Goal: Task Accomplishment & Management: Contribute content

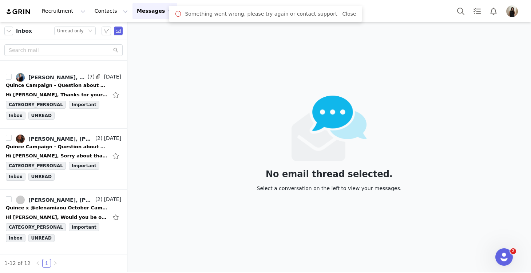
scroll to position [542, 0]
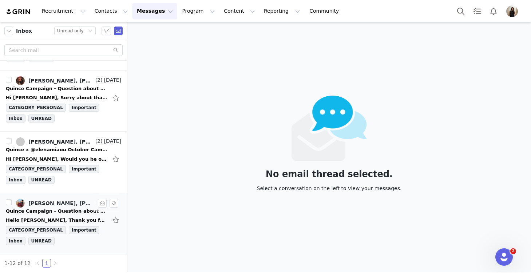
click at [49, 216] on div "Hello [PERSON_NAME], Thank you for this opportunity! I am thrilled to be part o…" at bounding box center [63, 221] width 115 height 12
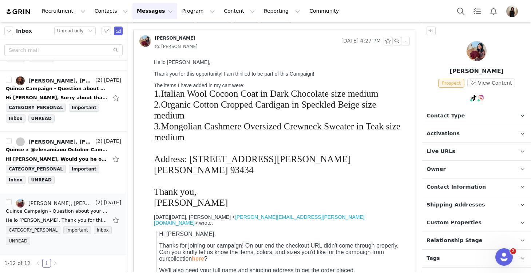
scroll to position [44, 0]
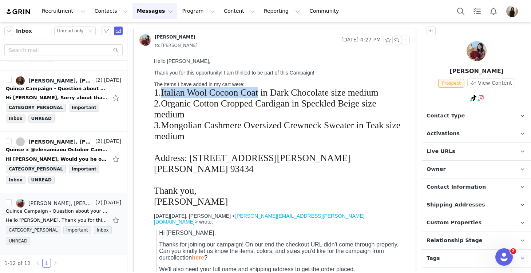
drag, startPoint x: 258, startPoint y: 95, endPoint x: 160, endPoint y: 95, distance: 97.9
click at [160, 95] on span "1.Italian Wool Cocoon Coat in Dark Chocolate size medium" at bounding box center [266, 92] width 225 height 11
copy span "Italian Wool Cocoon Coat"
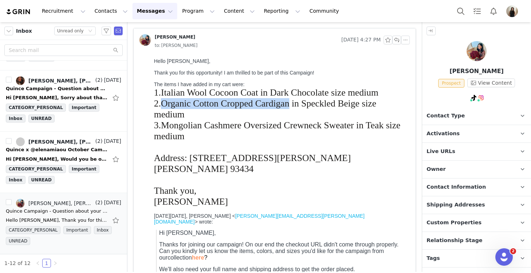
drag, startPoint x: 164, startPoint y: 108, endPoint x: 290, endPoint y: 110, distance: 125.6
click at [290, 110] on span "Organic Cotton Cropped Cardigan in Speckled Beige size medium" at bounding box center [265, 108] width 222 height 21
copy span "Organic Cotton Cropped Cardigan"
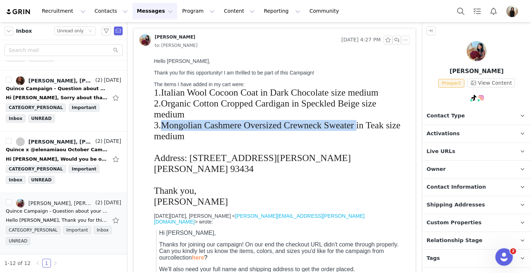
drag, startPoint x: 164, startPoint y: 127, endPoint x: 357, endPoint y: 128, distance: 192.9
click at [357, 128] on span "Mongolian Cashmere Oversized Crewneck Sweater in Teak size medium" at bounding box center [277, 130] width 246 height 21
copy span "Mongolian Cashmere Oversized Crewneck Sweater"
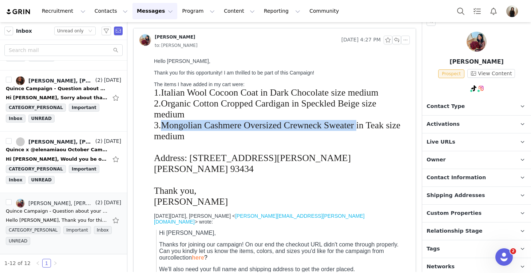
scroll to position [13, 0]
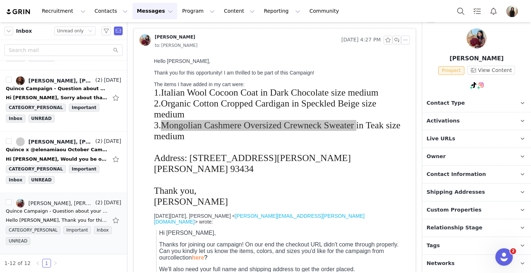
click at [445, 173] on span "Contact Information" at bounding box center [455, 175] width 59 height 8
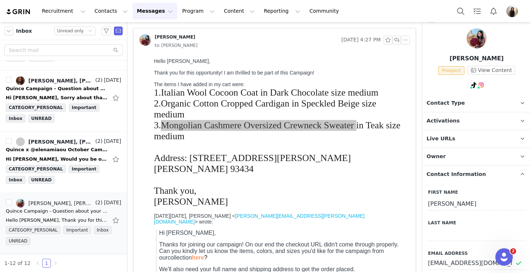
scroll to position [127, 0]
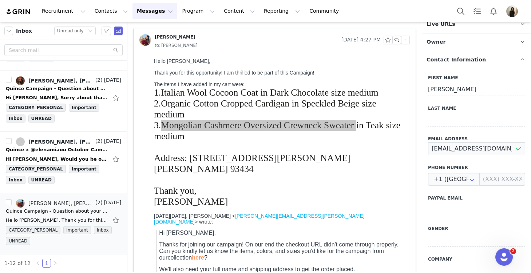
drag, startPoint x: 496, startPoint y: 149, endPoint x: 422, endPoint y: 150, distance: 73.5
click at [422, 150] on div "First Name [PERSON_NAME] Last Name Email Address [EMAIL_ADDRESS][DOMAIN_NAME] P…" at bounding box center [476, 196] width 109 height 254
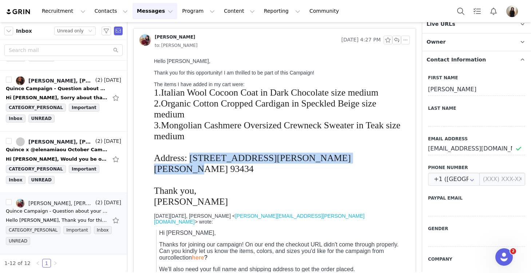
drag, startPoint x: 348, startPoint y: 154, endPoint x: 191, endPoint y: 154, distance: 157.2
click at [191, 154] on div "Address: [STREET_ADDRESS][PERSON_NAME][PERSON_NAME] 93434" at bounding box center [280, 164] width 253 height 22
copy span "[STREET_ADDRESS][PERSON_NAME][PERSON_NAME] 93434"
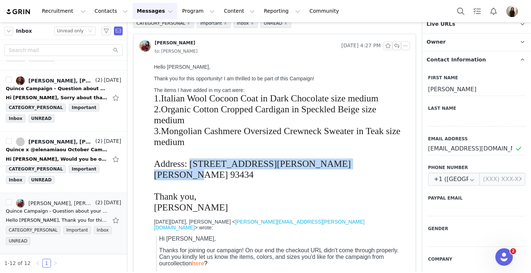
scroll to position [0, 0]
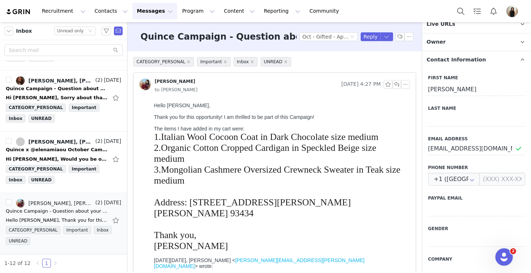
click at [298, 187] on div at bounding box center [280, 191] width 253 height 11
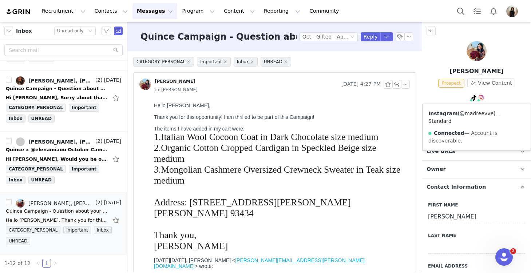
click at [477, 114] on link "@madreevve" at bounding box center [477, 114] width 34 height 6
click at [100, 205] on button "button" at bounding box center [102, 203] width 9 height 9
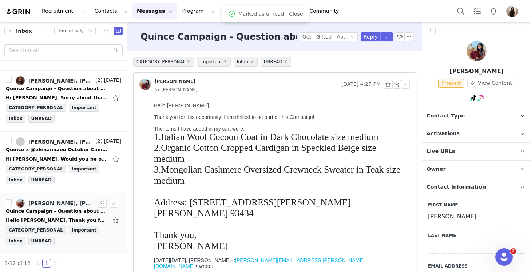
click at [463, 130] on p "Activations" at bounding box center [467, 133] width 91 height 17
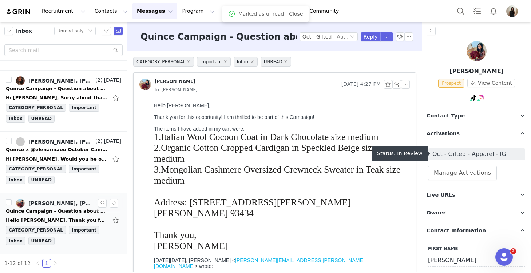
click at [468, 153] on span "Oct - Gifted - Apparel - IG" at bounding box center [476, 154] width 88 height 9
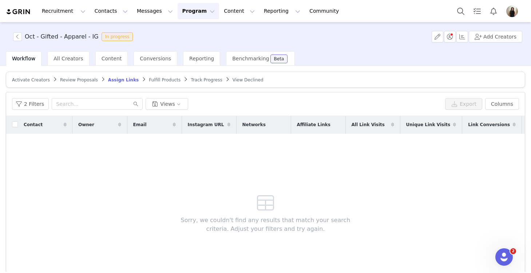
click at [77, 79] on span "Review Proposals" at bounding box center [79, 80] width 38 height 5
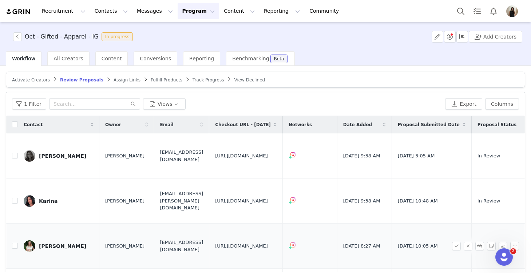
scroll to position [148, 0]
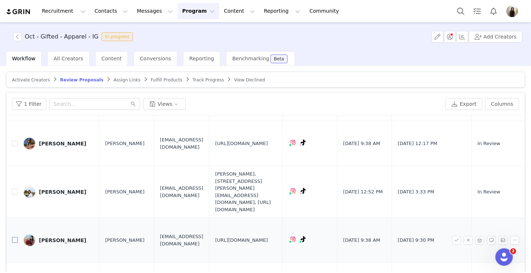
click at [16, 237] on input "checkbox" at bounding box center [15, 240] width 6 height 6
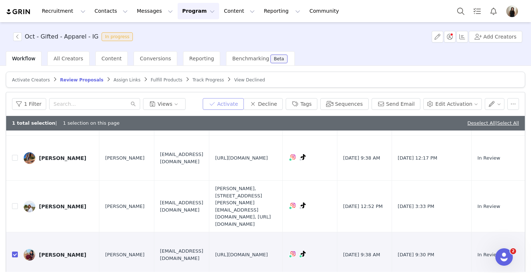
click at [229, 103] on button "Activate" at bounding box center [223, 104] width 41 height 12
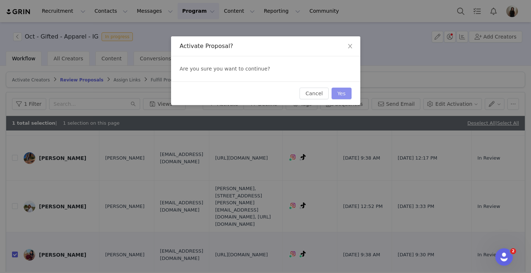
click at [343, 94] on button "Yes" at bounding box center [342, 94] width 20 height 12
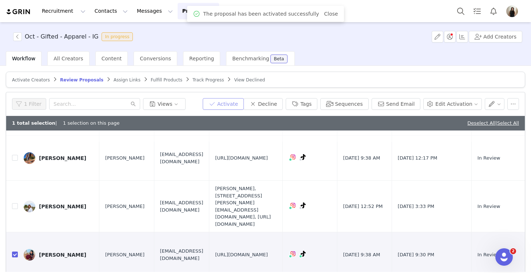
scroll to position [0, 0]
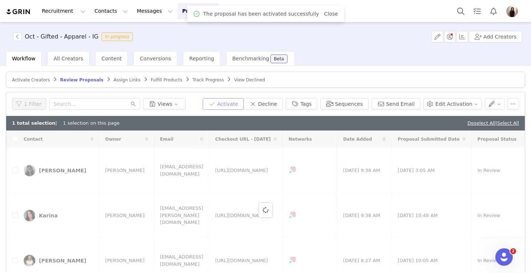
checkbox input "false"
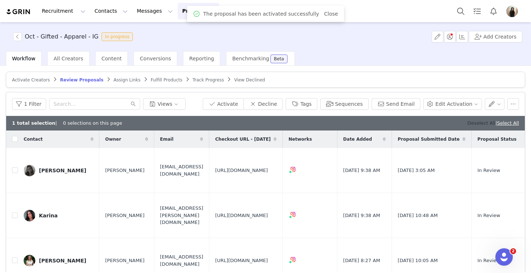
click at [481, 123] on link "Deselect All" at bounding box center [481, 122] width 28 height 5
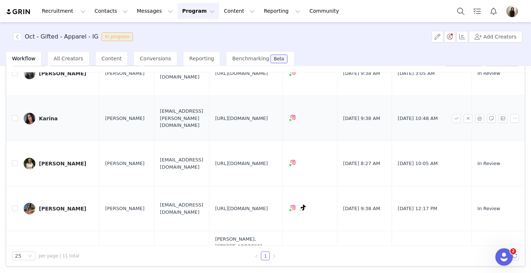
scroll to position [40, 0]
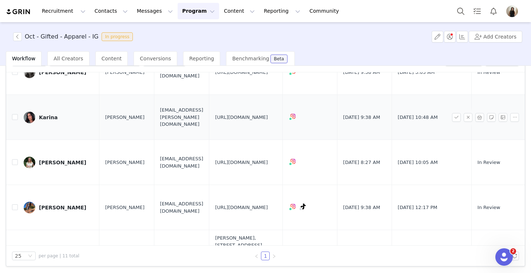
drag, startPoint x: 309, startPoint y: 118, endPoint x: 229, endPoint y: 94, distance: 83.0
click at [229, 95] on td "[URL][DOMAIN_NAME]" at bounding box center [246, 117] width 74 height 45
copy span "[URL][DOMAIN_NAME]"
click at [13, 114] on input "checkbox" at bounding box center [15, 117] width 6 height 6
checkbox input "true"
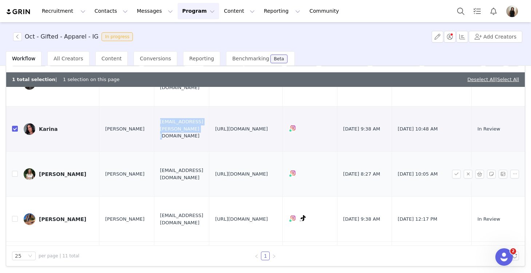
scroll to position [46, 0]
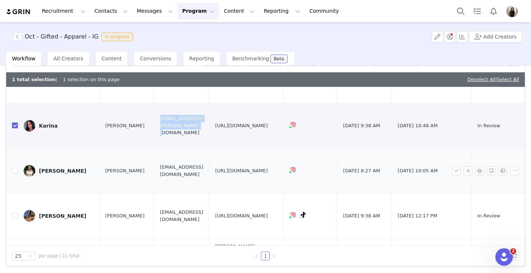
drag, startPoint x: 307, startPoint y: 162, endPoint x: 231, endPoint y: 142, distance: 79.1
click at [231, 148] on td "[URL][DOMAIN_NAME]" at bounding box center [246, 170] width 74 height 45
copy span "[URL][DOMAIN_NAME]"
click at [15, 168] on input "checkbox" at bounding box center [15, 171] width 6 height 6
checkbox input "true"
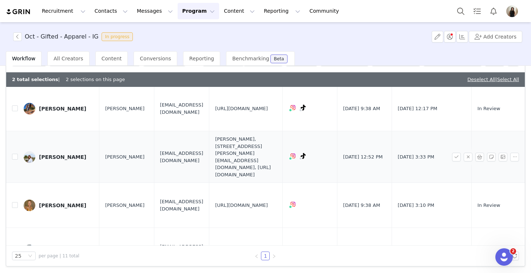
scroll to position [154, 0]
drag, startPoint x: 309, startPoint y: 143, endPoint x: 232, endPoint y: 125, distance: 79.3
click at [232, 135] on span "[PERSON_NAME], [STREET_ADDRESS][PERSON_NAME] [EMAIL_ADDRESS][DOMAIN_NAME], [URL…" at bounding box center [245, 156] width 61 height 43
copy span "[URL][DOMAIN_NAME]"
click at [277, 138] on span "[PERSON_NAME], [STREET_ADDRESS][PERSON_NAME] [EMAIL_ADDRESS][DOMAIN_NAME], [URL…" at bounding box center [245, 156] width 61 height 43
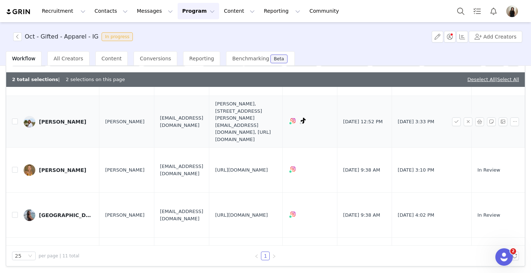
scroll to position [190, 0]
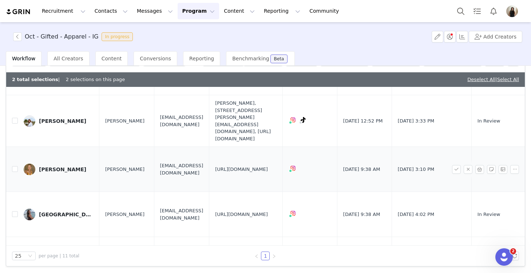
drag, startPoint x: 272, startPoint y: 142, endPoint x: 229, endPoint y: 128, distance: 44.8
click at [229, 147] on td "[URL][DOMAIN_NAME]" at bounding box center [246, 169] width 74 height 45
copy span "[URL][DOMAIN_NAME]"
click at [14, 166] on input "checkbox" at bounding box center [15, 169] width 6 height 6
checkbox input "true"
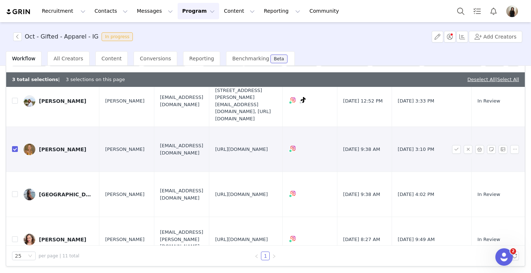
scroll to position [211, 0]
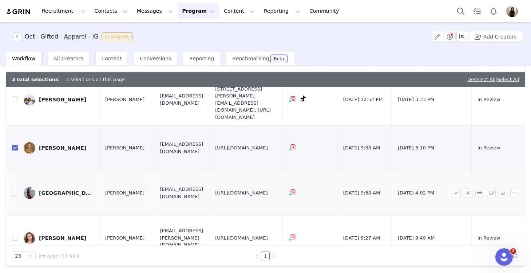
drag, startPoint x: 311, startPoint y: 162, endPoint x: 230, endPoint y: 139, distance: 84.3
click at [230, 171] on td "[URL][DOMAIN_NAME]" at bounding box center [246, 193] width 74 height 45
copy span "[URL][DOMAIN_NAME]"
click at [268, 190] on span "[URL][DOMAIN_NAME]" at bounding box center [241, 193] width 53 height 7
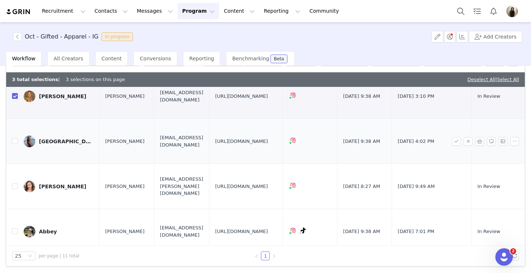
scroll to position [266, 0]
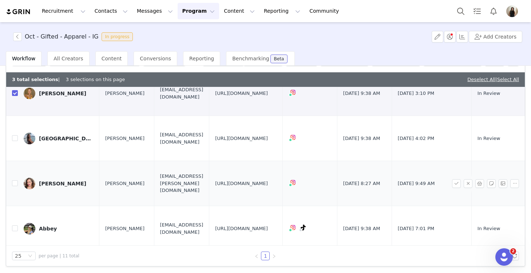
drag, startPoint x: 316, startPoint y: 143, endPoint x: 226, endPoint y: 122, distance: 92.1
click at [226, 161] on td "[URL][DOMAIN_NAME]" at bounding box center [246, 183] width 74 height 45
copy span "[URL][DOMAIN_NAME]"
click at [16, 180] on input "checkbox" at bounding box center [15, 183] width 6 height 6
checkbox input "true"
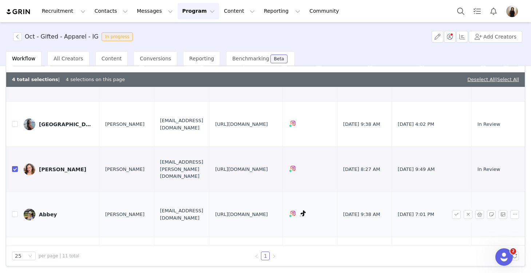
scroll to position [285, 0]
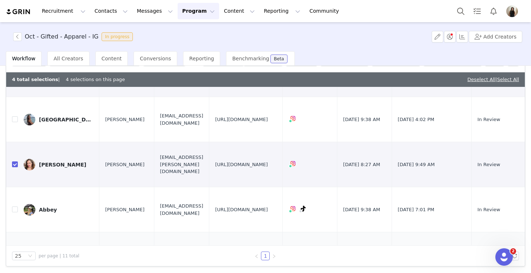
drag, startPoint x: 311, startPoint y: 200, endPoint x: 230, endPoint y: 178, distance: 84.1
click at [230, 233] on td "[URL][DOMAIN_NAME]" at bounding box center [246, 255] width 74 height 45
click at [14, 252] on input "checkbox" at bounding box center [15, 255] width 6 height 6
checkbox input "true"
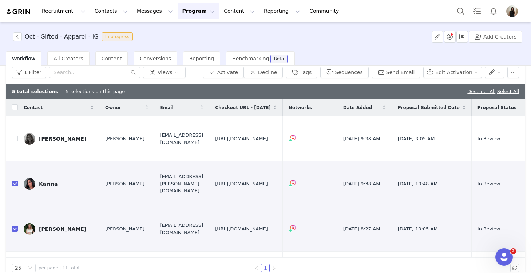
scroll to position [0, 0]
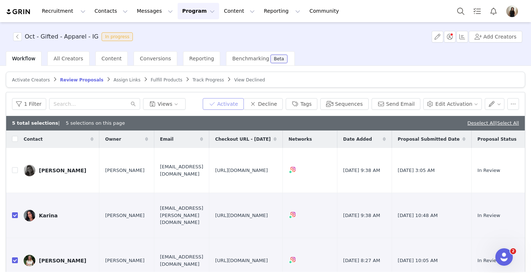
click at [239, 103] on button "Activate" at bounding box center [223, 104] width 41 height 12
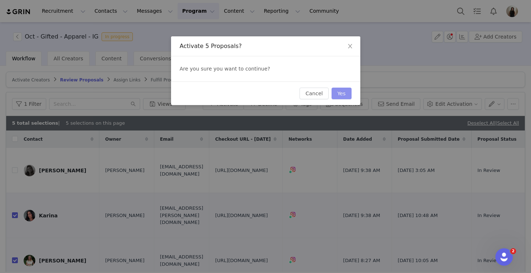
click at [341, 94] on button "Yes" at bounding box center [342, 94] width 20 height 12
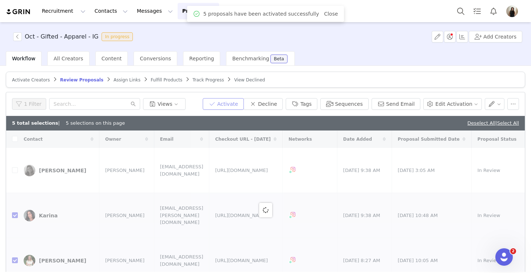
checkbox input "false"
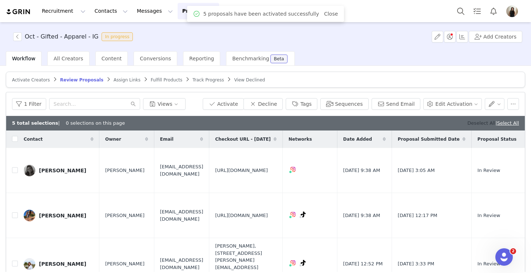
click at [470, 123] on link "Deselect All" at bounding box center [481, 122] width 28 height 5
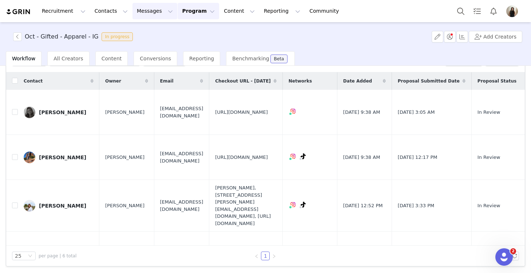
click at [147, 15] on button "Messages Messages" at bounding box center [154, 11] width 45 height 16
click at [147, 47] on div "Inbox" at bounding box center [153, 46] width 49 height 8
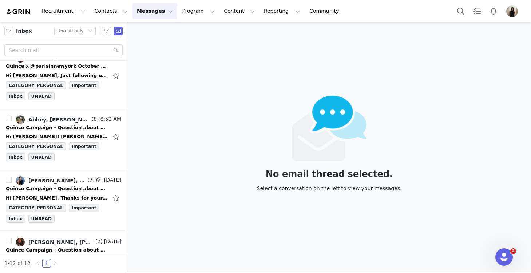
scroll to position [542, 0]
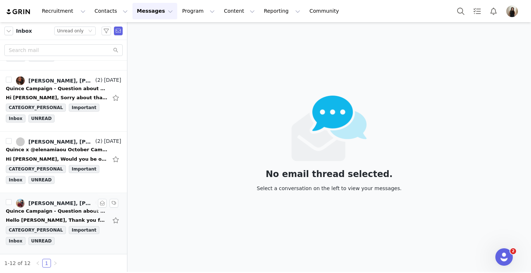
click at [54, 217] on div "Hello [PERSON_NAME], Thank you for this opportunity! I am thrilled to be part o…" at bounding box center [63, 221] width 115 height 12
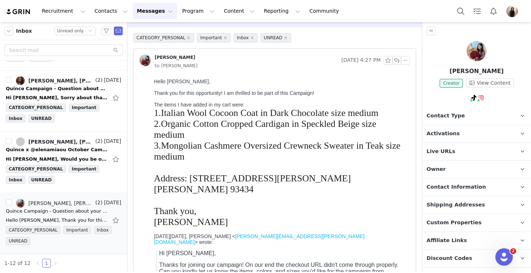
scroll to position [0, 0]
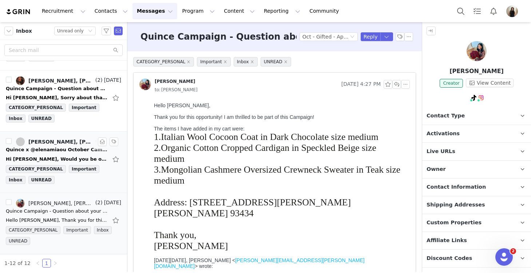
click at [48, 146] on link "[PERSON_NAME], [PERSON_NAME]" at bounding box center [55, 142] width 78 height 9
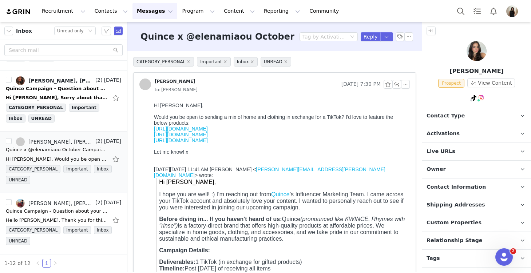
click at [444, 130] on span "Activations" at bounding box center [442, 134] width 33 height 8
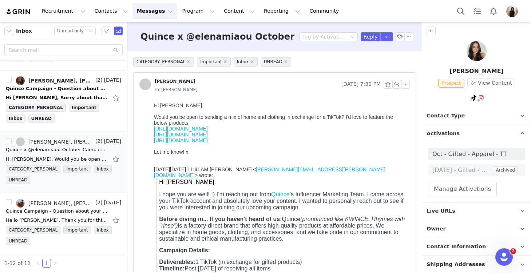
click at [447, 130] on span "Activations" at bounding box center [442, 134] width 33 height 8
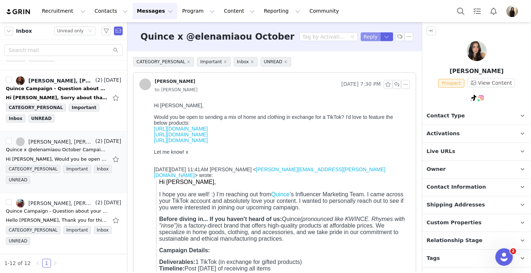
click at [368, 38] on button "Reply" at bounding box center [371, 36] width 20 height 9
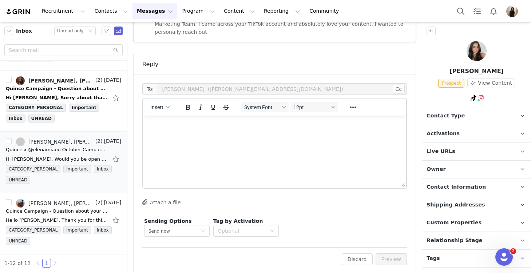
click at [222, 135] on html at bounding box center [274, 126] width 263 height 20
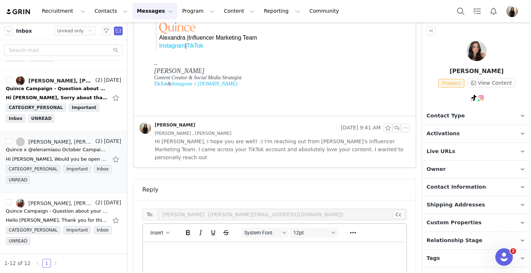
scroll to position [428, 0]
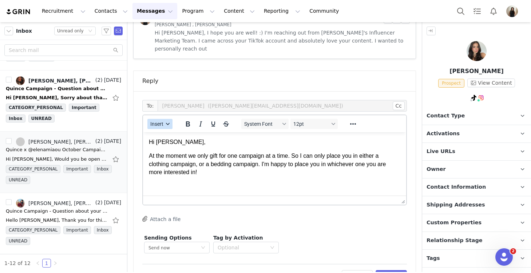
click at [159, 121] on span "Insert" at bounding box center [156, 124] width 13 height 6
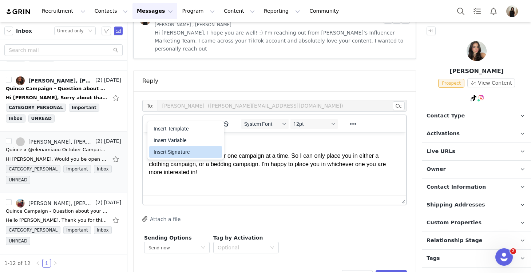
click at [172, 153] on div "Insert Signature" at bounding box center [187, 152] width 66 height 9
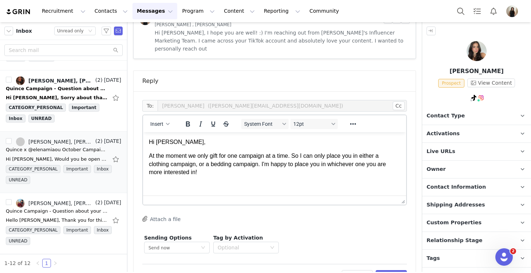
scroll to position [13, 0]
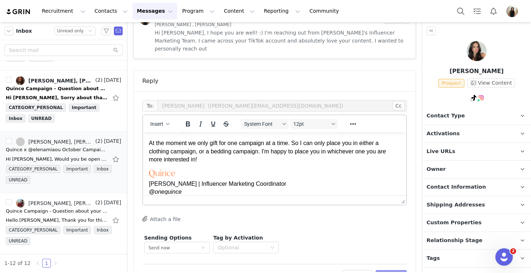
click at [397, 270] on button "Preview" at bounding box center [392, 276] width 32 height 12
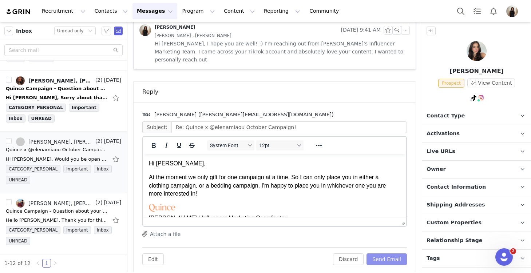
scroll to position [0, 0]
click at [392, 254] on button "Send Email" at bounding box center [386, 260] width 40 height 12
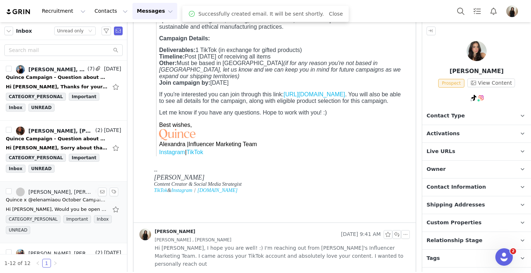
scroll to position [489, 0]
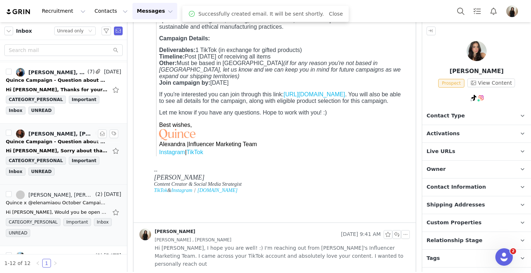
click at [45, 147] on div "Hi [PERSON_NAME], Sorry about that! I'd like to promote: European Linen Sheet S…" at bounding box center [63, 151] width 115 height 12
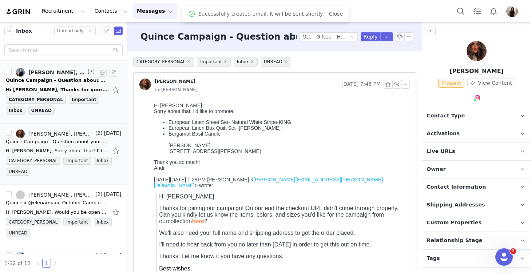
scroll to position [0, 0]
drag, startPoint x: 168, startPoint y: 123, endPoint x: 227, endPoint y: 124, distance: 58.6
click at [227, 124] on li "European Linen Sheet Set- Natural White Stripe-KING" at bounding box center [287, 122] width 238 height 6
drag, startPoint x: 169, startPoint y: 130, endPoint x: 234, endPoint y: 131, distance: 65.5
click at [234, 131] on li "European Linen Box Quilt Set- [PERSON_NAME]" at bounding box center [287, 128] width 238 height 6
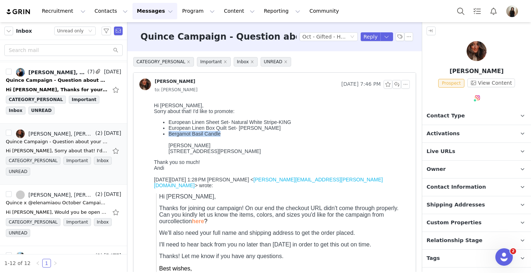
drag, startPoint x: 226, startPoint y: 135, endPoint x: 169, endPoint y: 136, distance: 57.1
click at [169, 136] on li "Bergamot [PERSON_NAME] [PERSON_NAME] [STREET_ADDRESS][PERSON_NAME][PERSON_NAME]" at bounding box center [287, 142] width 238 height 23
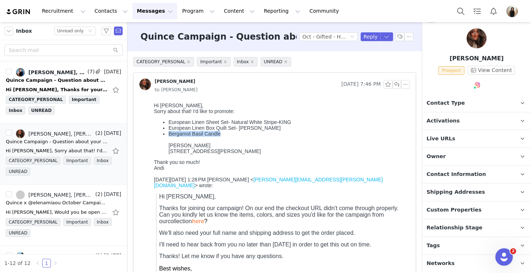
scroll to position [13, 0]
click at [444, 171] on span "Contact Information" at bounding box center [455, 175] width 59 height 8
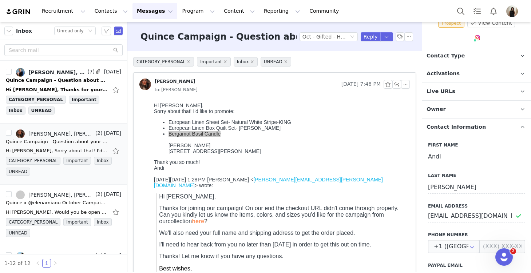
scroll to position [61, 0]
drag, startPoint x: 500, startPoint y: 215, endPoint x: 424, endPoint y: 215, distance: 76.4
click at [424, 215] on div "First Name Andi Last Name [PERSON_NAME] Email Address [EMAIL_ADDRESS][DOMAIN_NA…" at bounding box center [476, 262] width 109 height 254
drag, startPoint x: 201, startPoint y: 147, endPoint x: 164, endPoint y: 148, distance: 36.0
click at [164, 148] on ul "European Linen Sheet Set- Natural White Stripe-KING European Linen Box Quilt Se…" at bounding box center [280, 136] width 253 height 35
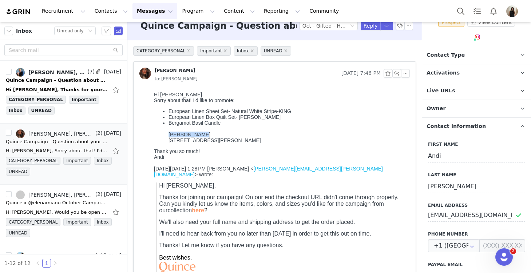
scroll to position [12, 0]
drag, startPoint x: 273, startPoint y: 140, endPoint x: 163, endPoint y: 140, distance: 109.9
click at [163, 140] on ul "European Linen Sheet Set- Natural White Stripe-KING European Linen Box Quilt Se…" at bounding box center [280, 125] width 253 height 35
click at [321, 119] on li "European Linen Box Quilt Set- [PERSON_NAME]" at bounding box center [287, 117] width 238 height 6
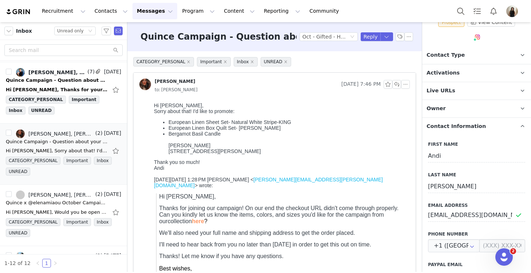
scroll to position [0, 0]
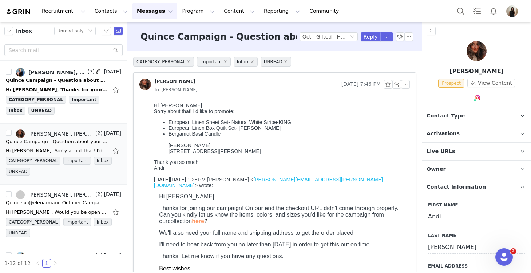
click at [452, 132] on span "Activations" at bounding box center [442, 134] width 33 height 8
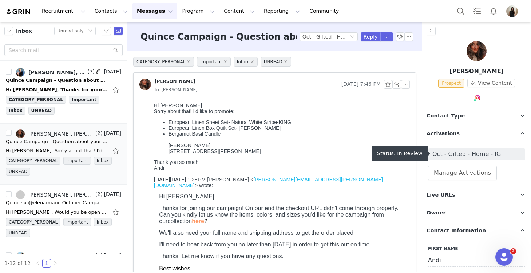
click at [451, 155] on span "Oct - Gifted - Home - IG" at bounding box center [476, 154] width 88 height 9
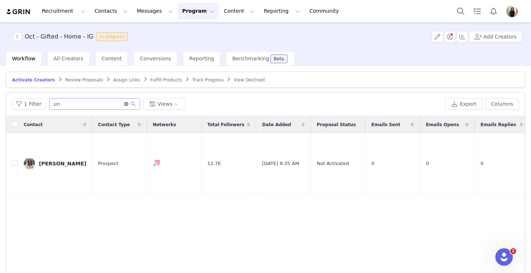
click at [124, 104] on icon "icon: close-circle" at bounding box center [126, 104] width 4 height 4
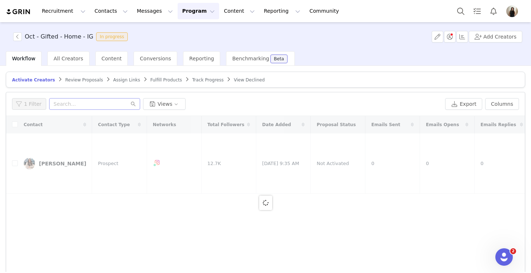
click at [67, 83] on div "Review Proposals" at bounding box center [84, 80] width 38 height 6
click at [77, 80] on span "Review Proposals" at bounding box center [84, 80] width 38 height 5
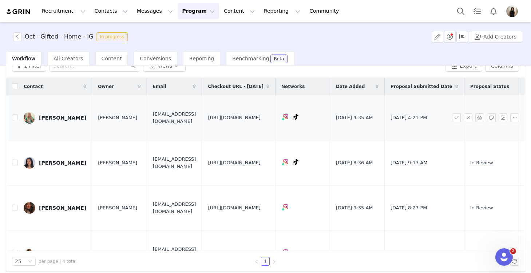
scroll to position [44, 0]
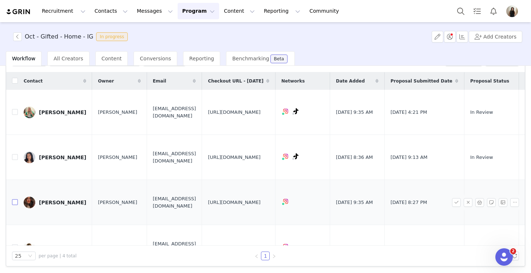
click at [14, 199] on input "checkbox" at bounding box center [15, 202] width 6 height 6
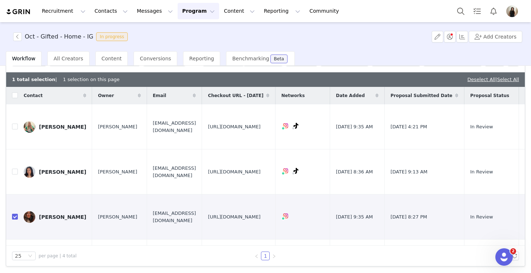
scroll to position [0, 0]
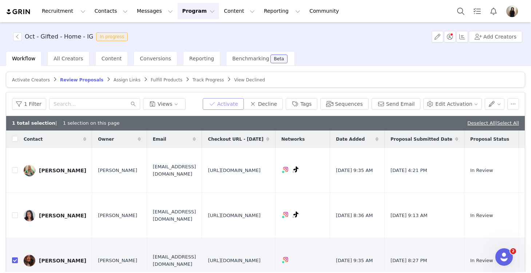
click at [237, 102] on button "Activate" at bounding box center [223, 104] width 41 height 12
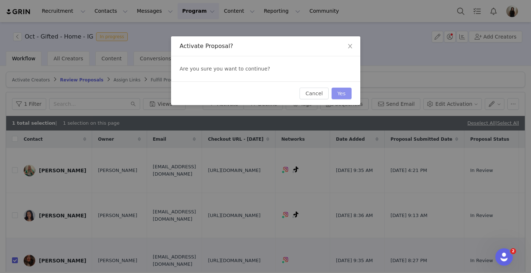
click at [344, 91] on button "Yes" at bounding box center [342, 94] width 20 height 12
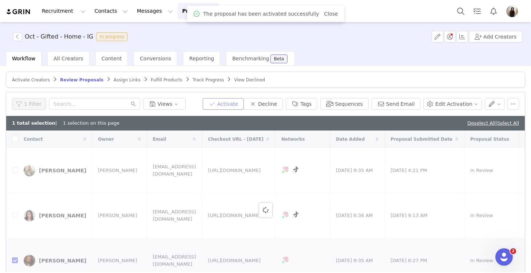
checkbox input "false"
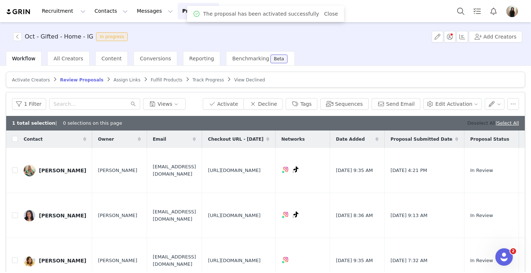
click at [475, 123] on link "Deselect All" at bounding box center [481, 122] width 28 height 5
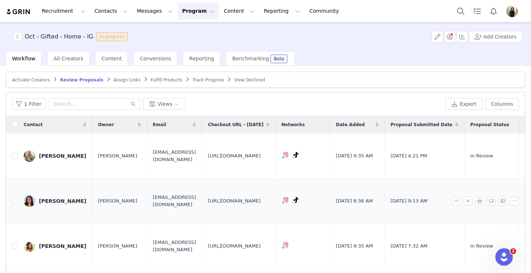
drag, startPoint x: 315, startPoint y: 200, endPoint x: 234, endPoint y: 180, distance: 83.9
click at [234, 180] on td "[URL][DOMAIN_NAME]" at bounding box center [239, 201] width 74 height 45
click at [15, 198] on input "checkbox" at bounding box center [15, 201] width 6 height 6
checkbox input "true"
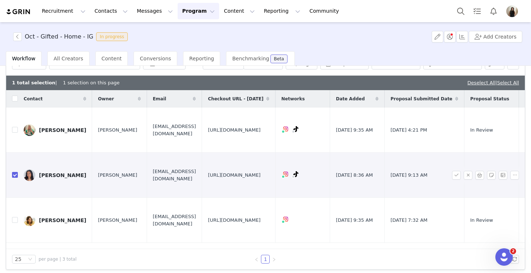
scroll to position [41, 0]
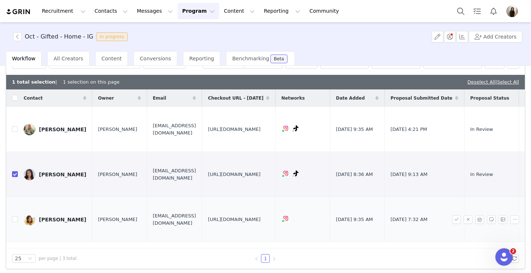
drag, startPoint x: 312, startPoint y: 210, endPoint x: 234, endPoint y: 190, distance: 80.8
click at [234, 197] on td "[URL][DOMAIN_NAME]" at bounding box center [239, 219] width 74 height 45
click at [261, 216] on span "[URL][DOMAIN_NAME]" at bounding box center [234, 219] width 53 height 7
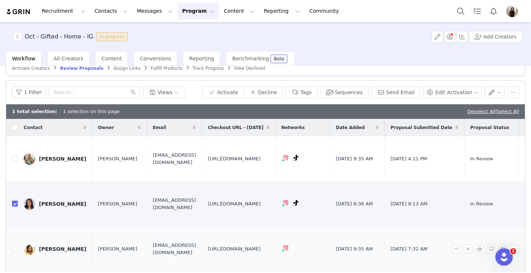
scroll to position [10, 0]
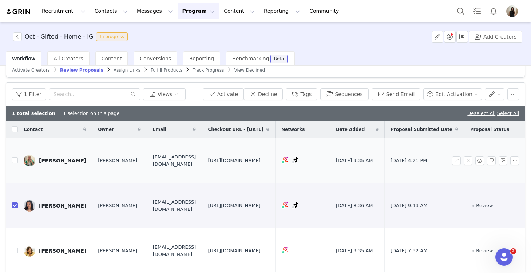
drag, startPoint x: 313, startPoint y: 166, endPoint x: 233, endPoint y: 146, distance: 82.3
click at [233, 146] on td "[URL][DOMAIN_NAME]" at bounding box center [239, 160] width 74 height 45
click at [16, 158] on input "checkbox" at bounding box center [15, 161] width 6 height 6
click at [202, 148] on td "[EMAIL_ADDRESS][DOMAIN_NAME]" at bounding box center [174, 160] width 55 height 45
click at [228, 94] on button "Activate" at bounding box center [223, 94] width 41 height 12
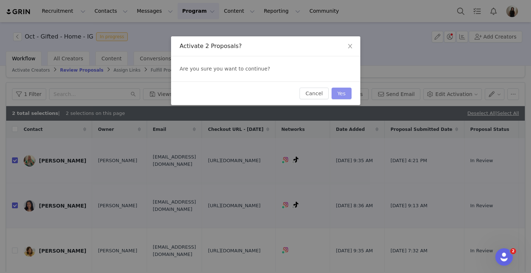
click at [344, 92] on button "Yes" at bounding box center [342, 94] width 20 height 12
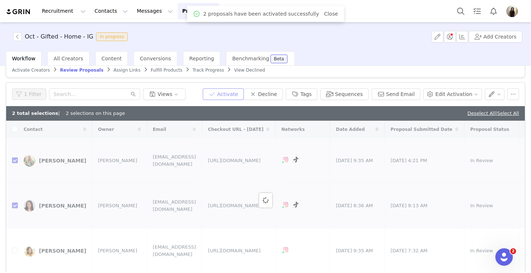
checkbox input "false"
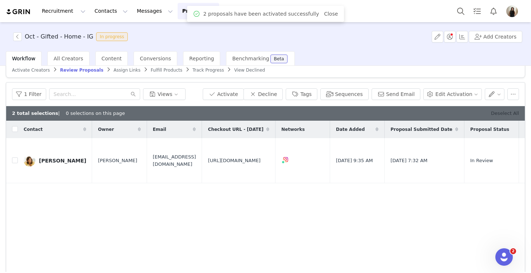
click at [514, 112] on link "Deselect All" at bounding box center [505, 113] width 28 height 5
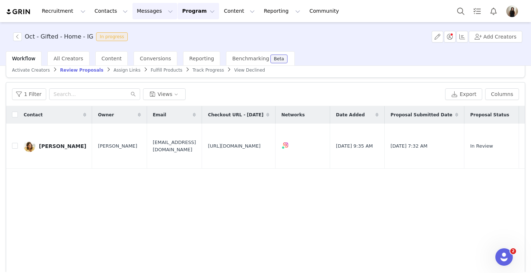
click at [140, 15] on button "Messages Messages" at bounding box center [154, 11] width 45 height 16
click at [143, 46] on div "Inbox" at bounding box center [153, 46] width 49 height 8
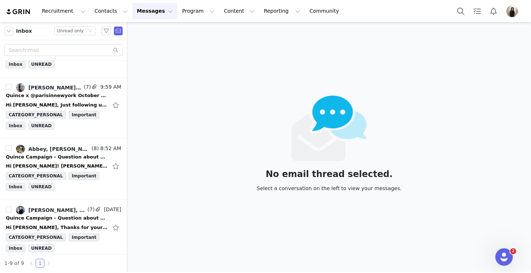
scroll to position [358, 0]
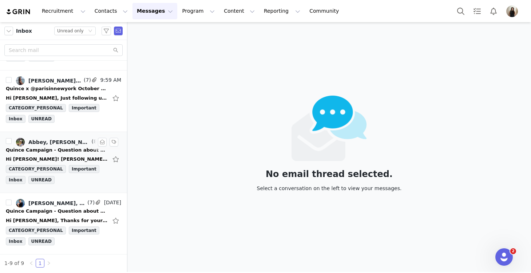
click at [51, 154] on div "Hi [PERSON_NAME]! [PERSON_NAME] is perfect! [DATE][DATE] 1:15 PM [PERSON_NAME] …" at bounding box center [63, 160] width 115 height 12
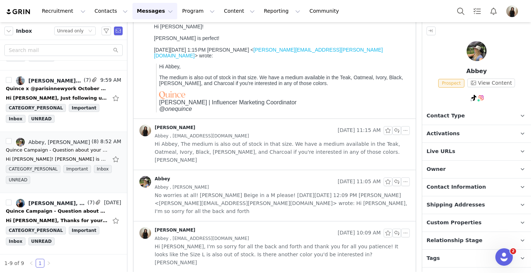
scroll to position [81, 0]
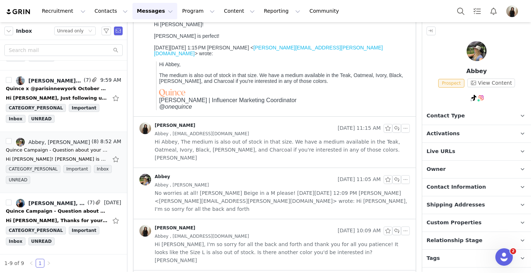
click at [243, 181] on div "Abbey , [PERSON_NAME]" at bounding box center [282, 185] width 255 height 8
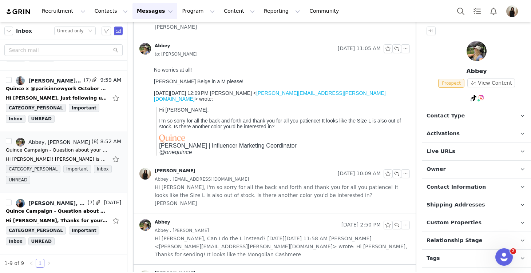
scroll to position [213, 0]
click at [240, 184] on span "Hi [PERSON_NAME], I'm so sorry for all the back and forth and thank you for all…" at bounding box center [282, 195] width 255 height 24
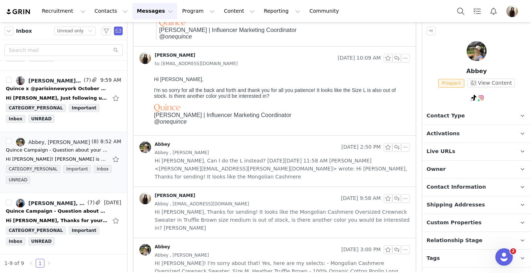
scroll to position [330, 0]
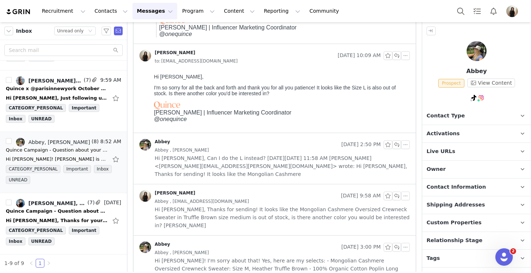
click at [243, 154] on span "Hi [PERSON_NAME], Can I do the L instead? [DATE][DATE] 11:58 AM [PERSON_NAME] <…" at bounding box center [282, 166] width 255 height 24
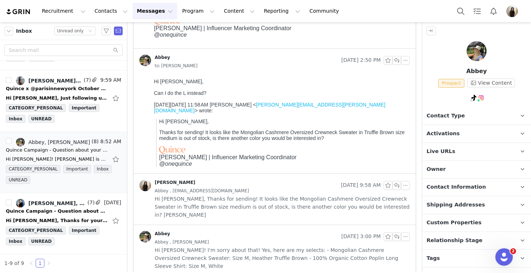
scroll to position [437, 0]
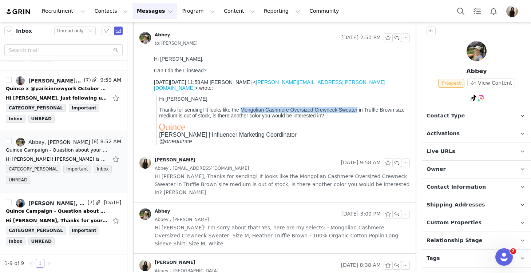
drag, startPoint x: 242, startPoint y: 106, endPoint x: 358, endPoint y: 106, distance: 116.1
click at [358, 107] on p "Thanks for sending! It looks like the Mongolian Cashmere Oversized Crewneck Swe…" at bounding box center [283, 113] width 248 height 12
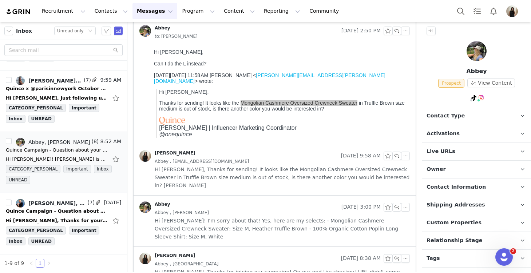
click at [249, 217] on span "Hi [PERSON_NAME]! I'm sorry about that! Yes, here are my selects: - Mongolian C…" at bounding box center [282, 229] width 255 height 24
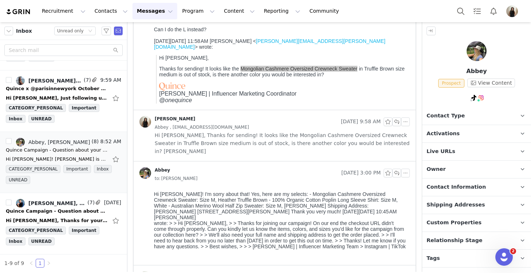
scroll to position [505, 0]
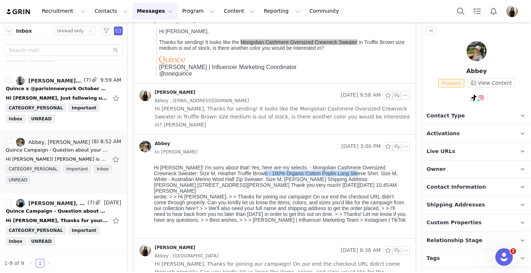
drag, startPoint x: 241, startPoint y: 175, endPoint x: 334, endPoint y: 174, distance: 93.2
click at [334, 174] on body "Hi [PERSON_NAME]! I'm sorry about that! Yes, here are my selects: - Mongolian C…" at bounding box center [280, 200] width 253 height 71
drag, startPoint x: 221, startPoint y: 181, endPoint x: 372, endPoint y: 175, distance: 151.1
click at [372, 175] on body "Hi [PERSON_NAME]! I'm sorry about that! Yes, here are my selects: - Mongolian C…" at bounding box center [280, 200] width 253 height 71
drag, startPoint x: 241, startPoint y: 175, endPoint x: 332, endPoint y: 172, distance: 90.3
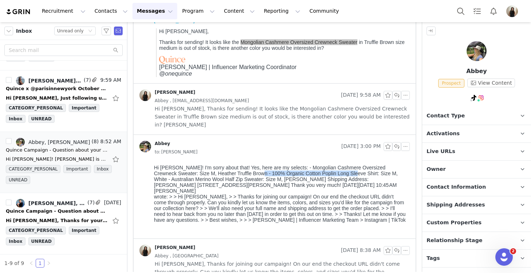
click at [332, 172] on body "Hi [PERSON_NAME]! I'm sorry about that! Yes, here are my selects: - Mongolian C…" at bounding box center [280, 200] width 253 height 71
click at [333, 176] on body "Hi [PERSON_NAME]! I'm sorry about that! Yes, here are my selects: - Mongolian C…" at bounding box center [280, 200] width 253 height 71
drag, startPoint x: 333, startPoint y: 175, endPoint x: 242, endPoint y: 172, distance: 91.0
click at [242, 172] on body "Hi [PERSON_NAME]! I'm sorry about that! Yes, here are my selects: - Mongolian C…" at bounding box center [280, 200] width 253 height 71
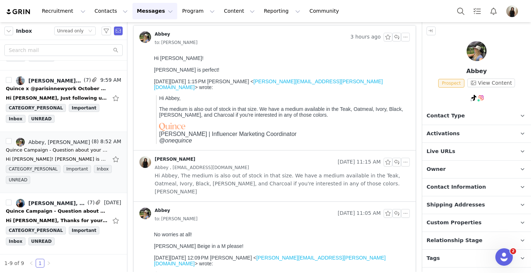
scroll to position [0, 0]
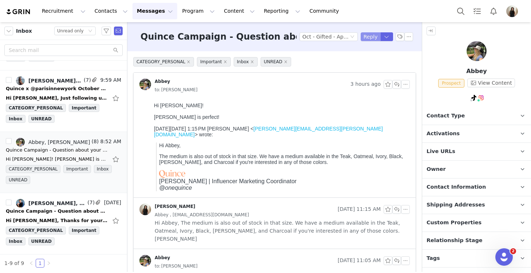
click at [370, 36] on button "Reply" at bounding box center [371, 36] width 20 height 9
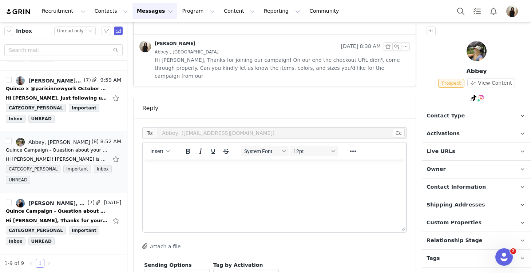
scroll to position [737, 0]
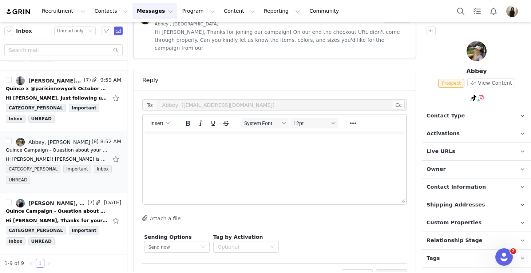
click at [203, 151] on html at bounding box center [274, 142] width 263 height 20
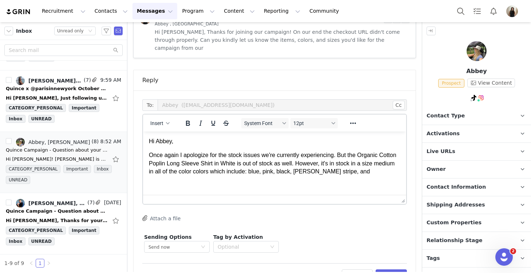
click at [331, 173] on p "Once again I apologize for the stock issues we're currently experiencing. But t…" at bounding box center [274, 163] width 251 height 24
click at [377, 172] on p "Once again I apologize for the stock issues we're currently experiencing. But t…" at bounding box center [274, 163] width 251 height 24
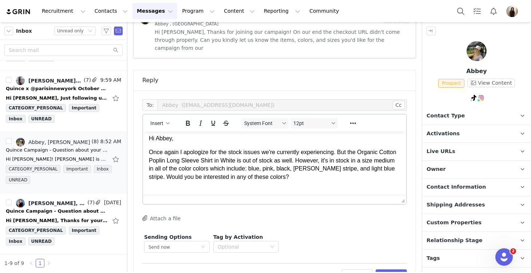
click at [194, 187] on p "Rich Text Area. Press ALT-0 for help." at bounding box center [274, 191] width 251 height 8
click at [156, 118] on button "Insert" at bounding box center [159, 123] width 25 height 10
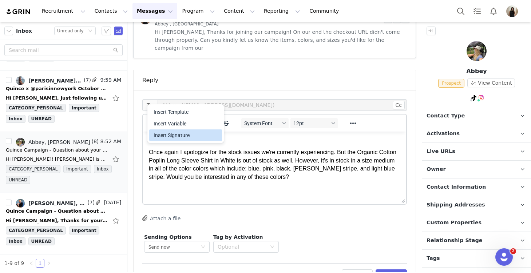
click at [167, 135] on div "Insert Signature" at bounding box center [187, 135] width 66 height 9
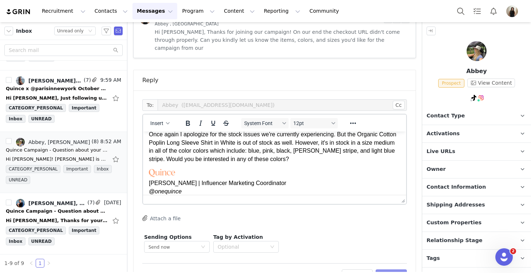
click at [396, 270] on button "Preview" at bounding box center [392, 276] width 32 height 12
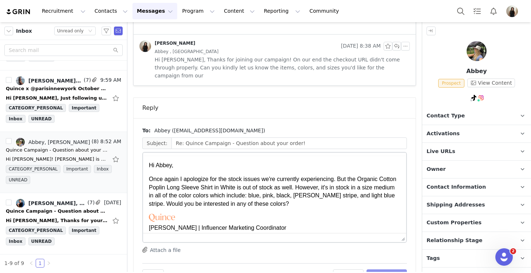
scroll to position [0, 0]
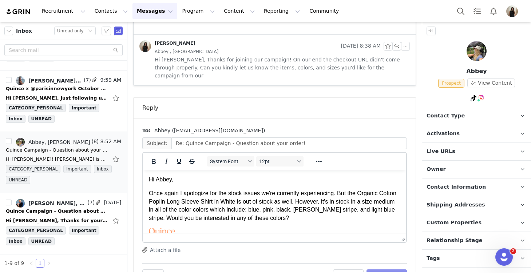
click at [396, 270] on button "Send Email" at bounding box center [386, 276] width 40 height 12
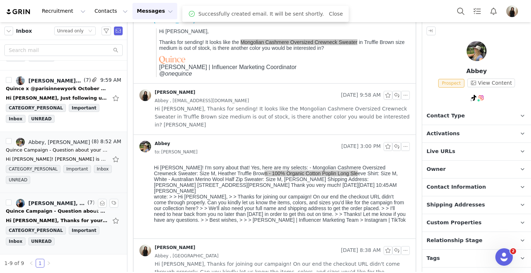
click at [44, 210] on div "Quince Campaign - Question about your order!" at bounding box center [57, 211] width 102 height 7
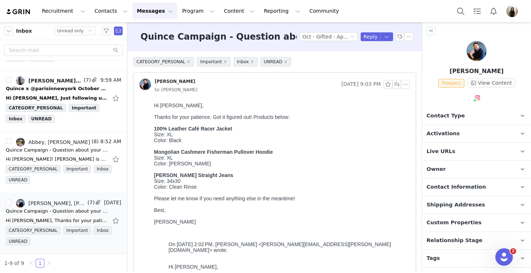
scroll to position [11, 0]
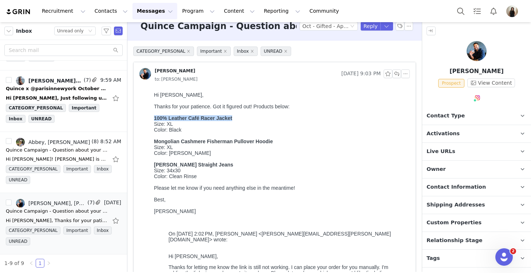
drag, startPoint x: 242, startPoint y: 120, endPoint x: 151, endPoint y: 120, distance: 91.0
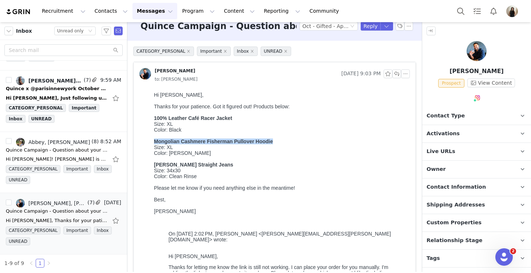
drag, startPoint x: 276, startPoint y: 146, endPoint x: 151, endPoint y: 145, distance: 125.2
drag, startPoint x: 239, startPoint y: 168, endPoint x: 152, endPoint y: 167, distance: 86.3
click at [460, 184] on span "Contact Information" at bounding box center [455, 187] width 59 height 8
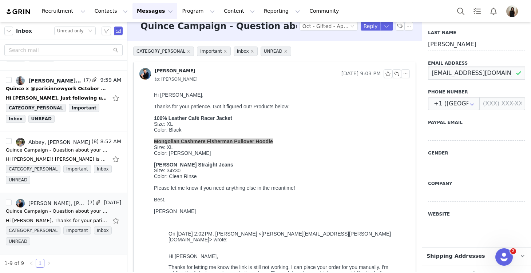
scroll to position [0, 9]
drag, startPoint x: 429, startPoint y: 72, endPoint x: 521, endPoint y: 74, distance: 91.7
click at [521, 74] on input "[EMAIL_ADDRESS][DOMAIN_NAME]" at bounding box center [476, 73] width 97 height 13
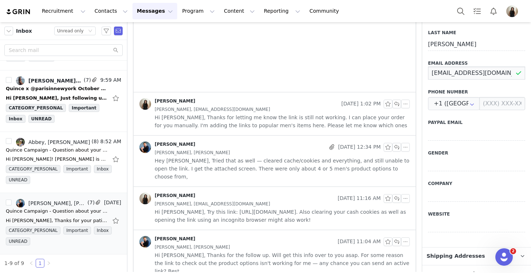
scroll to position [461, 0]
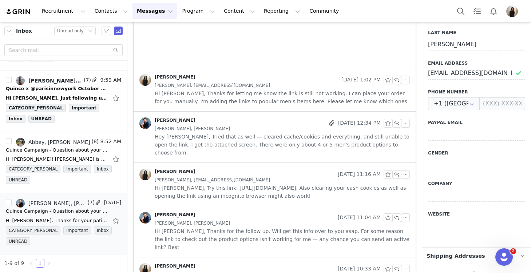
click at [224, 96] on span "Hi [PERSON_NAME], Thanks for letting me know the link is still not working. I c…" at bounding box center [282, 98] width 255 height 16
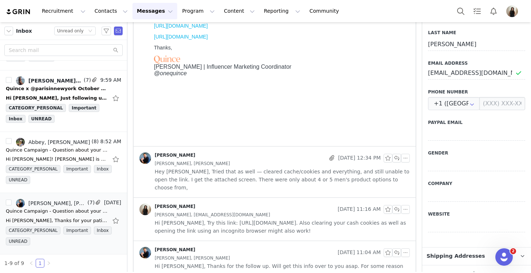
scroll to position [711, 0]
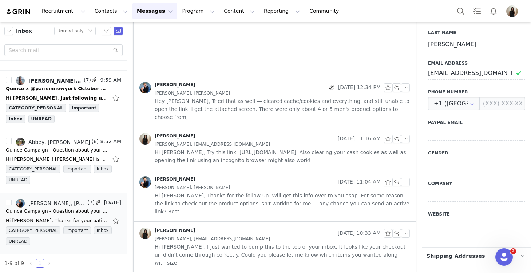
click at [224, 96] on div "[PERSON_NAME], [PERSON_NAME]" at bounding box center [282, 93] width 255 height 8
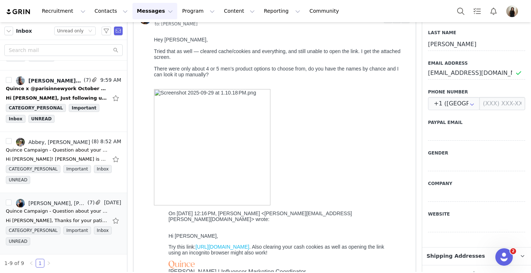
scroll to position [922, 0]
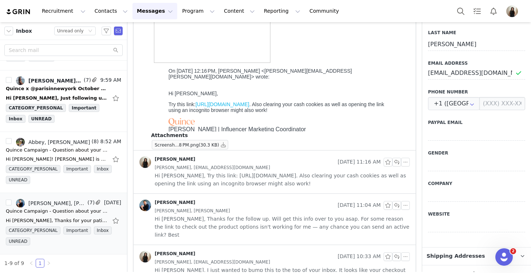
click at [219, 164] on span "[PERSON_NAME], [EMAIL_ADDRESS][DOMAIN_NAME]" at bounding box center [212, 168] width 115 height 8
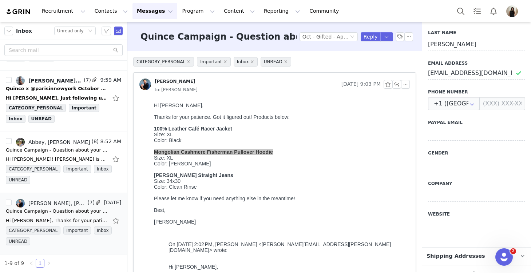
scroll to position [0, 0]
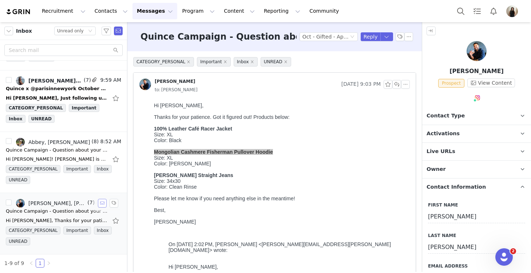
click at [102, 201] on button "button" at bounding box center [102, 203] width 9 height 9
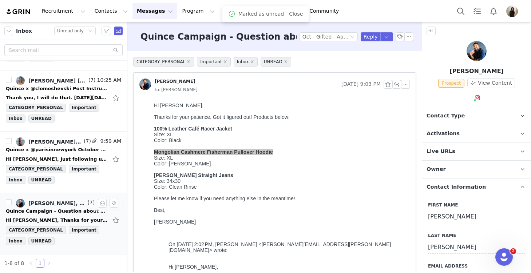
scroll to position [297, 0]
click at [448, 134] on span "Activations" at bounding box center [442, 134] width 33 height 8
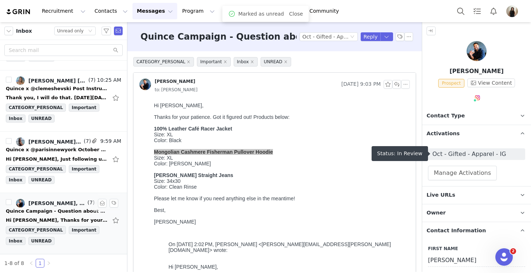
click at [449, 153] on span "Oct - Gifted - Apparel - IG" at bounding box center [476, 154] width 88 height 9
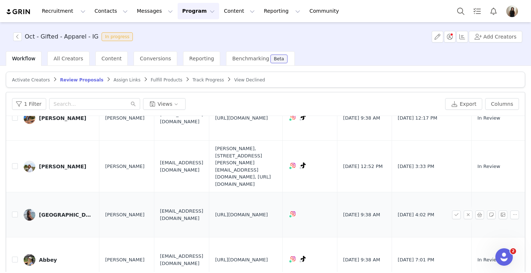
scroll to position [44, 0]
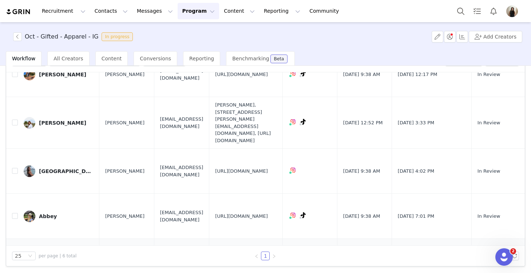
drag, startPoint x: 307, startPoint y: 239, endPoint x: 232, endPoint y: 211, distance: 80.2
click at [232, 239] on td "[URL][DOMAIN_NAME]" at bounding box center [246, 261] width 74 height 45
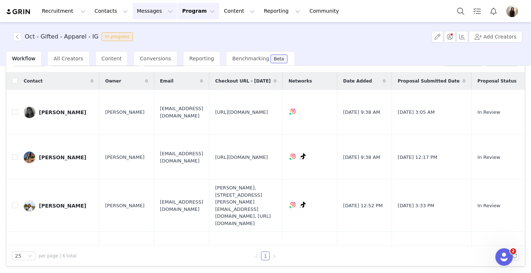
click at [148, 6] on button "Messages Messages" at bounding box center [154, 11] width 45 height 16
click at [150, 48] on div "Inbox" at bounding box center [153, 46] width 49 height 8
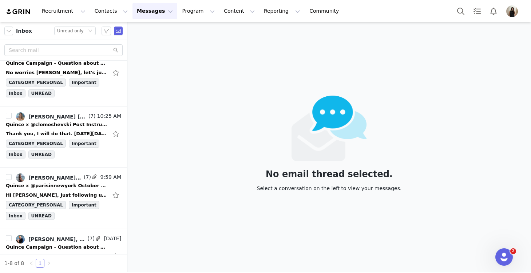
scroll to position [297, 0]
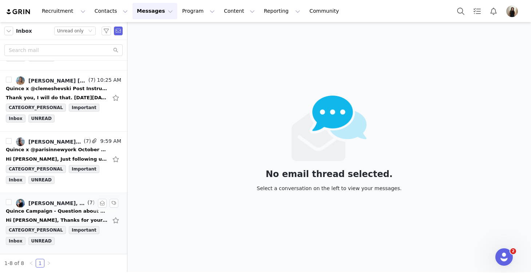
click at [60, 212] on div "Quince Campaign - Question about your order!" at bounding box center [57, 211] width 102 height 7
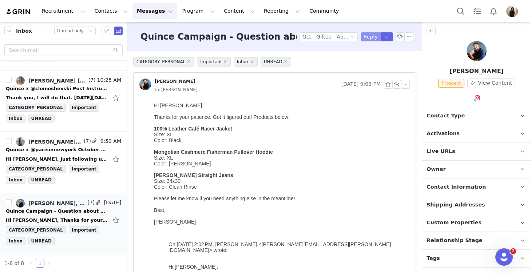
scroll to position [0, 0]
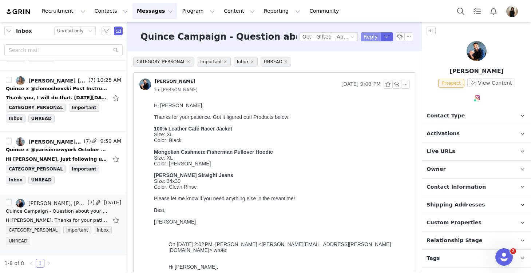
click at [373, 33] on button "Reply" at bounding box center [371, 36] width 20 height 9
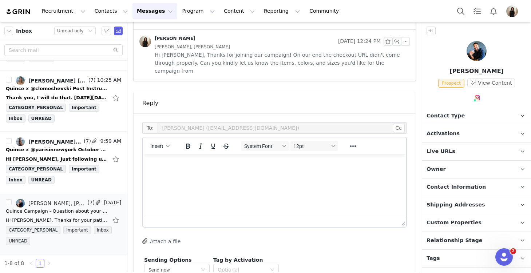
scroll to position [755, 0]
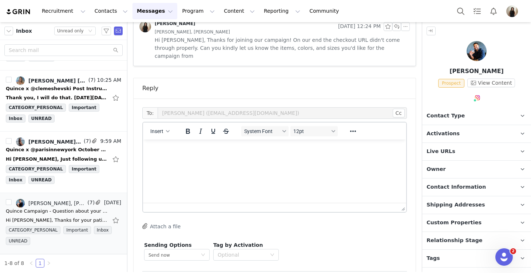
click at [237, 159] on html at bounding box center [274, 150] width 263 height 20
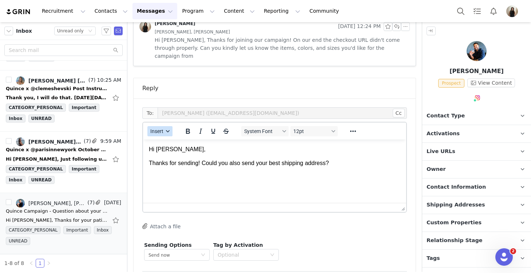
click at [157, 128] on span "Insert" at bounding box center [156, 131] width 13 height 6
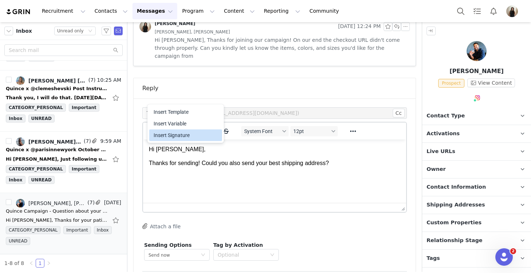
click at [168, 136] on div "Insert Signature" at bounding box center [187, 135] width 66 height 9
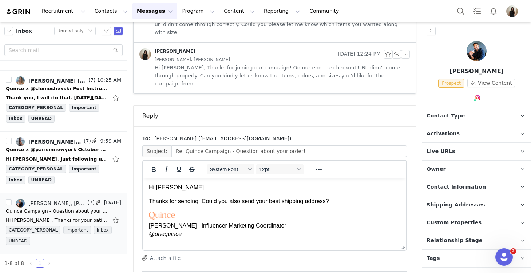
scroll to position [0, 0]
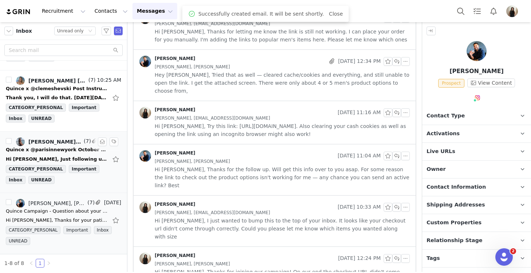
click at [48, 152] on div "Quince x @parisinnewyork October Campaign!" at bounding box center [57, 149] width 102 height 7
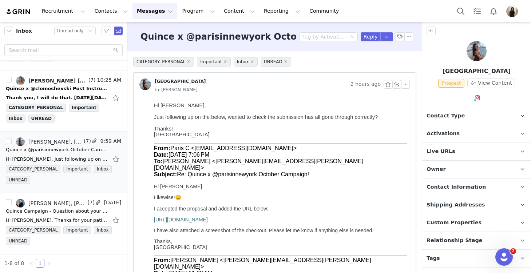
scroll to position [59, 0]
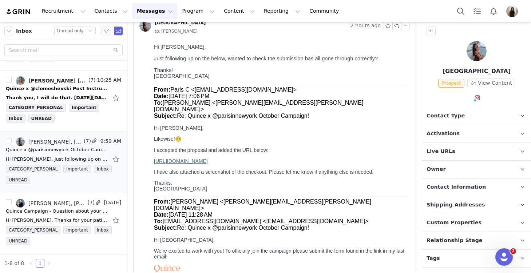
drag, startPoint x: 344, startPoint y: 169, endPoint x: 184, endPoint y: 157, distance: 159.8
click at [184, 157] on div "Hi [PERSON_NAME], Likewise! 😊 I accepted the proposal and added the URL below: …" at bounding box center [280, 204] width 253 height 159
click at [334, 133] on div "Hi [PERSON_NAME], Likewise! 😊 I accepted the proposal and added the URL below: …" at bounding box center [280, 204] width 253 height 159
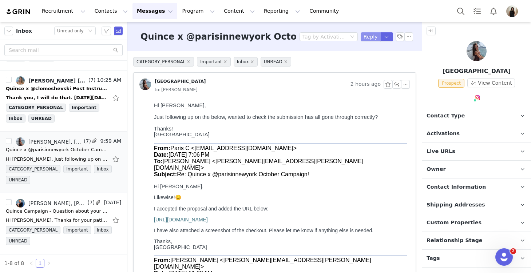
click at [366, 35] on button "Reply" at bounding box center [371, 36] width 20 height 9
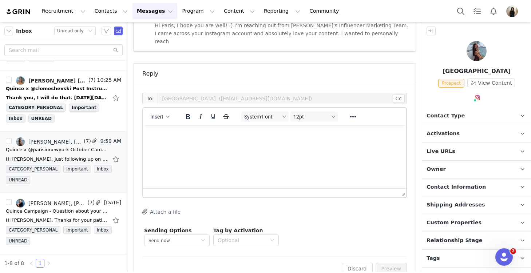
scroll to position [588, 0]
click at [205, 143] on html at bounding box center [274, 134] width 263 height 20
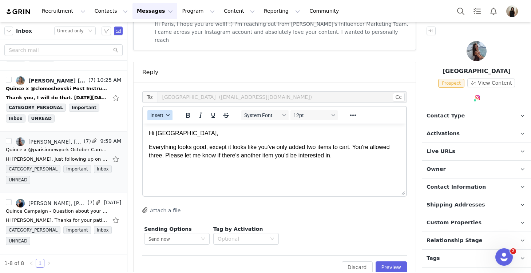
click at [159, 112] on span "Insert" at bounding box center [156, 115] width 13 height 6
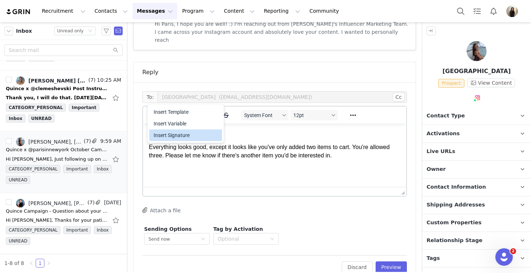
click at [170, 136] on div "Insert Signature" at bounding box center [187, 135] width 66 height 9
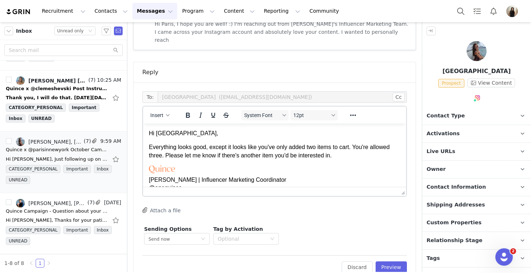
scroll to position [4, 0]
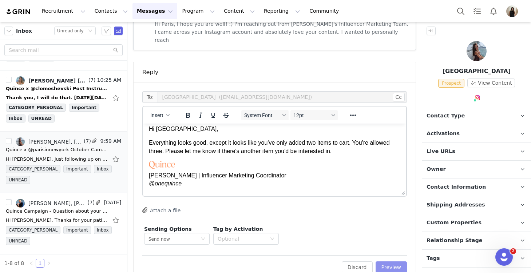
click at [392, 262] on button "Preview" at bounding box center [392, 268] width 32 height 12
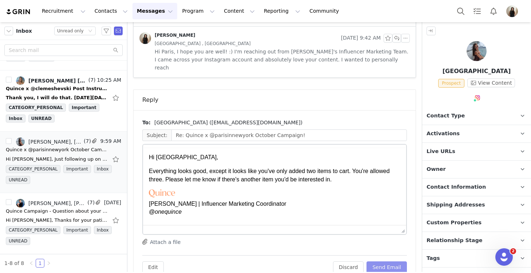
scroll to position [0, 0]
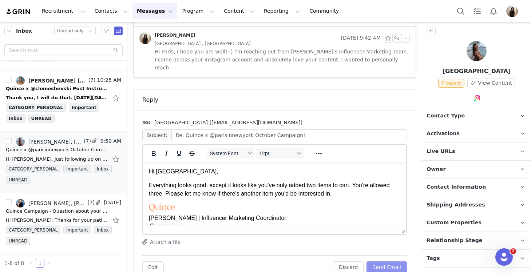
click at [391, 262] on button "Send Email" at bounding box center [386, 268] width 40 height 12
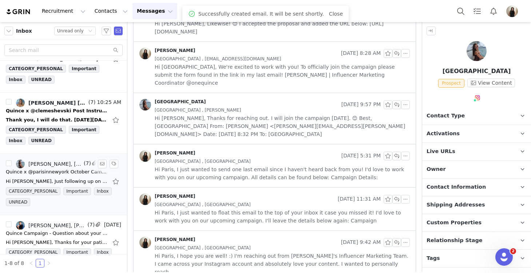
scroll to position [248, 0]
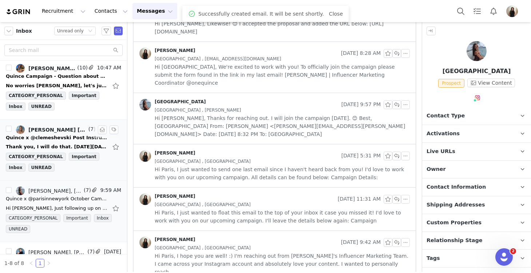
click at [60, 142] on div "Thank you, I will do that. [DATE][DATE] 1:09 PM [PERSON_NAME] <[PERSON_NAME][EM…" at bounding box center [63, 147] width 115 height 12
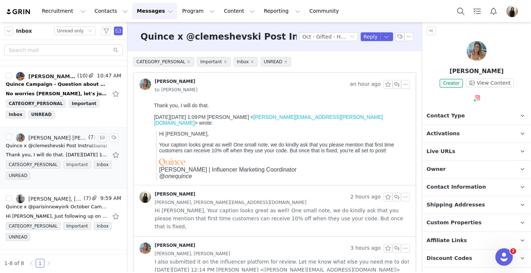
scroll to position [239, 0]
click at [468, 136] on p "Activations" at bounding box center [467, 133] width 91 height 17
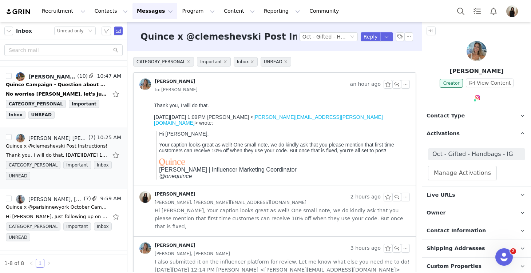
click at [459, 131] on p "Activations" at bounding box center [467, 133] width 91 height 17
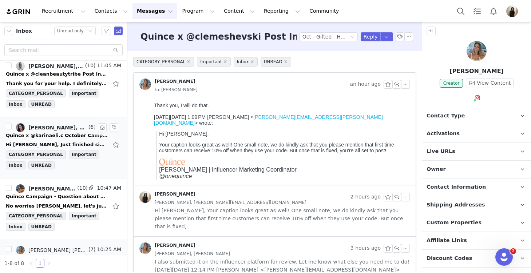
scroll to position [130, 0]
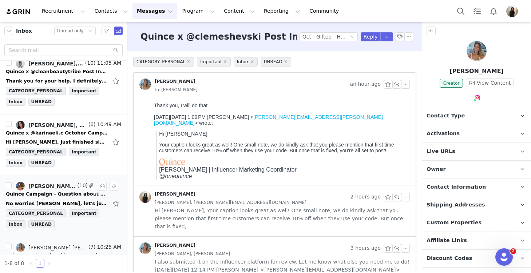
click at [49, 197] on div "Quince Campaign - Question about your order!" at bounding box center [57, 194] width 102 height 7
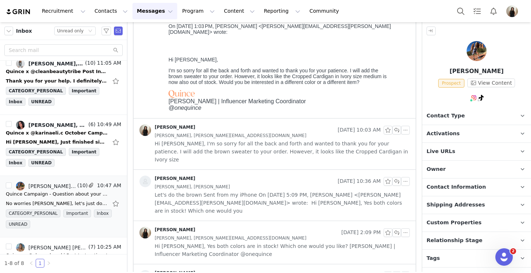
scroll to position [103, 0]
click at [271, 145] on span "Hi [PERSON_NAME], I'm so sorry for all the back and forth and wanted to thank y…" at bounding box center [282, 151] width 255 height 24
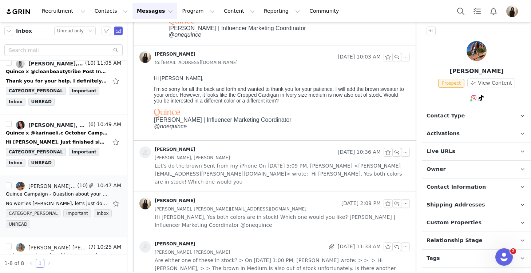
scroll to position [274, 0]
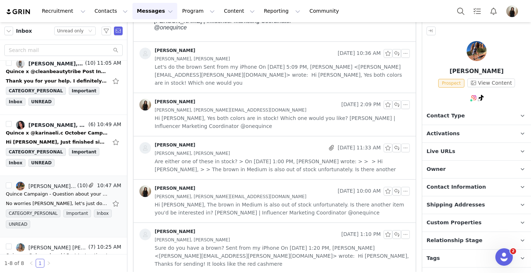
click at [263, 125] on span "Hi [PERSON_NAME], Yes both colors are in stock! Which one would you like? [PERS…" at bounding box center [282, 122] width 255 height 16
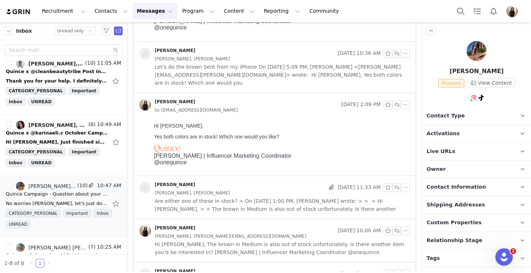
scroll to position [0, 0]
click at [249, 185] on div "[PERSON_NAME]" at bounding box center [231, 188] width 185 height 12
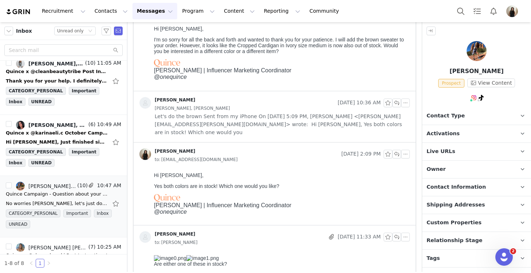
scroll to position [205, 0]
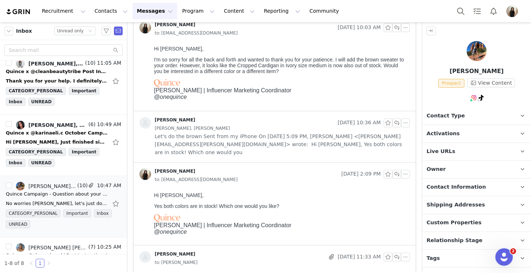
click at [247, 122] on div "[PERSON_NAME]" at bounding box center [236, 123] width 195 height 12
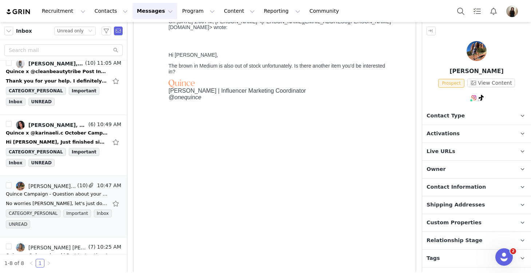
scroll to position [563, 0]
click at [141, 155] on div "Attachments image0.png (113.8 KB) image1.png (103.3 KB)" at bounding box center [275, 179] width 282 height 363
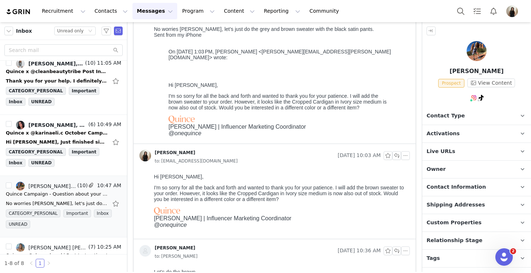
scroll to position [0, 0]
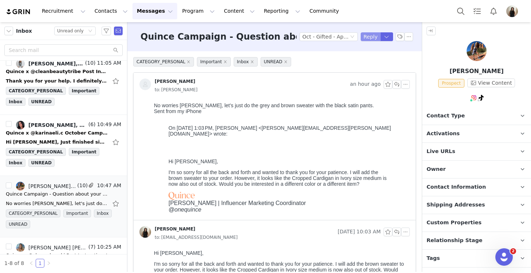
click at [368, 36] on button "Reply" at bounding box center [371, 36] width 20 height 9
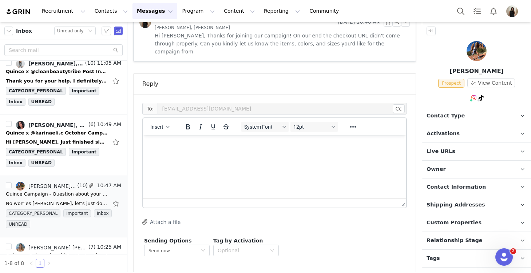
scroll to position [1115, 0]
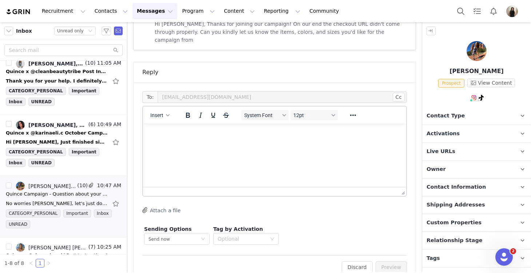
click at [194, 143] on html at bounding box center [274, 134] width 263 height 20
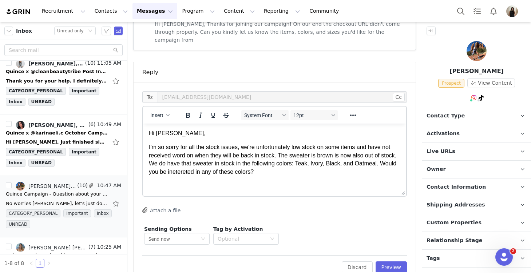
scroll to position [3, 0]
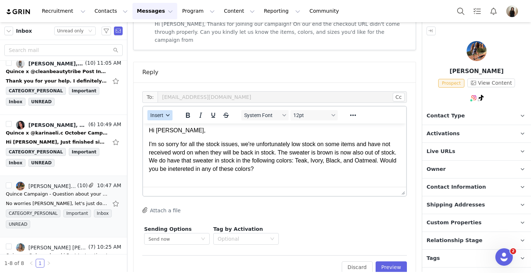
click at [158, 112] on span "Insert" at bounding box center [156, 115] width 13 height 6
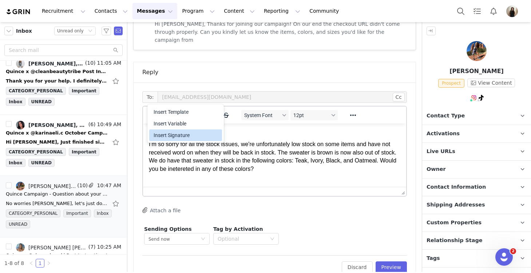
click at [162, 135] on div "Insert Signature" at bounding box center [187, 135] width 66 height 9
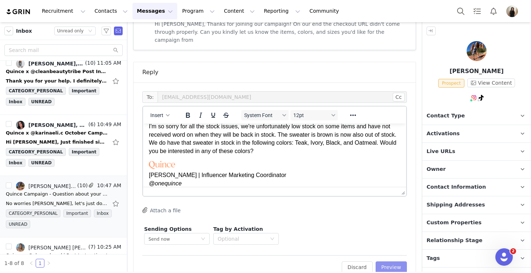
click at [391, 262] on button "Preview" at bounding box center [392, 268] width 32 height 12
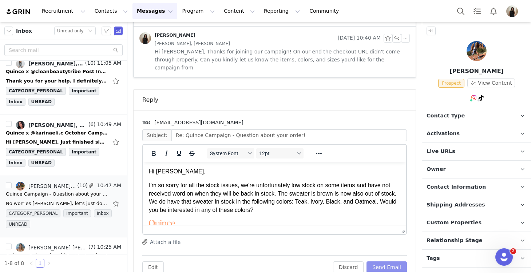
scroll to position [0, 0]
click at [392, 262] on button "Send Email" at bounding box center [386, 268] width 40 height 12
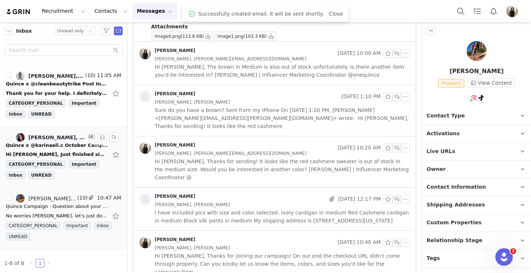
scroll to position [111, 0]
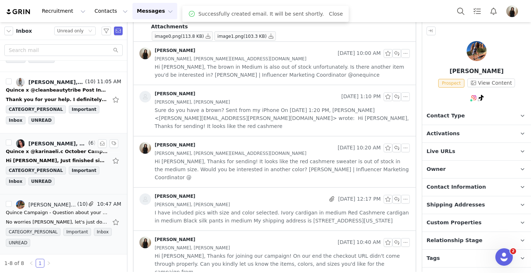
click at [54, 151] on div "Quince x @karinaeli.c October Campaign!" at bounding box center [57, 151] width 102 height 7
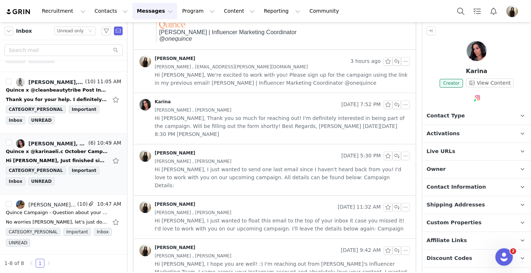
scroll to position [0, 0]
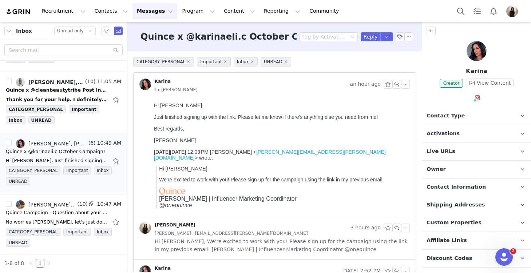
click at [449, 128] on p "Activations" at bounding box center [467, 133] width 91 height 17
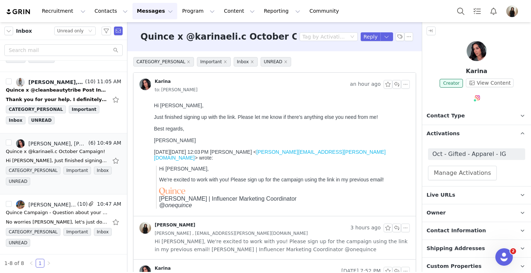
click at [444, 130] on span "Activations" at bounding box center [442, 134] width 33 height 8
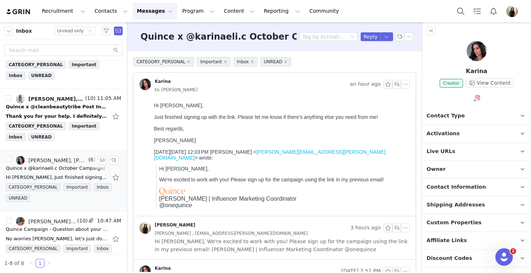
scroll to position [16, 0]
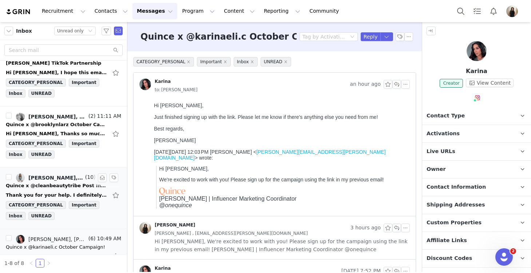
click at [57, 185] on div "Quince x @cleanbeautytribe Post Instructions!" at bounding box center [57, 185] width 102 height 7
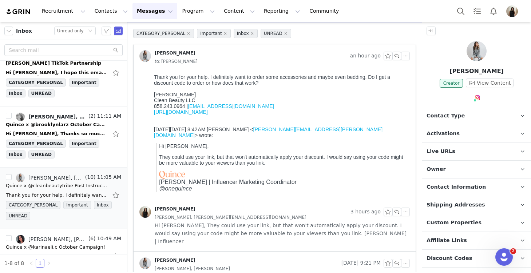
scroll to position [27, 0]
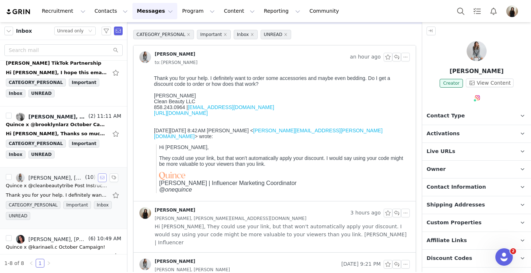
click at [102, 178] on button "button" at bounding box center [102, 178] width 9 height 9
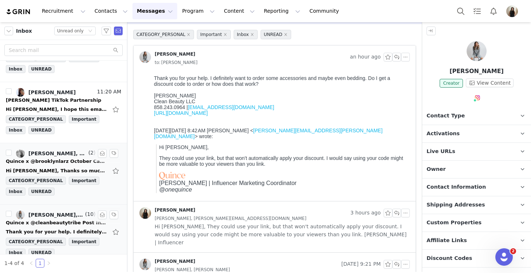
scroll to position [0, 0]
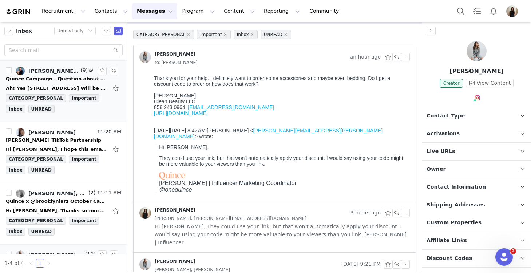
click at [61, 77] on div "Quince Campaign - Question about your order!" at bounding box center [57, 78] width 102 height 7
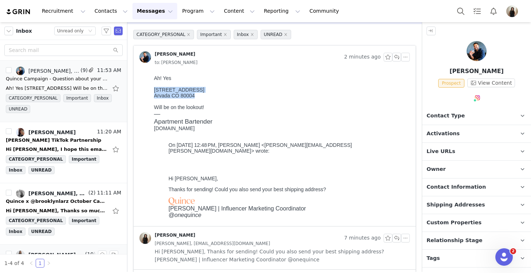
drag, startPoint x: 199, startPoint y: 100, endPoint x: 152, endPoint y: 90, distance: 47.3
click at [152, 90] on html "Ah! Yes [STREET_ADDRESS] Will be on the lookout! — Apartment Bartender [DOMAIN_…" at bounding box center [280, 149] width 259 height 154
click at [472, 130] on p "Activations" at bounding box center [467, 133] width 91 height 17
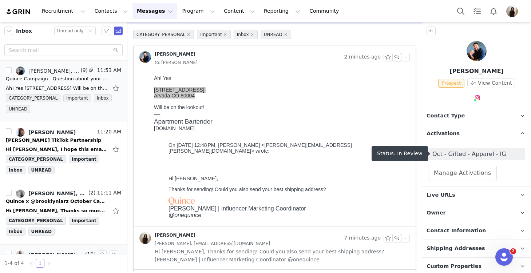
click at [471, 155] on span "Oct - Gifted - Apparel - IG" at bounding box center [476, 154] width 88 height 9
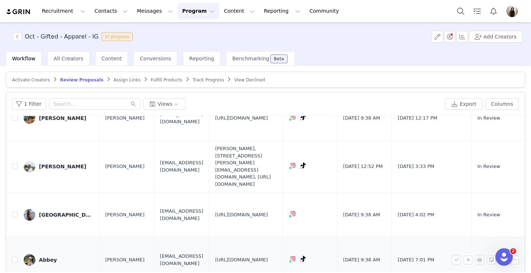
scroll to position [44, 0]
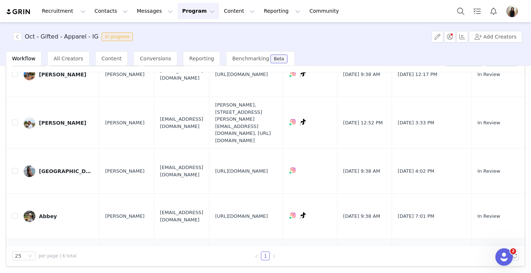
click at [16, 258] on input "checkbox" at bounding box center [15, 261] width 6 height 6
checkbox input "true"
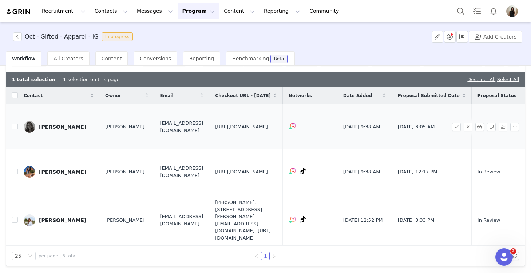
scroll to position [0, 0]
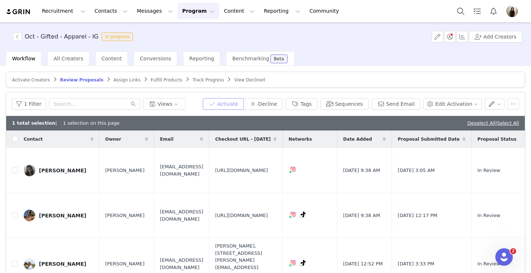
click at [242, 102] on button "Activate" at bounding box center [223, 104] width 41 height 12
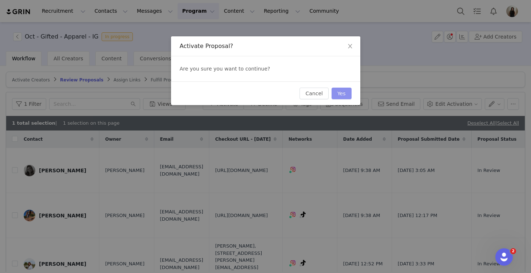
click at [345, 91] on button "Yes" at bounding box center [342, 94] width 20 height 12
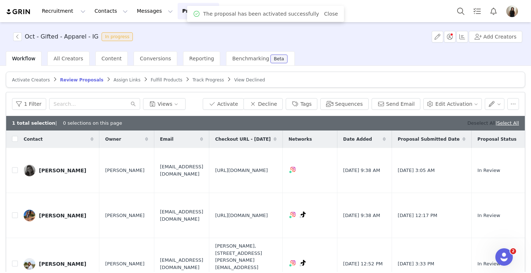
click at [473, 122] on link "Deselect All" at bounding box center [481, 122] width 28 height 5
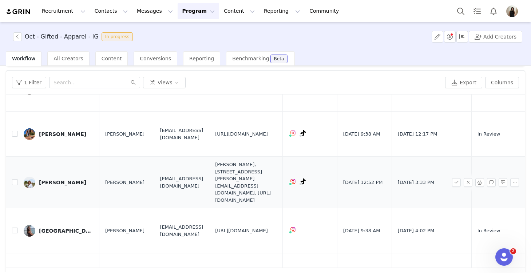
scroll to position [44, 0]
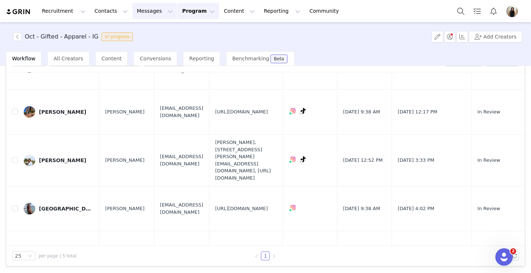
click at [150, 6] on button "Messages Messages" at bounding box center [154, 11] width 45 height 16
click at [150, 43] on div "Inbox" at bounding box center [153, 46] width 49 height 8
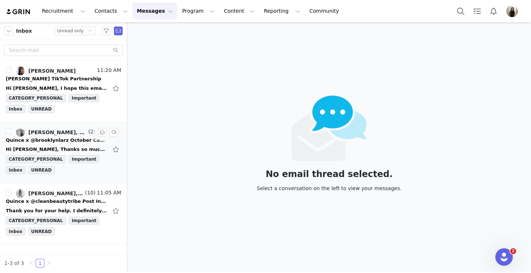
click at [51, 139] on div "Quince x @brooklynlarz October Campaign!" at bounding box center [57, 140] width 102 height 7
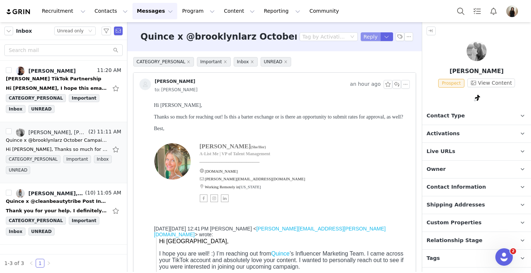
click at [366, 36] on button "Reply" at bounding box center [371, 36] width 20 height 9
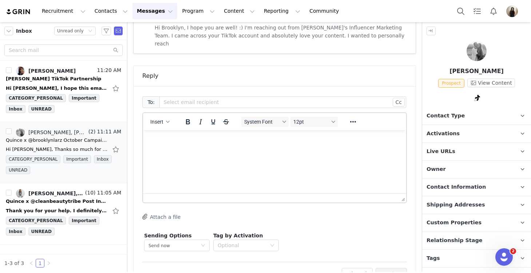
scroll to position [449, 0]
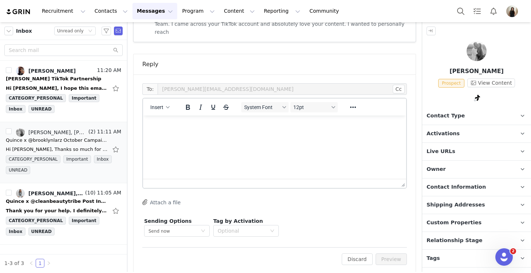
click at [176, 135] on html at bounding box center [274, 126] width 263 height 20
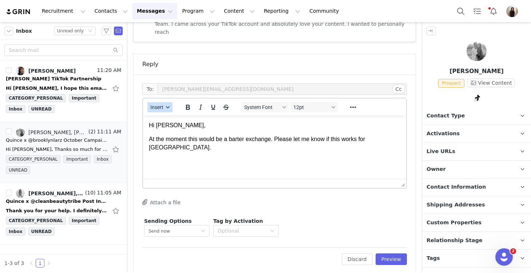
click at [155, 104] on span "Insert" at bounding box center [156, 107] width 13 height 6
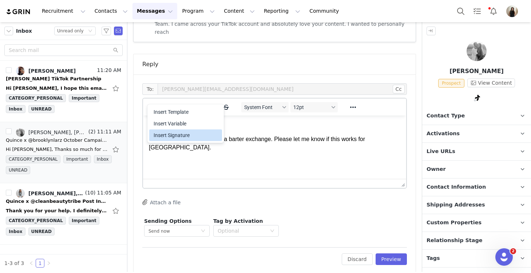
click at [166, 134] on div "Insert Signature" at bounding box center [187, 135] width 66 height 9
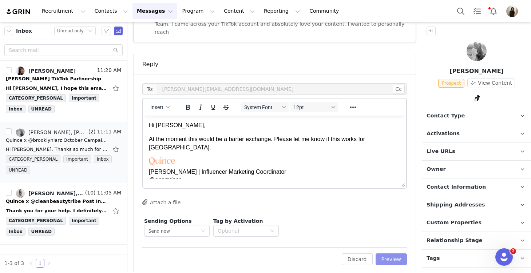
click at [389, 254] on button "Preview" at bounding box center [392, 260] width 32 height 12
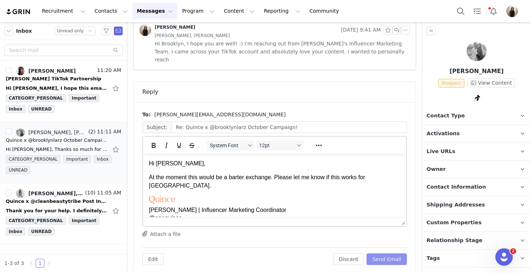
scroll to position [0, 0]
click at [389, 254] on button "Send Email" at bounding box center [386, 260] width 40 height 12
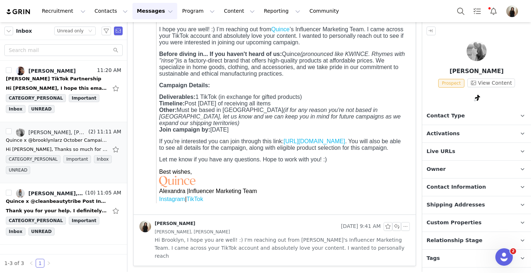
scroll to position [217, 0]
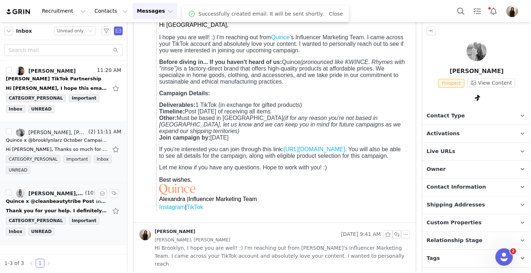
click at [45, 204] on div "Quince x @cleanbeautytribe Post Instructions!" at bounding box center [57, 201] width 102 height 7
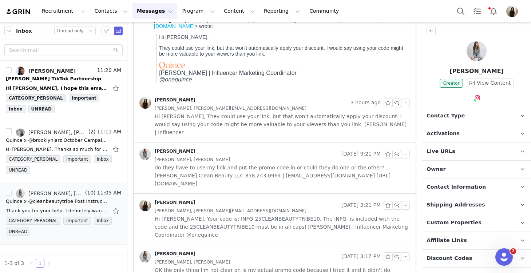
scroll to position [0, 0]
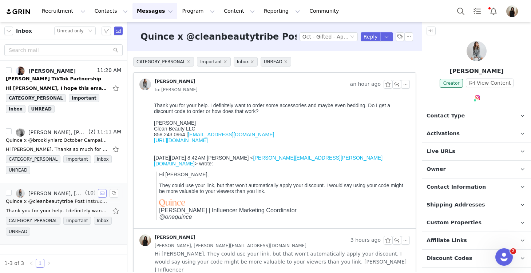
click at [102, 194] on button "button" at bounding box center [102, 193] width 9 height 9
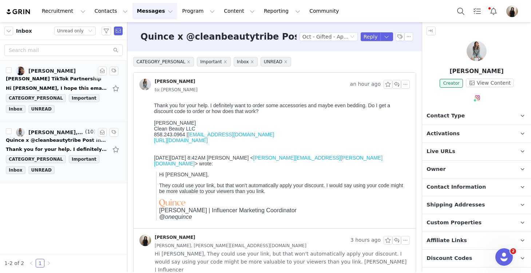
click at [61, 76] on div "[PERSON_NAME] TikTok Partnership" at bounding box center [53, 78] width 95 height 7
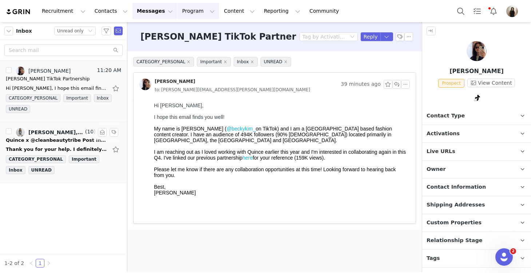
click at [181, 8] on button "Program Program" at bounding box center [198, 11] width 41 height 16
click at [188, 34] on p "Activations" at bounding box center [186, 32] width 28 height 8
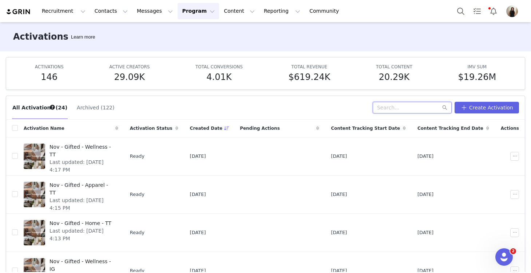
click at [395, 107] on input "text" at bounding box center [412, 108] width 79 height 12
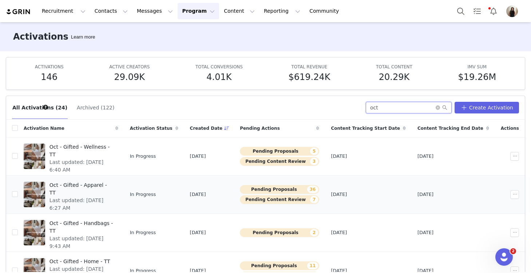
type input "oct"
click at [92, 197] on span "Last updated: [DATE] 6:27 AM" at bounding box center [81, 204] width 64 height 15
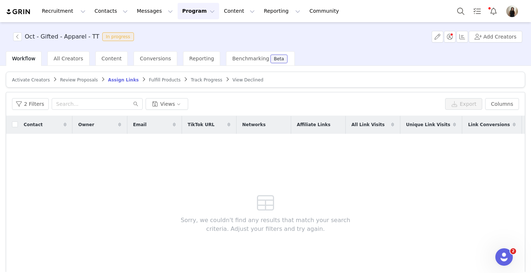
click at [78, 79] on span "Review Proposals" at bounding box center [79, 80] width 38 height 5
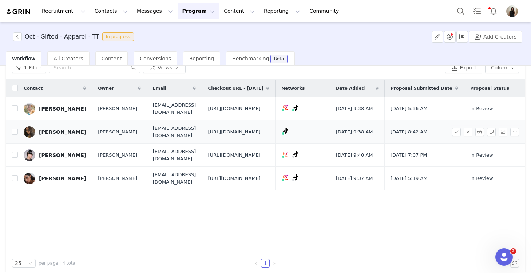
scroll to position [35, 0]
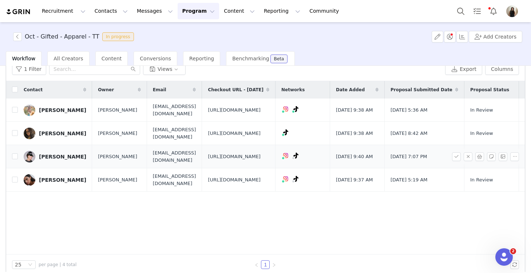
drag, startPoint x: 293, startPoint y: 202, endPoint x: 212, endPoint y: 180, distance: 83.8
click at [212, 168] on td "[URL][DOMAIN_NAME]" at bounding box center [239, 156] width 74 height 23
click at [14, 159] on input "checkbox" at bounding box center [15, 157] width 6 height 6
checkbox input "true"
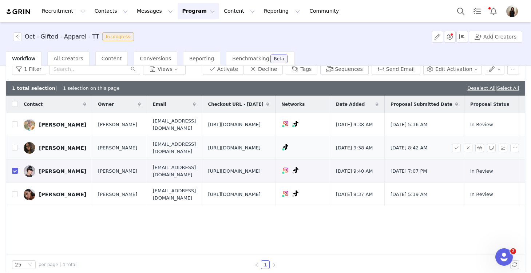
drag, startPoint x: 296, startPoint y: 178, endPoint x: 214, endPoint y: 156, distance: 85.0
click at [214, 156] on td "[URL][DOMAIN_NAME]" at bounding box center [239, 147] width 74 height 23
drag, startPoint x: 199, startPoint y: 168, endPoint x: 140, endPoint y: 169, distance: 59.3
click at [147, 160] on td "[EMAIL_ADDRESS][DOMAIN_NAME]" at bounding box center [174, 147] width 55 height 23
click at [15, 151] on input "checkbox" at bounding box center [15, 148] width 6 height 6
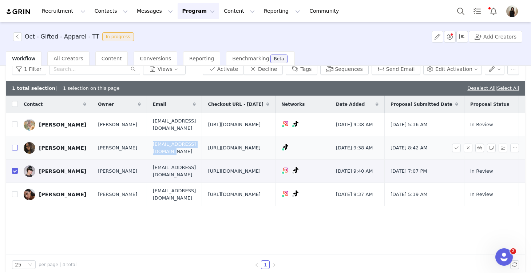
checkbox input "true"
click at [169, 160] on td "[EMAIL_ADDRESS][DOMAIN_NAME]" at bounding box center [174, 147] width 55 height 23
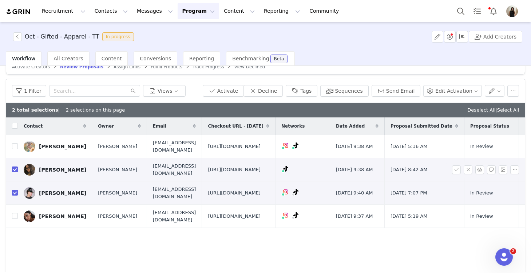
scroll to position [0, 0]
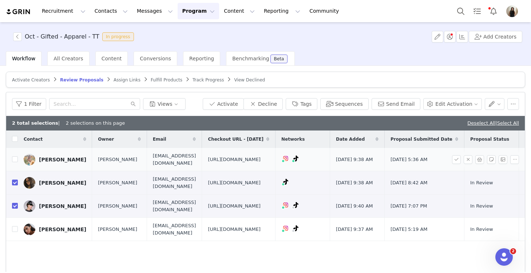
drag, startPoint x: 298, startPoint y: 182, endPoint x: 214, endPoint y: 153, distance: 88.4
click at [214, 153] on td "[URL][DOMAIN_NAME]" at bounding box center [239, 159] width 74 height 23
click at [13, 162] on input "checkbox" at bounding box center [15, 159] width 6 height 6
click at [231, 105] on button "Activate" at bounding box center [223, 104] width 41 height 12
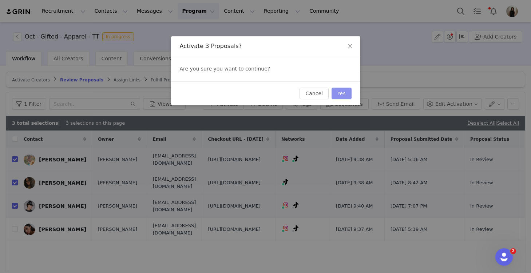
click at [337, 93] on button "Yes" at bounding box center [342, 94] width 20 height 12
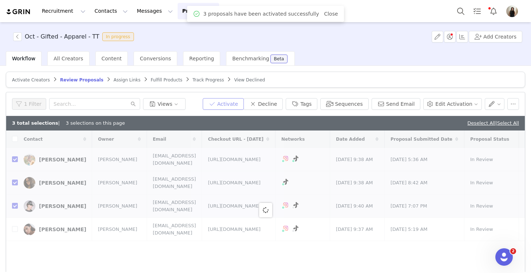
checkbox input "false"
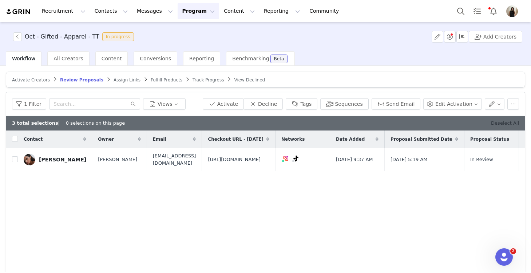
click at [504, 123] on link "Deselect All" at bounding box center [505, 122] width 28 height 5
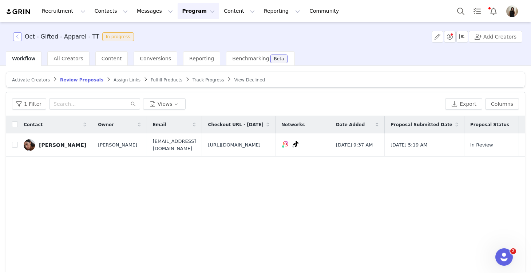
click at [16, 35] on button "button" at bounding box center [17, 36] width 9 height 9
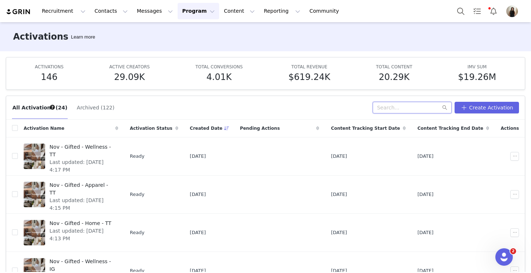
click at [412, 109] on input "text" at bounding box center [412, 108] width 79 height 12
type input "oct"
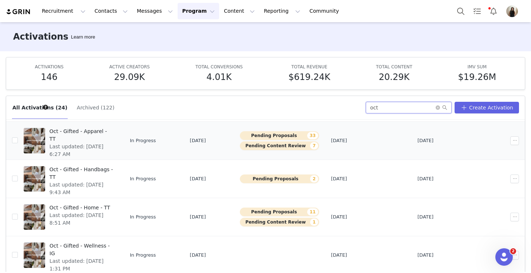
scroll to position [54, 0]
click at [100, 181] on span "Last updated: [DATE] 9:43 AM" at bounding box center [81, 188] width 64 height 15
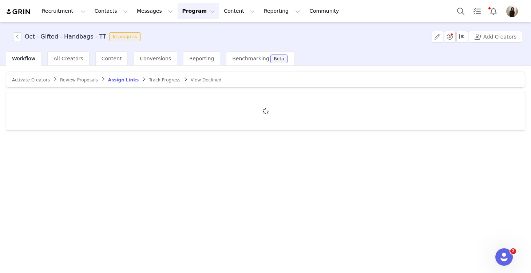
click at [80, 78] on span "Review Proposals" at bounding box center [79, 80] width 38 height 5
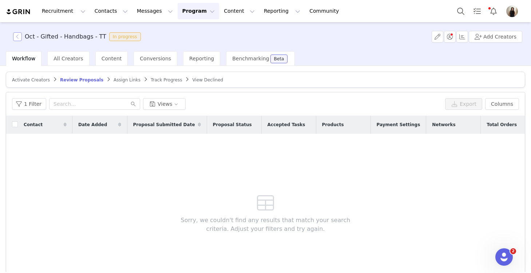
click at [16, 35] on button "button" at bounding box center [17, 36] width 9 height 9
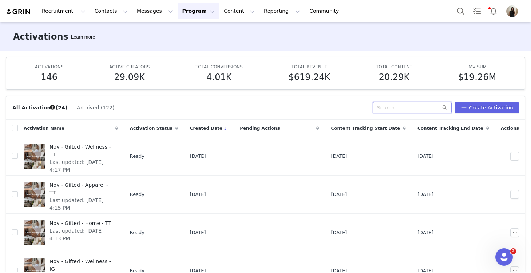
click at [409, 104] on input "text" at bounding box center [412, 108] width 79 height 12
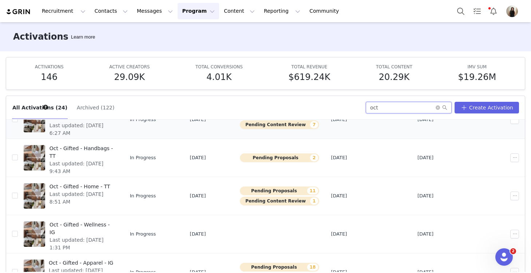
scroll to position [78, 0]
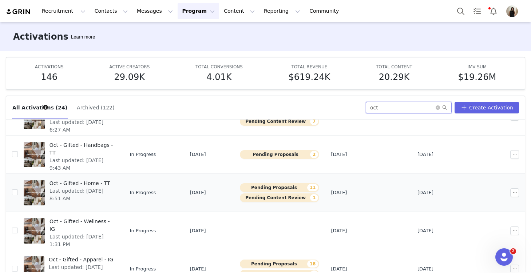
type input "oct"
click at [92, 193] on span "Last updated: [DATE] 8:51 AM" at bounding box center [81, 194] width 64 height 15
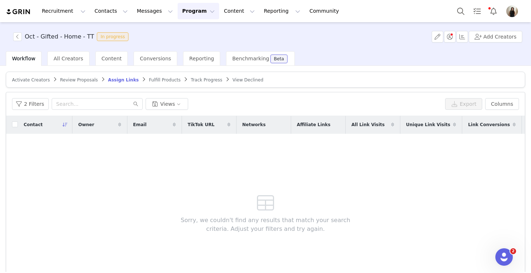
click at [77, 80] on span "Review Proposals" at bounding box center [79, 80] width 38 height 5
click at [16, 35] on button "button" at bounding box center [17, 36] width 9 height 9
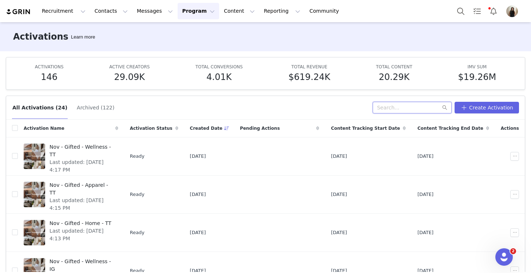
click at [413, 107] on input "text" at bounding box center [412, 108] width 79 height 12
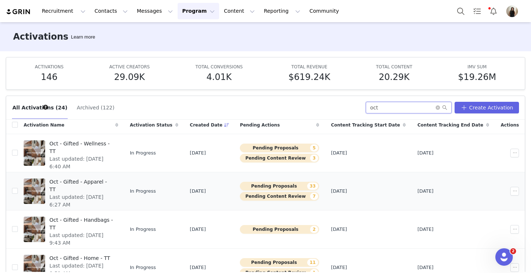
scroll to position [3, 0]
type input "oct"
click at [79, 156] on span "Last updated: [DATE] 6:40 AM" at bounding box center [81, 163] width 64 height 15
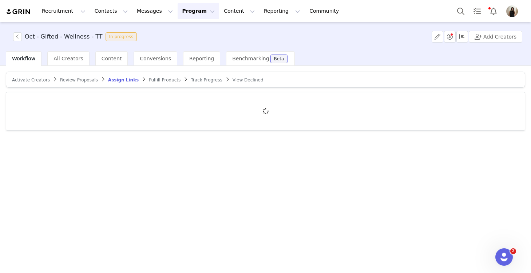
click at [72, 78] on span "Review Proposals" at bounding box center [79, 80] width 38 height 5
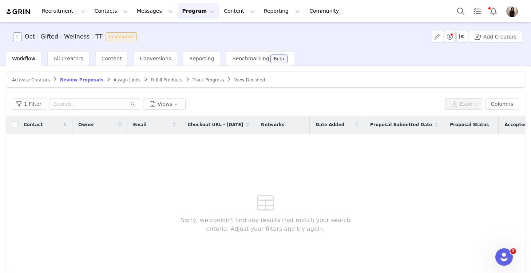
click at [14, 35] on button "button" at bounding box center [17, 36] width 9 height 9
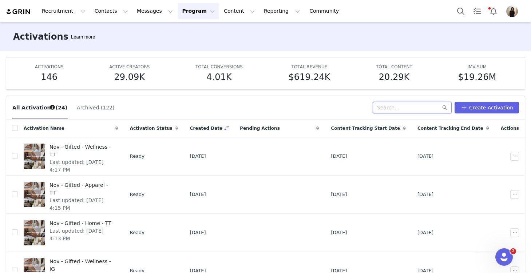
click at [389, 106] on input "text" at bounding box center [412, 108] width 79 height 12
type input "oct"
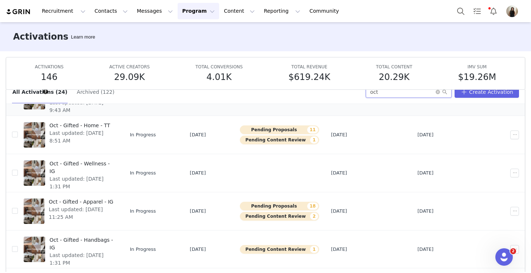
scroll to position [124, 0]
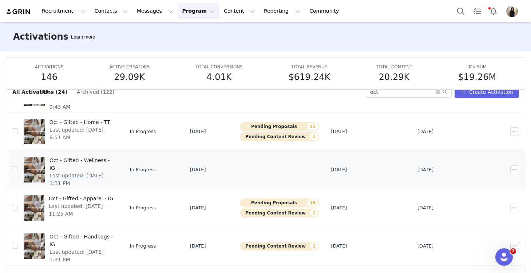
click at [96, 172] on div "Oct - Gifted - Wellness - IG Last updated: [DATE] 1:31 PM" at bounding box center [81, 169] width 73 height 29
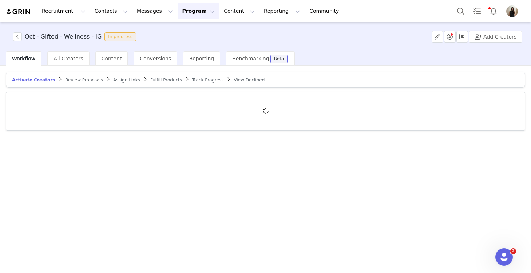
click at [68, 80] on span "Review Proposals" at bounding box center [84, 80] width 38 height 5
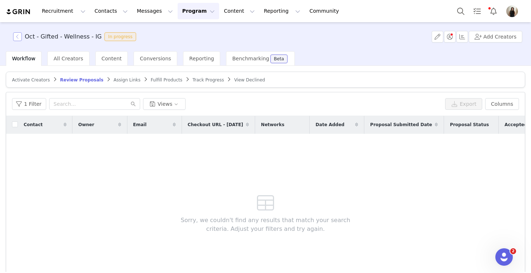
click at [13, 36] on button "button" at bounding box center [17, 36] width 9 height 9
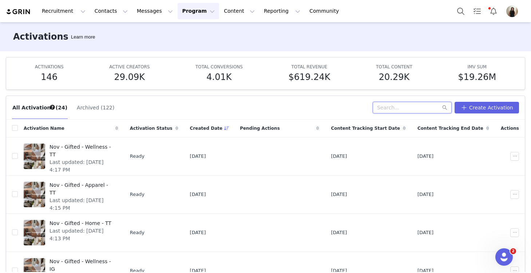
click at [398, 110] on input "text" at bounding box center [412, 108] width 79 height 12
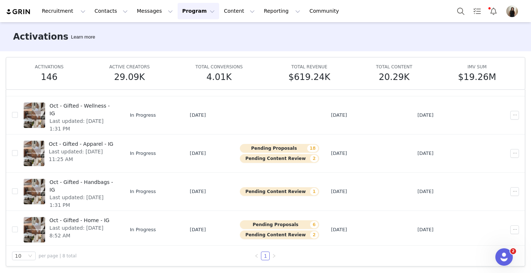
scroll to position [159, 0]
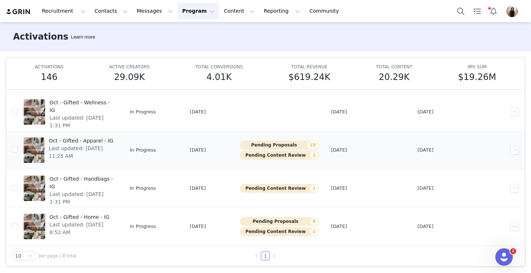
type input "oct"
click at [86, 147] on span "Last updated: [DATE] 11:25 AM" at bounding box center [81, 152] width 65 height 15
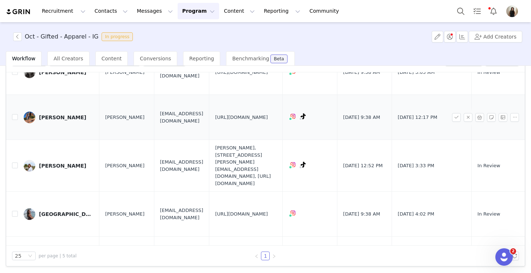
scroll to position [32, 0]
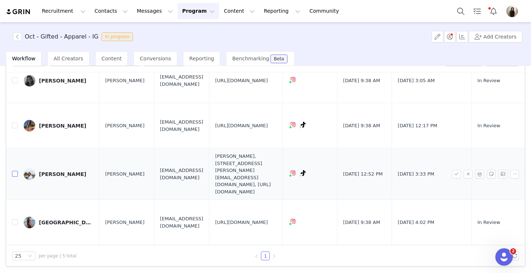
click at [16, 171] on input "checkbox" at bounding box center [15, 174] width 6 height 6
checkbox input "true"
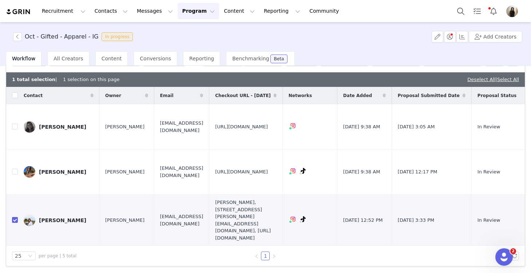
scroll to position [0, 0]
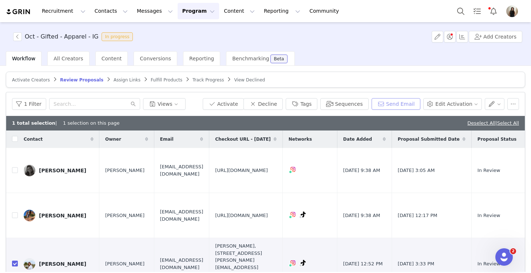
click at [394, 99] on button "Send Email" at bounding box center [396, 104] width 49 height 12
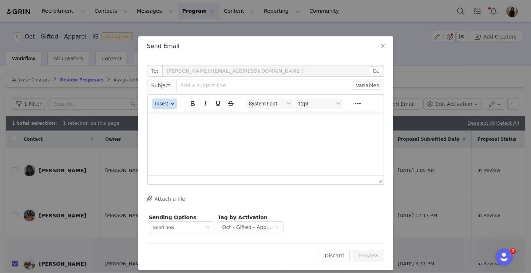
click at [162, 105] on span "Insert" at bounding box center [161, 104] width 13 height 6
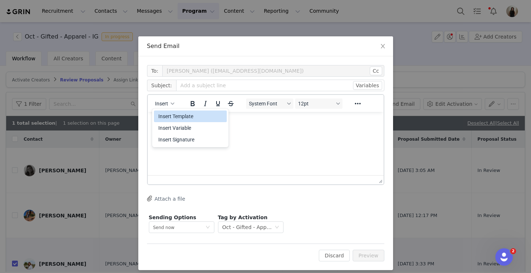
click at [167, 115] on div "Insert Template" at bounding box center [191, 116] width 66 height 9
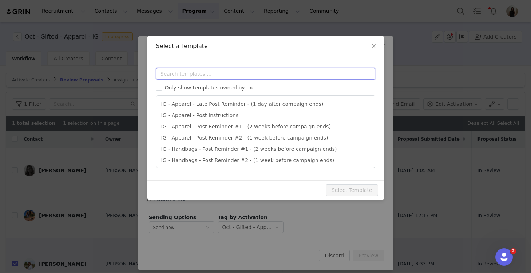
click at [184, 74] on input "text" at bounding box center [265, 74] width 219 height 12
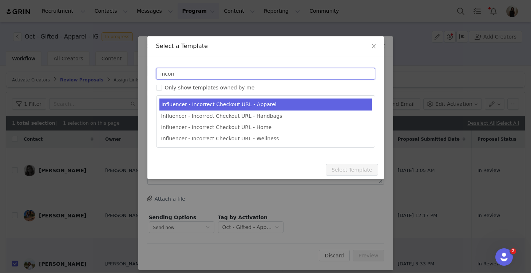
type input "incorr"
type input "Quince Campaign - Question about your order!"
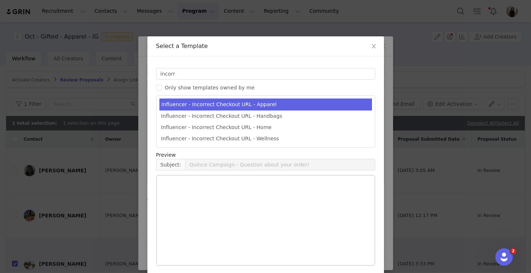
click at [215, 105] on li "Influencer - Incorrect Checkout URL - Apparel" at bounding box center [265, 105] width 213 height 12
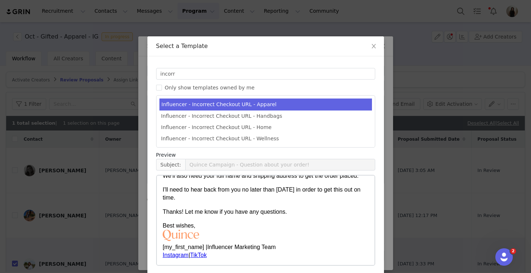
scroll to position [29, 0]
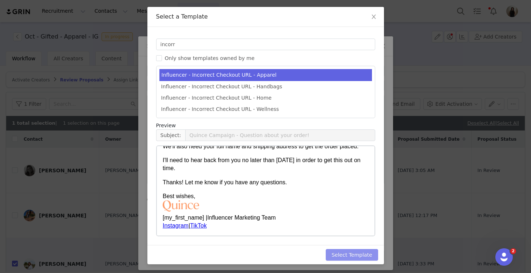
click at [342, 252] on button "Select Template" at bounding box center [352, 255] width 52 height 12
type input "Quince Campaign - Question about your order!"
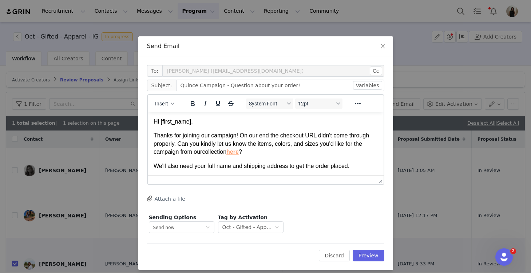
scroll to position [0, 0]
click at [368, 251] on button "Preview" at bounding box center [369, 256] width 32 height 12
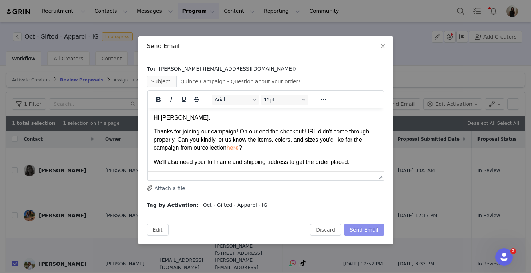
click at [361, 229] on button "Send Email" at bounding box center [364, 230] width 40 height 12
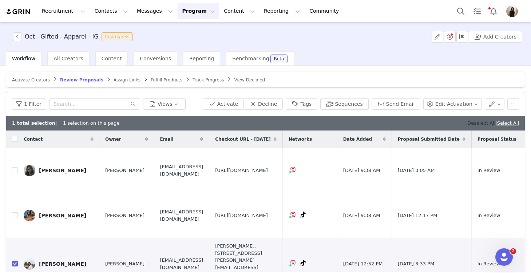
click at [477, 123] on link "Deselect All" at bounding box center [481, 122] width 28 height 5
checkbox input "false"
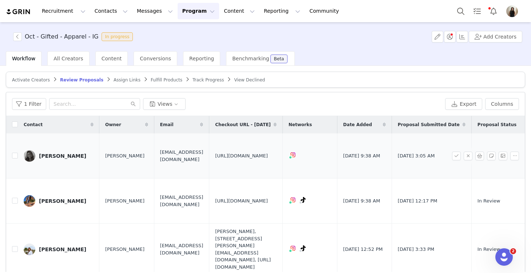
drag, startPoint x: 289, startPoint y: 161, endPoint x: 221, endPoint y: 139, distance: 71.6
click at [221, 139] on td "[URL][DOMAIN_NAME]" at bounding box center [246, 156] width 74 height 45
click at [248, 159] on span "[URL][DOMAIN_NAME]" at bounding box center [241, 155] width 53 height 7
click at [15, 153] on input "checkbox" at bounding box center [15, 156] width 6 height 6
checkbox input "true"
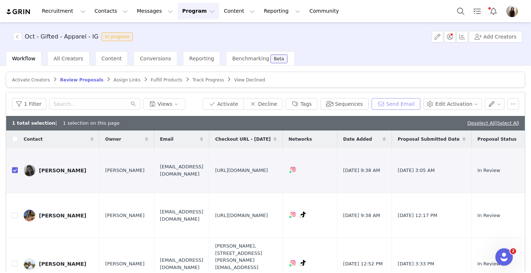
click at [402, 103] on button "Send Email" at bounding box center [396, 104] width 49 height 12
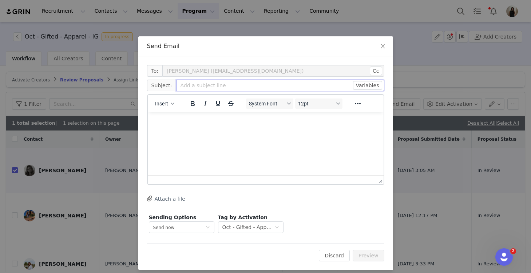
click at [202, 86] on input "text" at bounding box center [280, 86] width 208 height 12
type input "Quince: Question about your order!"
click at [197, 116] on html at bounding box center [265, 122] width 236 height 20
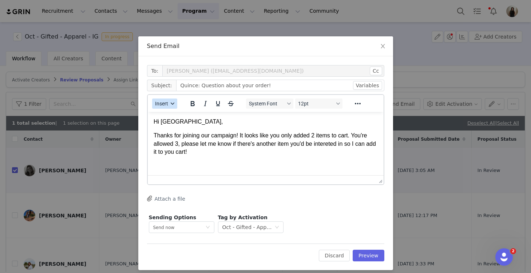
click at [162, 100] on button "Insert" at bounding box center [164, 104] width 25 height 10
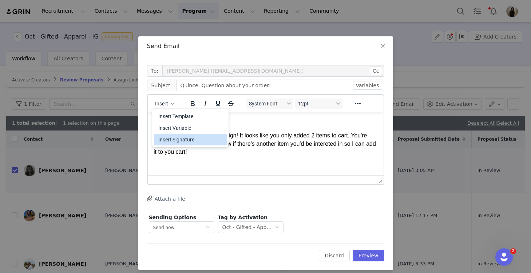
click at [176, 138] on div "Insert Signature" at bounding box center [191, 139] width 66 height 9
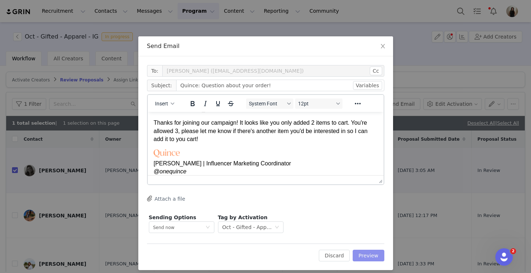
click at [369, 256] on button "Preview" at bounding box center [369, 256] width 32 height 12
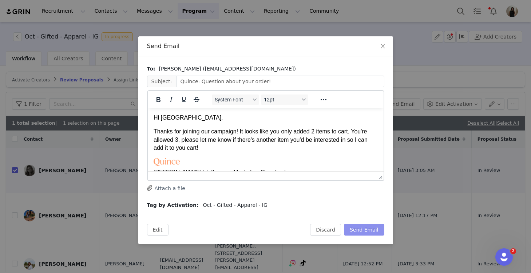
scroll to position [0, 0]
click at [369, 229] on button "Send Email" at bounding box center [364, 230] width 40 height 12
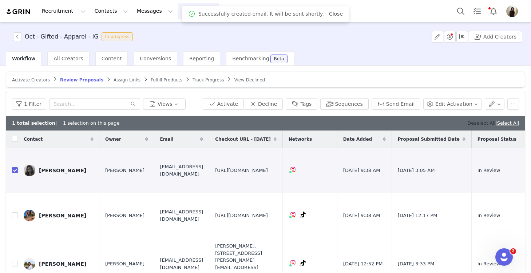
click at [469, 123] on link "Deselect All" at bounding box center [481, 122] width 28 height 5
checkbox input "false"
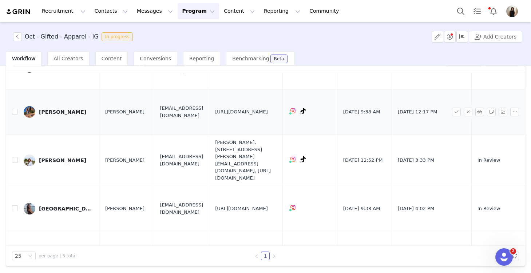
scroll to position [44, 0]
click at [12, 37] on div "Oct - Gifted - Apparel - IG In progress" at bounding box center [72, 36] width 127 height 9
click at [17, 37] on button "button" at bounding box center [17, 36] width 9 height 9
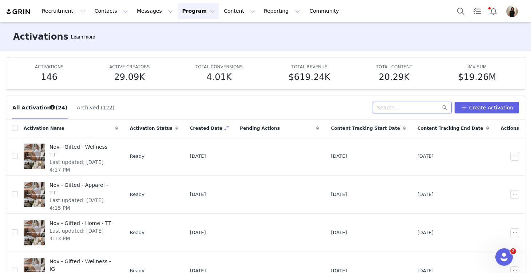
click at [401, 108] on input "text" at bounding box center [412, 108] width 79 height 12
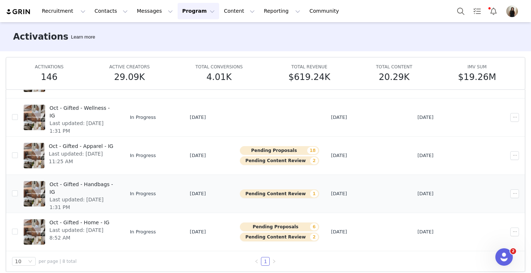
scroll to position [38, 0]
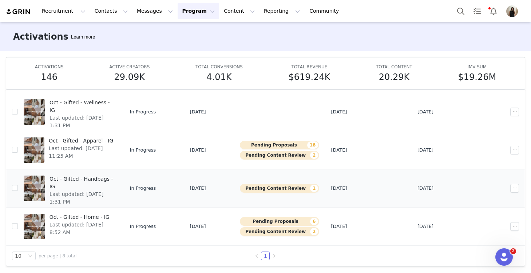
type input "oct"
click at [89, 191] on span "Last updated: [DATE] 1:31 PM" at bounding box center [81, 198] width 64 height 15
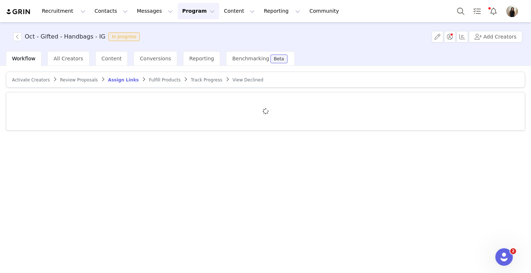
click at [83, 81] on span "Review Proposals" at bounding box center [79, 80] width 38 height 5
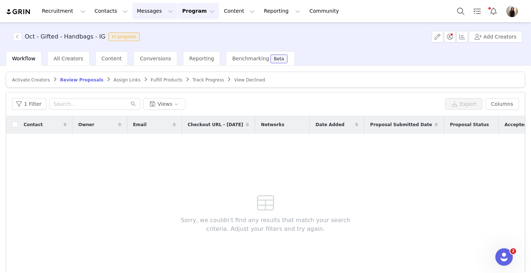
click at [143, 15] on button "Messages Messages" at bounding box center [154, 11] width 45 height 16
click at [144, 46] on div "Inbox" at bounding box center [153, 46] width 49 height 8
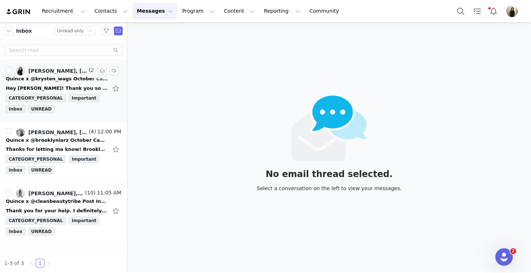
click at [48, 76] on div "Quince x @krysten_wags October Campaign!" at bounding box center [57, 78] width 102 height 7
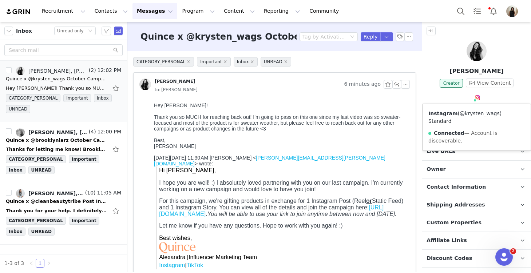
click at [474, 111] on link "@krysten_wags" at bounding box center [480, 114] width 40 height 6
click at [368, 37] on button "Reply" at bounding box center [371, 36] width 20 height 9
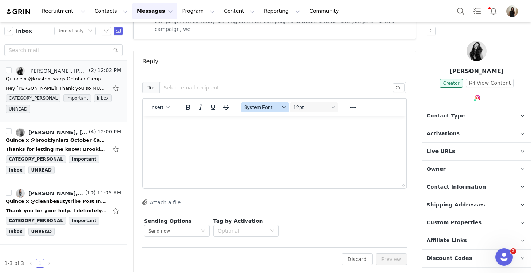
scroll to position [300, 0]
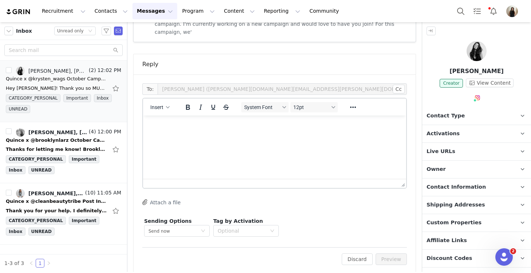
click at [240, 129] on p "Rich Text Area. Press ALT-0 for help." at bounding box center [274, 126] width 251 height 8
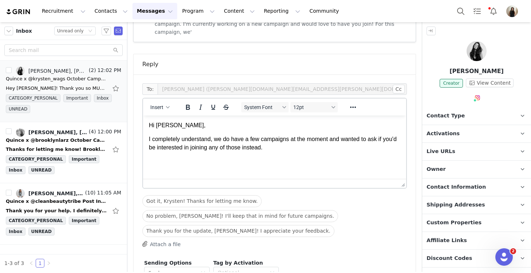
click at [287, 150] on p "I completely understand, we do have a few campaigns at the moment and wanted to…" at bounding box center [274, 143] width 251 height 16
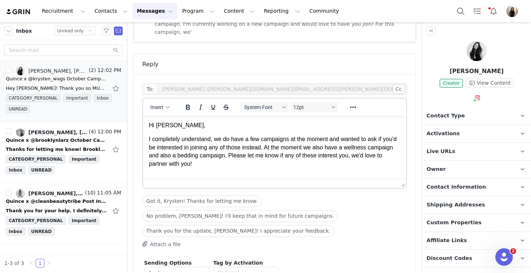
scroll to position [3, 0]
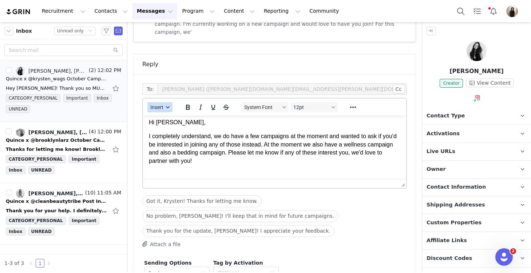
click at [161, 104] on span "Insert" at bounding box center [156, 107] width 13 height 6
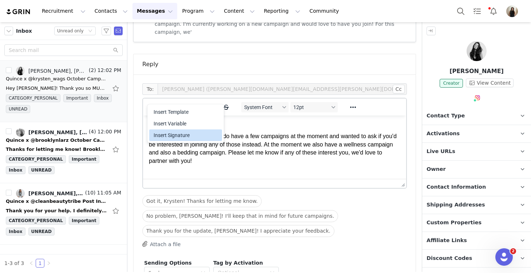
click at [171, 132] on div "Insert Signature" at bounding box center [187, 135] width 66 height 9
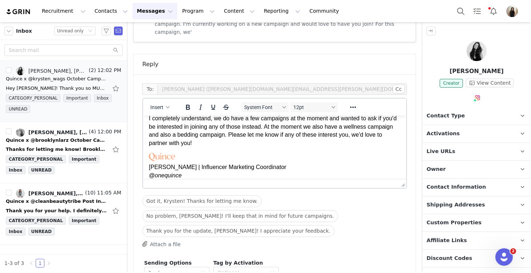
scroll to position [342, 0]
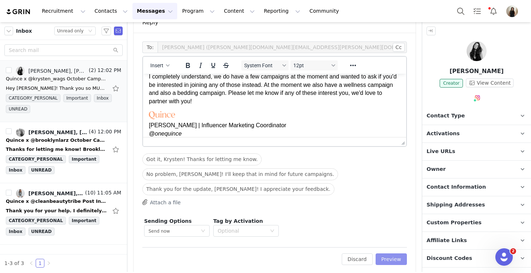
click at [388, 254] on button "Preview" at bounding box center [392, 260] width 32 height 12
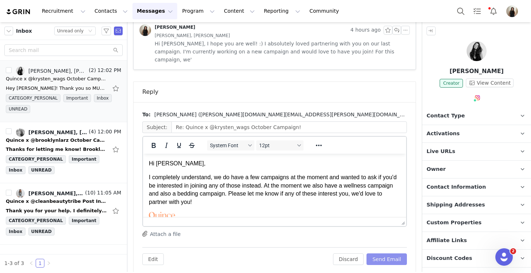
scroll to position [0, 0]
click at [388, 254] on button "Send Email" at bounding box center [386, 260] width 40 height 12
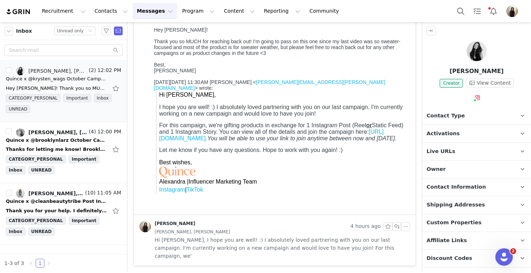
scroll to position [68, 0]
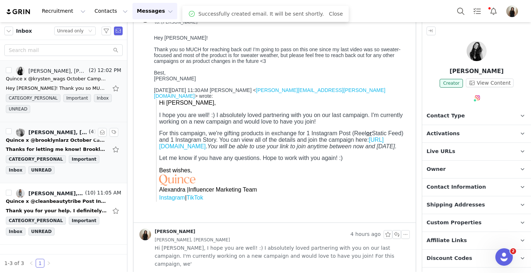
click at [48, 143] on div "Quince x @brooklynlarz October Campaign!" at bounding box center [57, 140] width 102 height 7
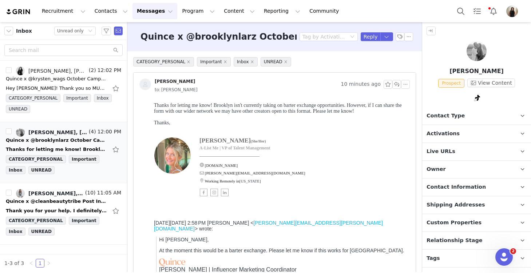
scroll to position [0, 0]
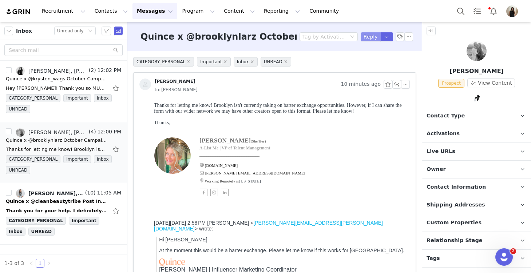
click at [364, 37] on button "Reply" at bounding box center [371, 36] width 20 height 9
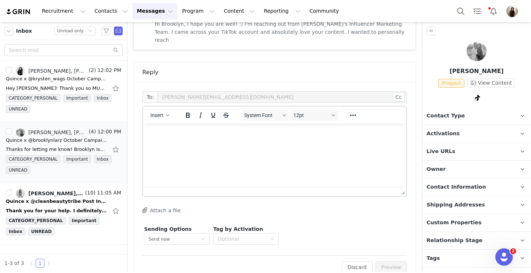
click at [230, 139] on html at bounding box center [274, 134] width 263 height 20
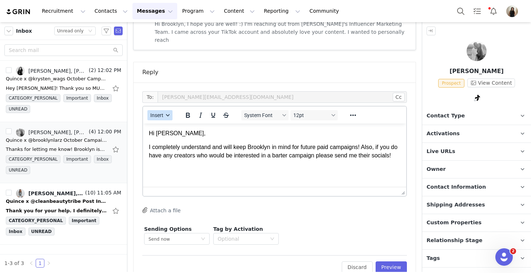
click at [163, 112] on span "Insert" at bounding box center [156, 115] width 13 height 6
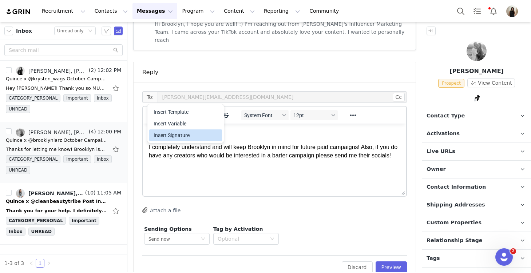
drag, startPoint x: 171, startPoint y: 134, endPoint x: 28, endPoint y: 27, distance: 178.7
click at [171, 134] on div "Insert Signature" at bounding box center [187, 135] width 66 height 9
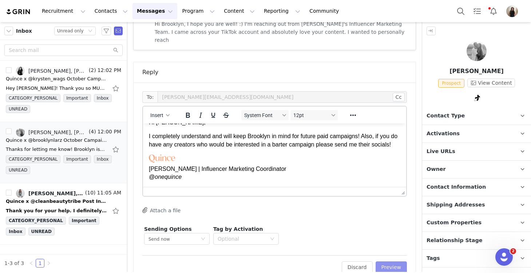
click at [392, 262] on button "Preview" at bounding box center [392, 268] width 32 height 12
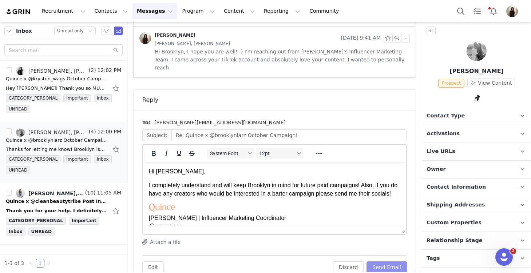
scroll to position [0, 0]
click at [392, 262] on button "Send Email" at bounding box center [386, 268] width 40 height 12
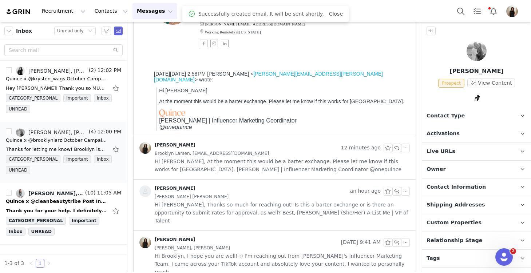
scroll to position [13, 0]
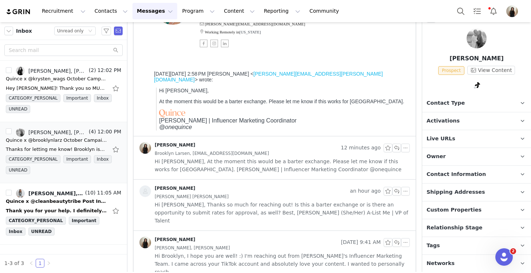
click at [460, 259] on p "Networks You can add or change your creators network URL' here, your active cre…" at bounding box center [467, 263] width 91 height 17
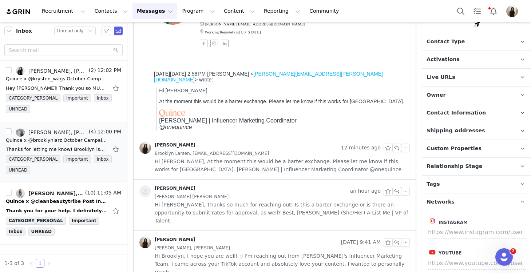
scroll to position [87, 0]
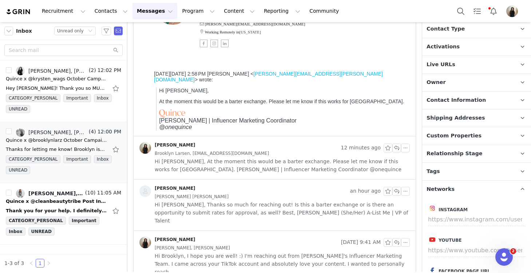
click at [464, 194] on p "Networks You can add or change your creators network URL' here, your active cre…" at bounding box center [467, 189] width 91 height 17
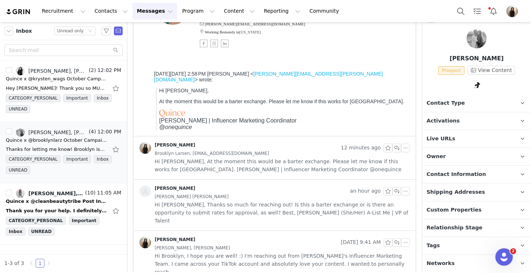
click at [459, 226] on span "Relationship Stage" at bounding box center [454, 228] width 56 height 8
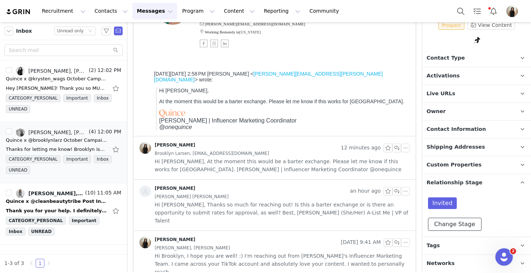
click at [459, 226] on button "Change Stage" at bounding box center [454, 224] width 53 height 13
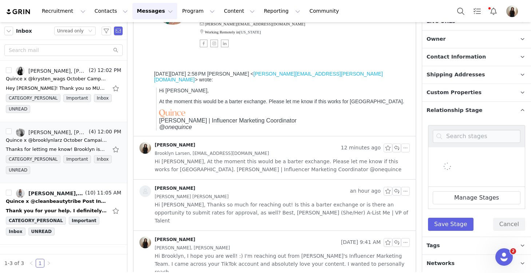
scroll to position [182, 0]
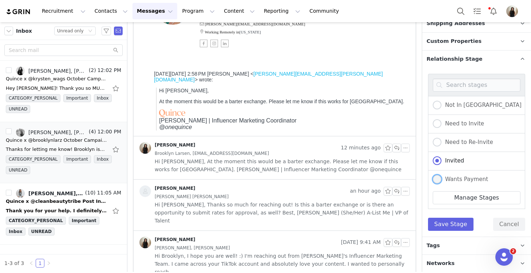
click at [455, 176] on span "Wants Payment" at bounding box center [464, 179] width 47 height 7
click at [441, 176] on input "Wants Payment" at bounding box center [437, 179] width 9 height 9
radio input "true"
radio input "false"
radio input "true"
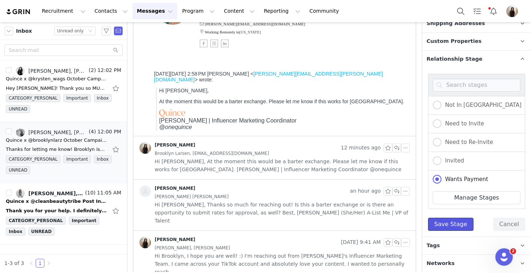
click at [452, 223] on button "Save Stage" at bounding box center [450, 224] width 45 height 13
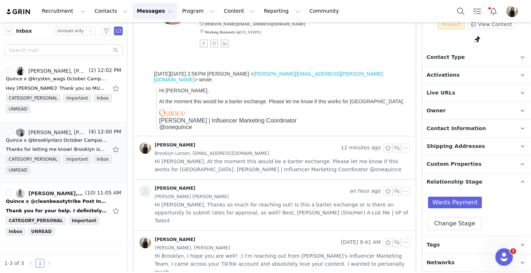
scroll to position [58, 0]
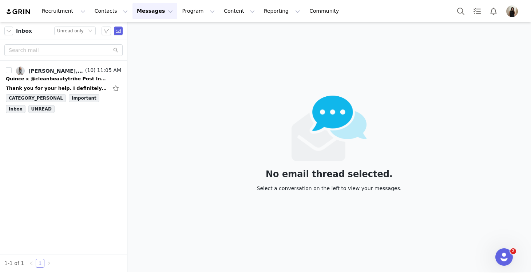
click at [178, 69] on div "No email thread selected. Select a conversation on the left to view your messag…" at bounding box center [329, 147] width 404 height 250
click at [180, 9] on button "Program Program" at bounding box center [198, 11] width 41 height 16
click at [189, 34] on p "Activations" at bounding box center [186, 32] width 28 height 8
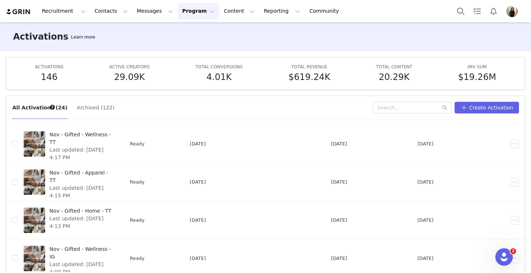
scroll to position [13, 0]
click at [414, 104] on input "text" at bounding box center [412, 108] width 79 height 12
type input "oct"
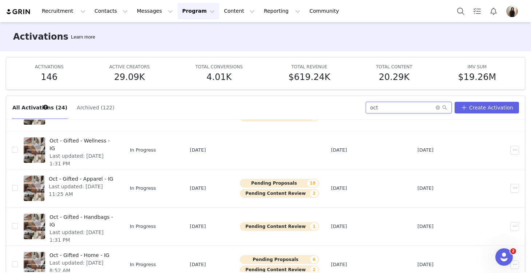
scroll to position [38, 0]
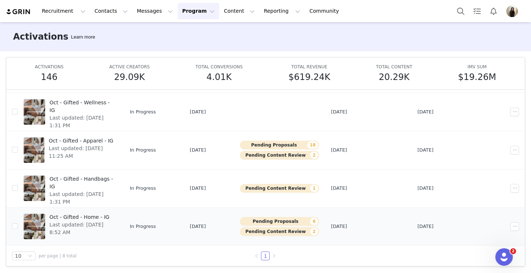
click at [90, 220] on span "Oct - Gifted - Home - IG" at bounding box center [81, 218] width 64 height 8
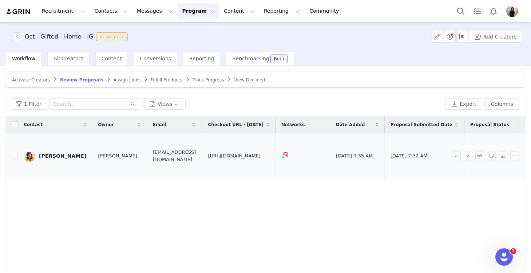
drag, startPoint x: 269, startPoint y: 162, endPoint x: 183, endPoint y: 142, distance: 88.3
click at [202, 142] on td "[URL][DOMAIN_NAME]" at bounding box center [239, 156] width 74 height 45
copy span "[URL][DOMAIN_NAME]"
click at [253, 183] on div "Contact Owner Email Checkout URL - October 2025 Networks Date Added Proposal Su…" at bounding box center [265, 203] width 519 height 174
click at [16, 153] on input "checkbox" at bounding box center [15, 156] width 6 height 6
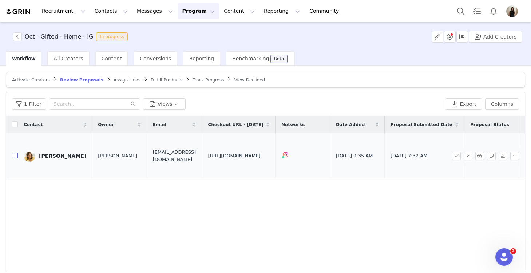
checkbox input "true"
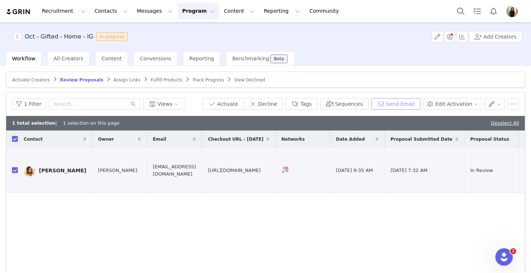
click at [404, 103] on button "Send Email" at bounding box center [396, 104] width 49 height 12
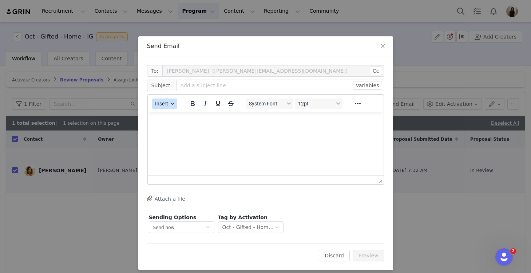
click at [172, 105] on icon "button" at bounding box center [173, 104] width 4 height 4
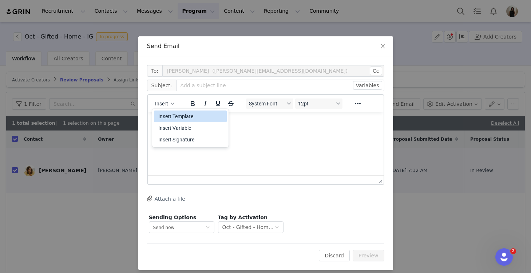
click at [175, 116] on div "Insert Template" at bounding box center [191, 116] width 66 height 9
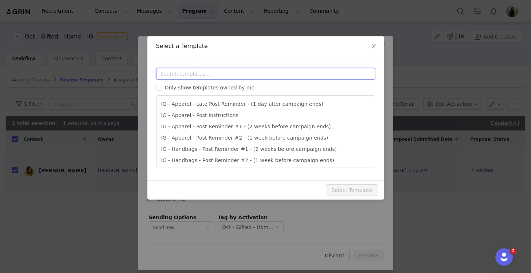
click at [173, 72] on input "text" at bounding box center [265, 74] width 219 height 12
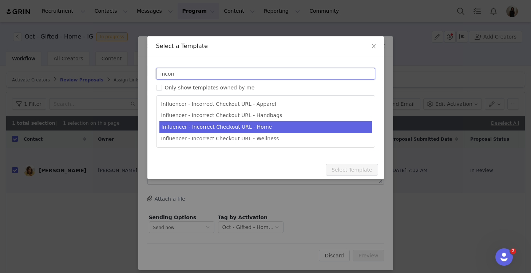
type input "incorr"
type input "Quince Campaign - Question about your order!"
click at [199, 127] on li "Influencer - Incorrect Checkout URL - Home" at bounding box center [265, 127] width 213 height 12
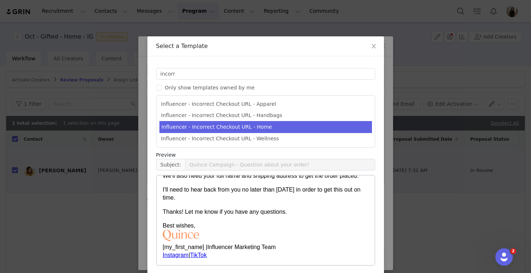
scroll to position [29, 0]
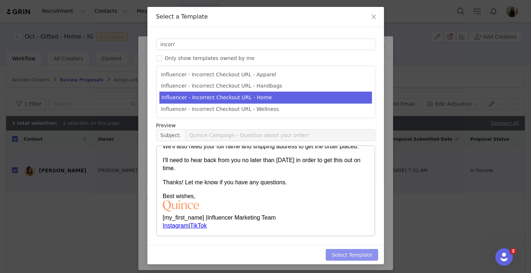
click at [343, 253] on button "Select Template" at bounding box center [352, 255] width 52 height 12
type input "Quince Campaign - Question about your order!"
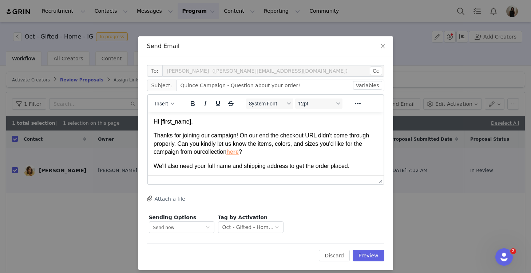
scroll to position [0, 0]
click at [372, 253] on button "Preview" at bounding box center [369, 256] width 32 height 12
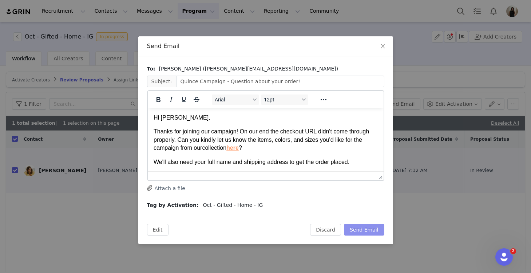
click at [360, 231] on button "Send Email" at bounding box center [364, 230] width 40 height 12
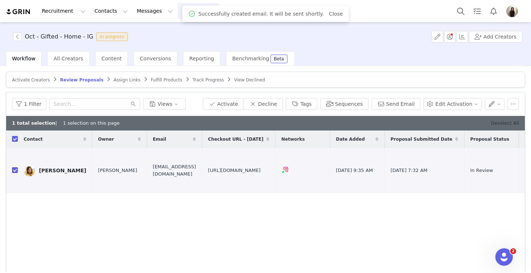
click at [499, 123] on link "Deselect All" at bounding box center [505, 122] width 28 height 5
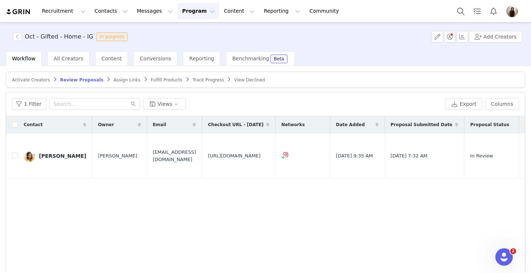
checkbox input "false"
click at [119, 78] on span "Assign Links" at bounding box center [127, 80] width 27 height 5
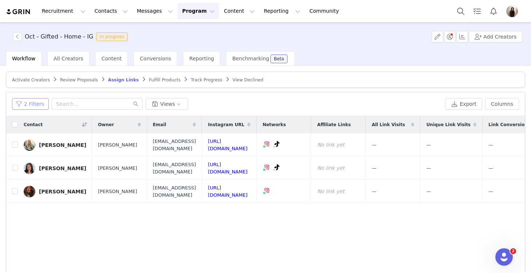
click at [28, 103] on button "2 Filters" at bounding box center [30, 104] width 37 height 12
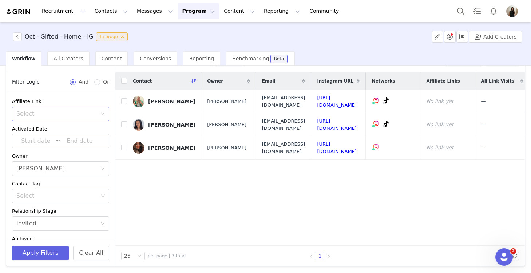
click at [48, 113] on div "Select" at bounding box center [56, 113] width 80 height 7
click at [47, 142] on li "Has no affiliate links" at bounding box center [60, 141] width 97 height 12
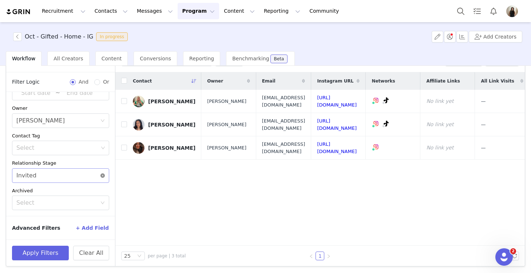
click at [103, 175] on icon "icon: close-circle" at bounding box center [102, 176] width 4 height 4
click at [45, 252] on button "Apply Filters" at bounding box center [40, 253] width 57 height 15
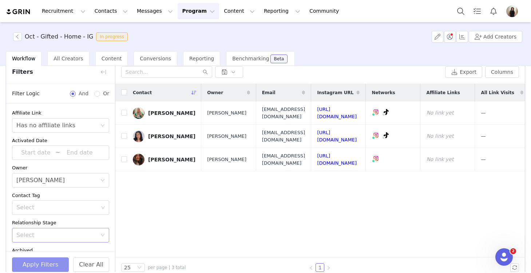
scroll to position [22, 0]
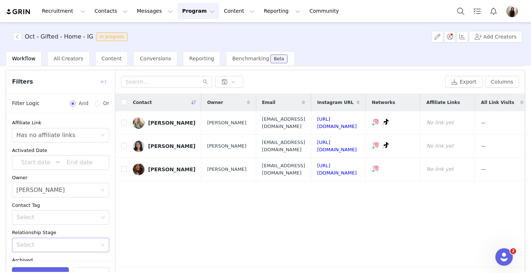
click at [103, 80] on button "button" at bounding box center [104, 82] width 12 height 12
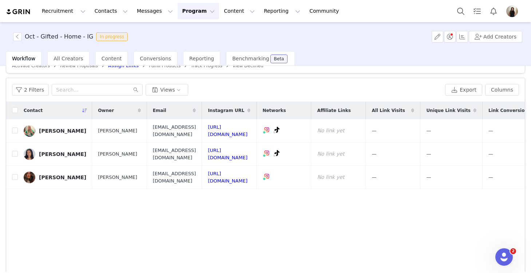
scroll to position [13, 0]
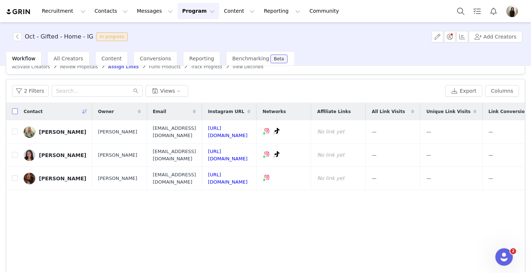
click at [14, 109] on input "checkbox" at bounding box center [15, 111] width 6 height 6
checkbox input "true"
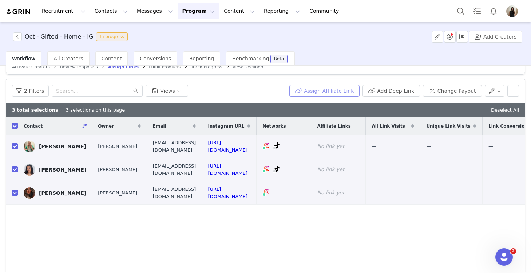
click at [340, 91] on button "Assign Affiliate Link" at bounding box center [324, 91] width 70 height 12
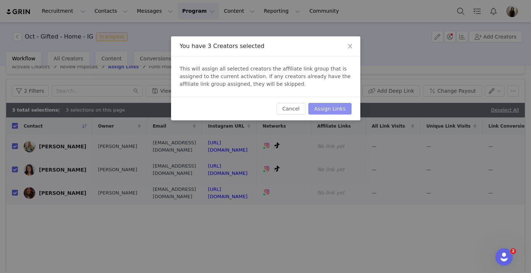
click at [340, 108] on button "Assign Links" at bounding box center [329, 109] width 43 height 12
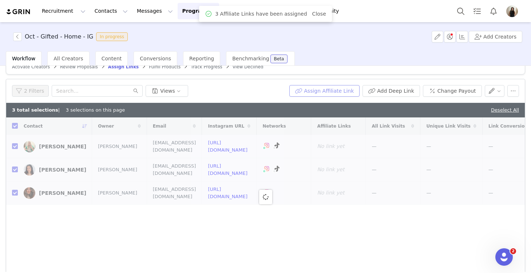
checkbox input "false"
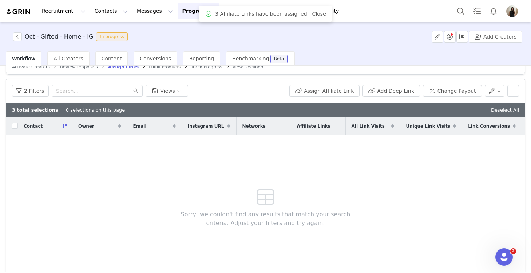
click at [508, 107] on div "Deselect All" at bounding box center [505, 110] width 28 height 7
click at [508, 108] on link "Deselect All" at bounding box center [505, 109] width 28 height 5
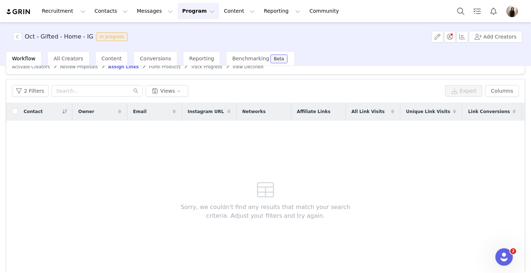
scroll to position [0, 0]
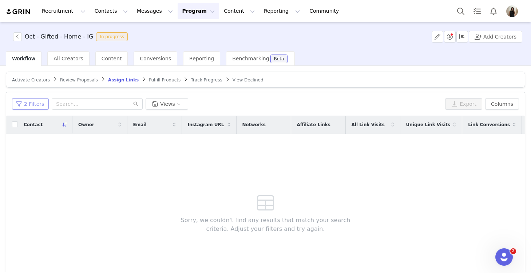
click at [33, 104] on button "2 Filters" at bounding box center [30, 104] width 37 height 12
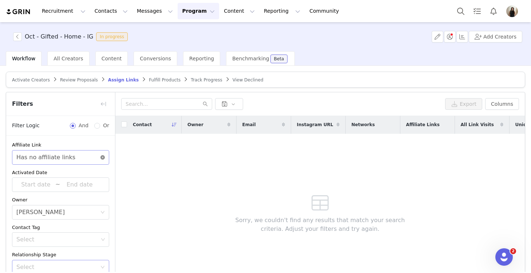
click at [103, 159] on icon "icon: close-circle" at bounding box center [102, 157] width 4 height 4
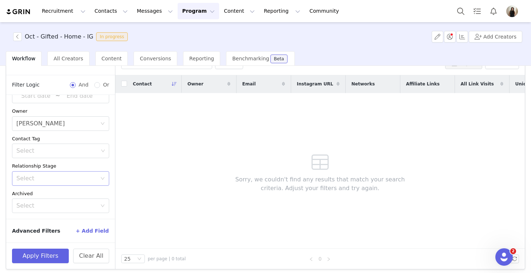
scroll to position [44, 0]
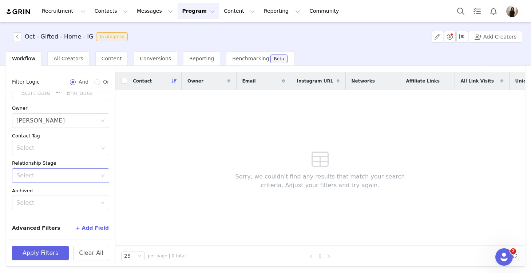
click at [88, 227] on button "+ Add Field" at bounding box center [92, 228] width 34 height 12
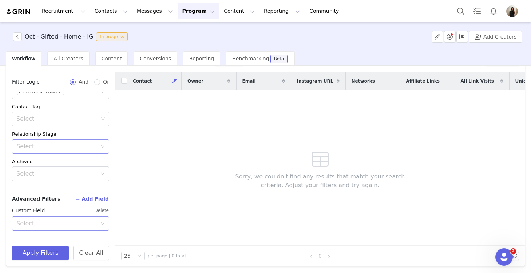
click at [70, 221] on div "Select" at bounding box center [56, 223] width 80 height 7
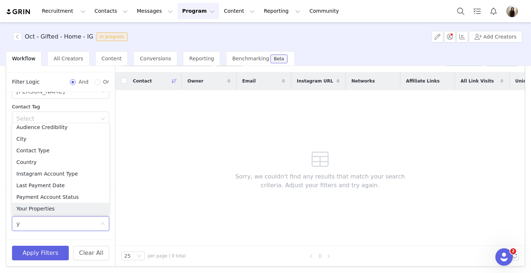
scroll to position [4, 0]
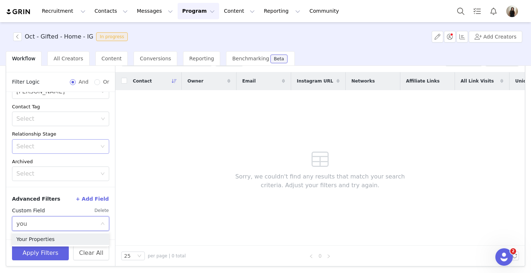
type input "your"
click at [64, 239] on li "Your Properties" at bounding box center [60, 240] width 97 height 12
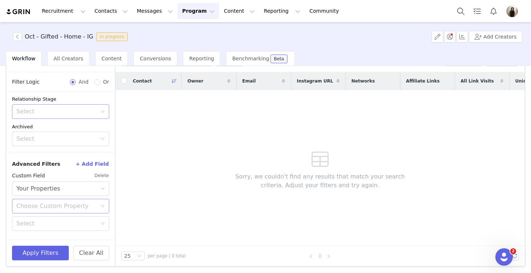
click at [58, 204] on div "Choose Custom Property" at bounding box center [56, 206] width 80 height 7
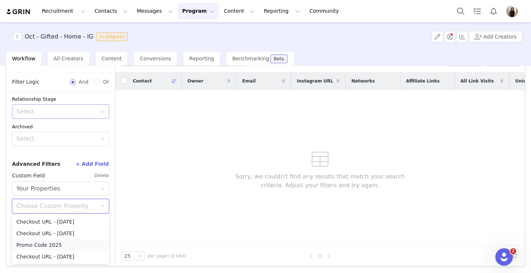
click at [57, 243] on li "Promo Code 2025" at bounding box center [60, 245] width 97 height 12
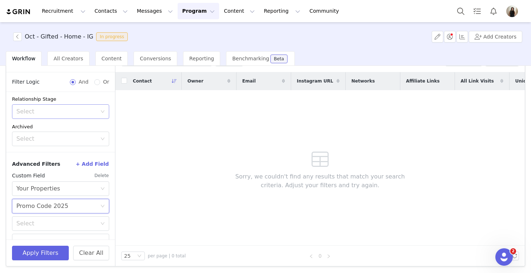
scroll to position [127, 0]
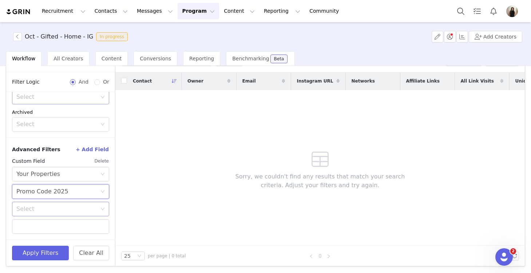
click at [59, 208] on div "Select" at bounding box center [56, 209] width 80 height 7
click at [56, 259] on li "Does not exist" at bounding box center [60, 260] width 97 height 12
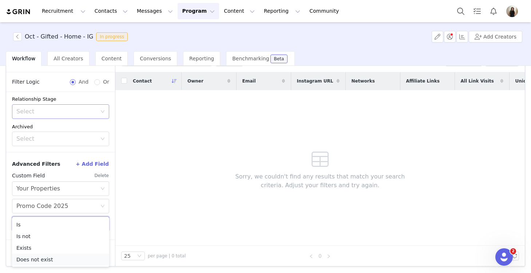
scroll to position [112, 0]
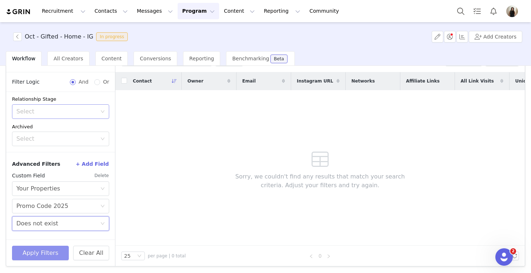
click at [45, 251] on button "Apply Filters" at bounding box center [40, 253] width 57 height 15
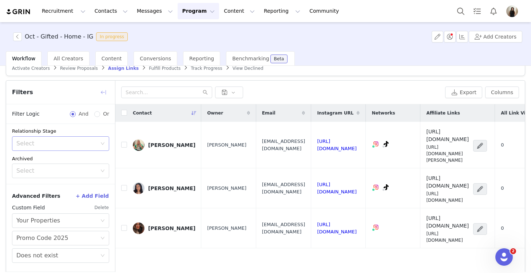
scroll to position [10, 0]
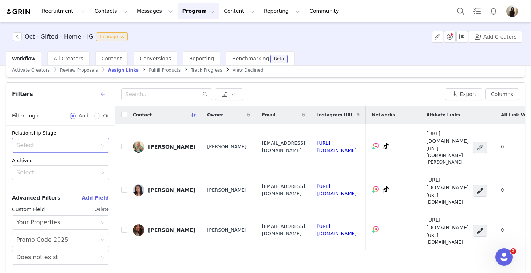
click at [102, 91] on button "button" at bounding box center [104, 94] width 12 height 12
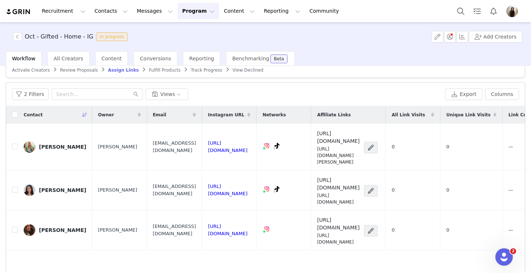
scroll to position [0, 0]
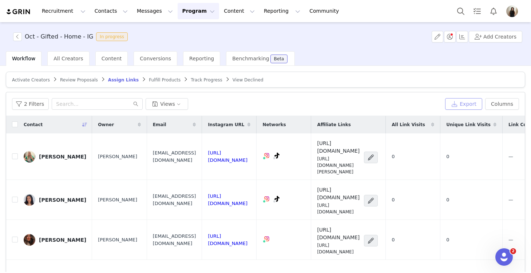
click at [463, 103] on button "Export" at bounding box center [463, 104] width 37 height 12
drag, startPoint x: 88, startPoint y: 36, endPoint x: 24, endPoint y: 38, distance: 63.7
click at [25, 38] on h3 "Oct - Gifted - Home - IG" at bounding box center [59, 36] width 68 height 9
copy h3 "Oct - Gifted - Home - IG"
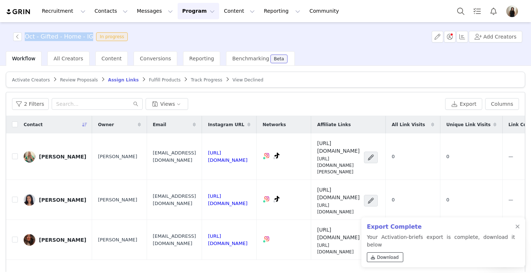
click at [388, 258] on span "Download" at bounding box center [388, 257] width 22 height 7
click at [517, 230] on div at bounding box center [517, 227] width 4 height 6
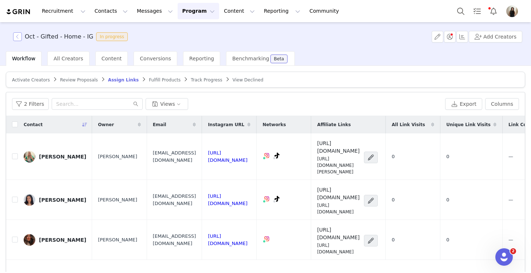
click at [18, 35] on button "button" at bounding box center [17, 36] width 9 height 9
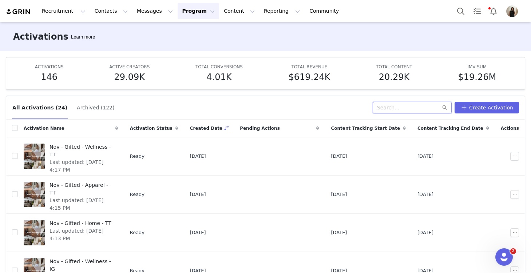
click at [414, 106] on input "text" at bounding box center [412, 108] width 79 height 12
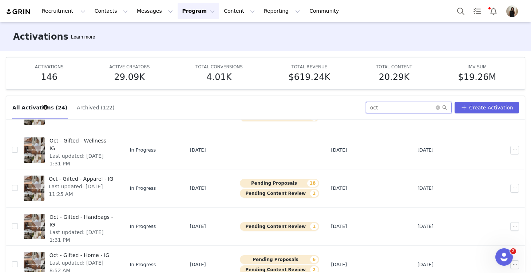
scroll to position [38, 0]
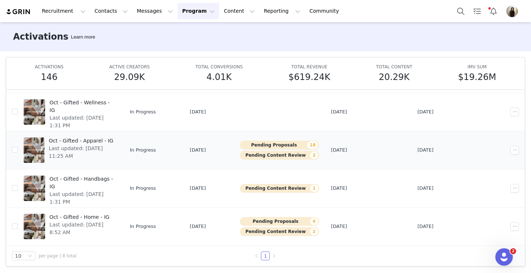
type input "oct"
click at [95, 146] on span "Last updated: [DATE] 11:25 AM" at bounding box center [81, 152] width 65 height 15
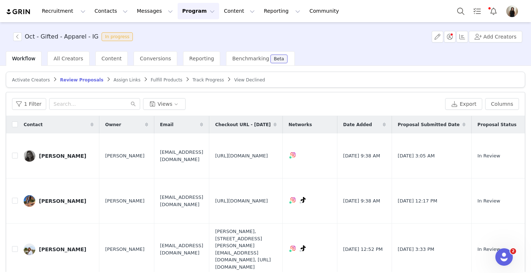
click at [114, 81] on span "Assign Links" at bounding box center [127, 80] width 27 height 5
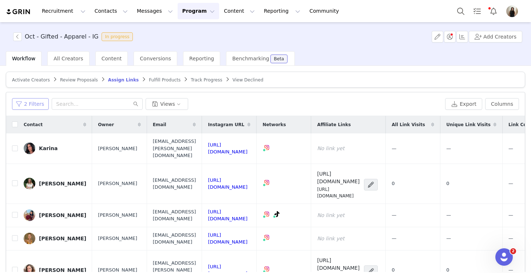
click at [30, 103] on button "2 Filters" at bounding box center [30, 104] width 37 height 12
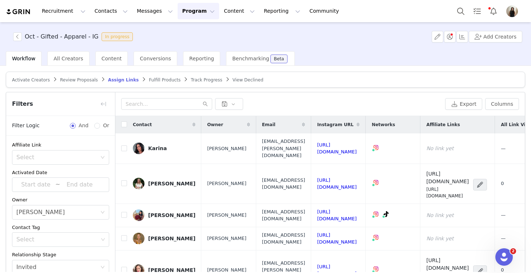
scroll to position [44, 0]
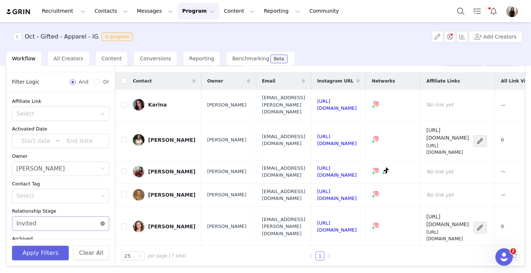
click at [101, 222] on icon "icon: close-circle" at bounding box center [102, 224] width 4 height 4
click at [80, 111] on div "Select" at bounding box center [56, 113] width 80 height 7
click at [72, 138] on li "Has no affiliate links" at bounding box center [60, 141] width 97 height 12
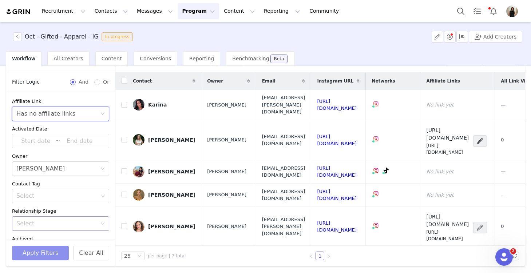
click at [57, 254] on button "Apply Filters" at bounding box center [40, 253] width 57 height 15
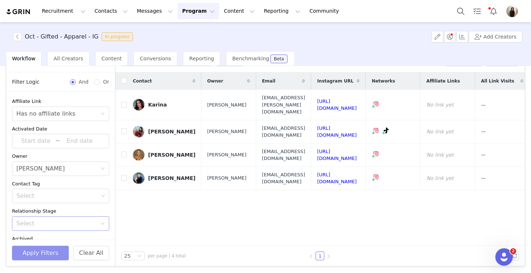
scroll to position [35, 0]
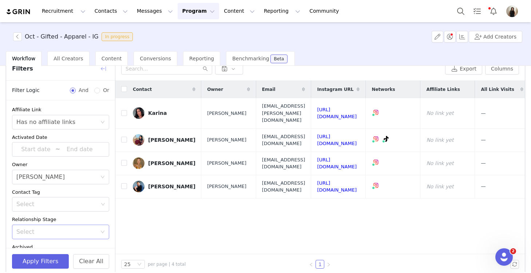
click at [103, 70] on button "button" at bounding box center [104, 69] width 12 height 12
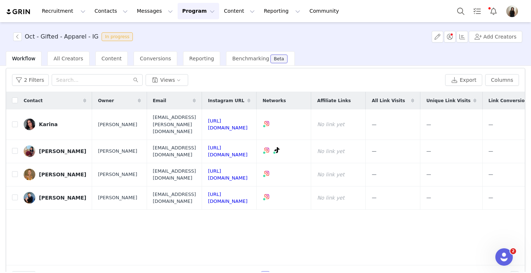
scroll to position [19, 0]
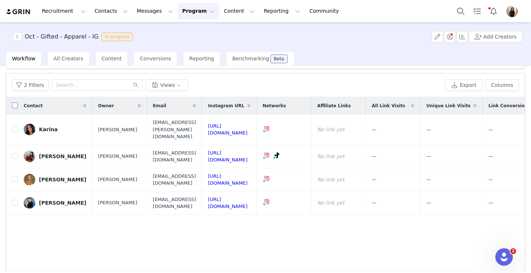
click at [15, 104] on input "checkbox" at bounding box center [15, 106] width 6 height 6
checkbox input "true"
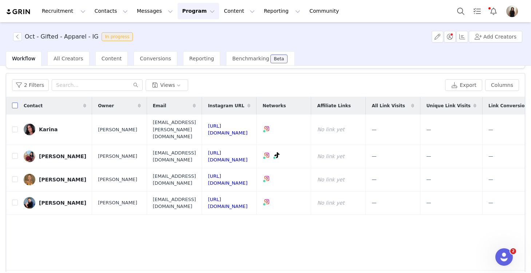
checkbox input "true"
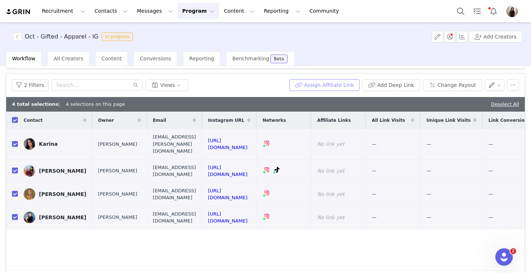
click at [327, 82] on button "Assign Affiliate Link" at bounding box center [324, 85] width 70 height 12
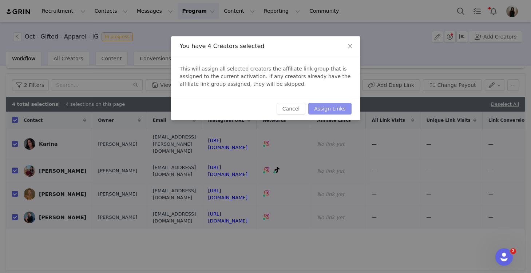
click at [328, 111] on button "Assign Links" at bounding box center [329, 109] width 43 height 12
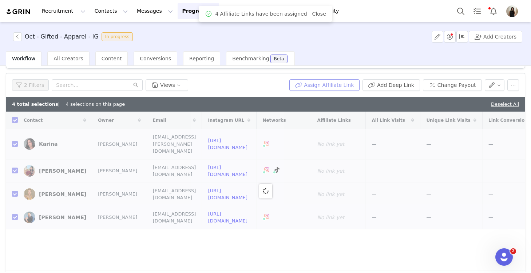
checkbox input "false"
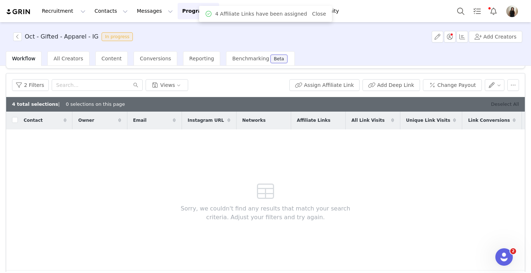
click at [492, 104] on link "Deselect All" at bounding box center [505, 104] width 28 height 5
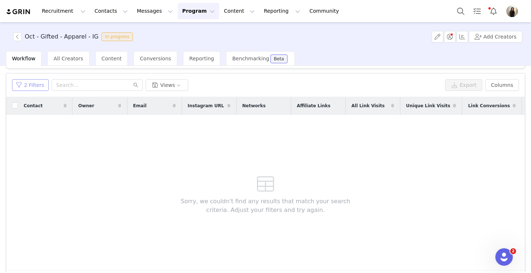
click at [39, 86] on button "2 Filters" at bounding box center [30, 85] width 37 height 12
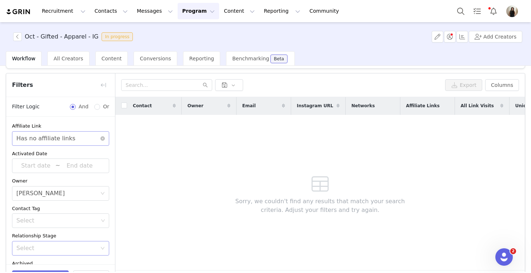
click at [103, 135] on div "Select Has no affiliate links" at bounding box center [60, 138] width 97 height 15
click at [102, 137] on icon "icon: close-circle" at bounding box center [102, 138] width 4 height 4
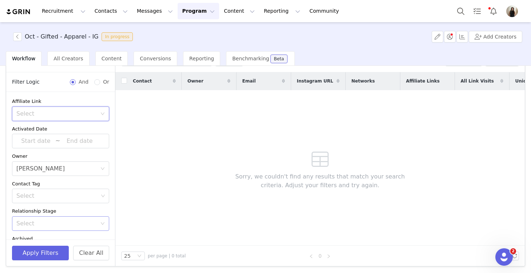
scroll to position [48, 0]
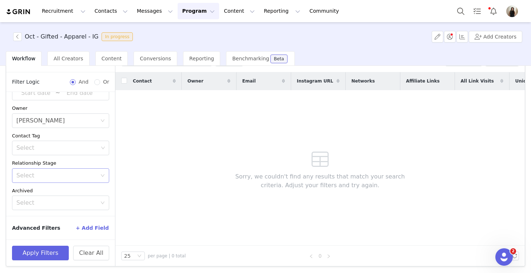
click at [93, 231] on button "+ Add Field" at bounding box center [92, 228] width 34 height 12
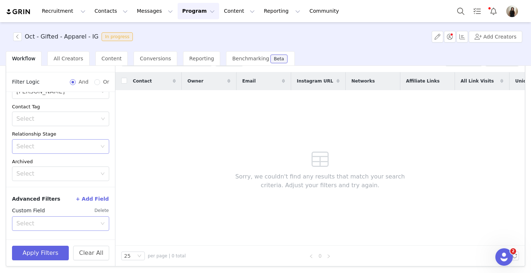
click at [75, 220] on div "Select" at bounding box center [56, 223] width 80 height 7
type input "your"
click at [74, 239] on li "Your Properties" at bounding box center [60, 240] width 97 height 12
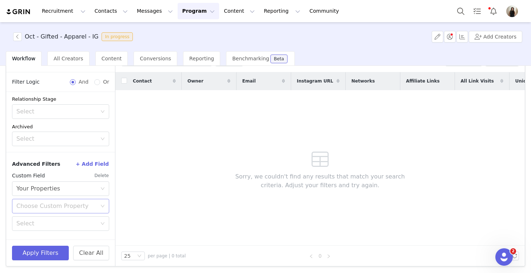
click at [67, 207] on div "Choose Custom Property" at bounding box center [56, 206] width 80 height 7
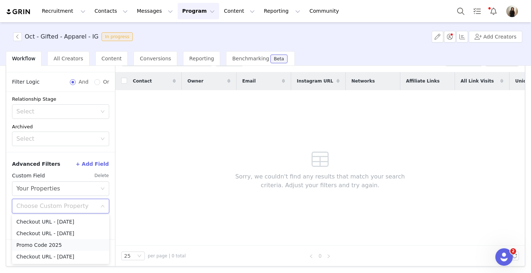
click at [63, 245] on li "Promo Code 2025" at bounding box center [60, 245] width 97 height 12
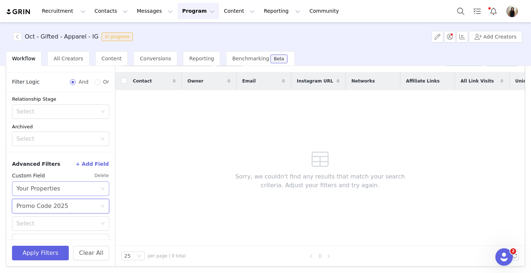
scroll to position [127, 0]
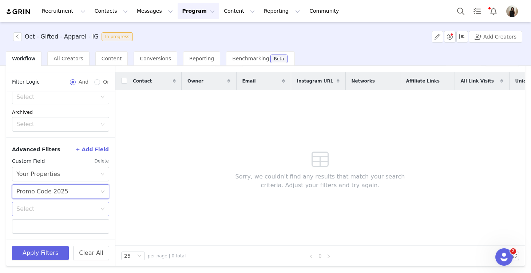
click at [61, 211] on div "Select" at bounding box center [56, 209] width 80 height 7
click at [57, 258] on li "Does not exist" at bounding box center [60, 260] width 97 height 12
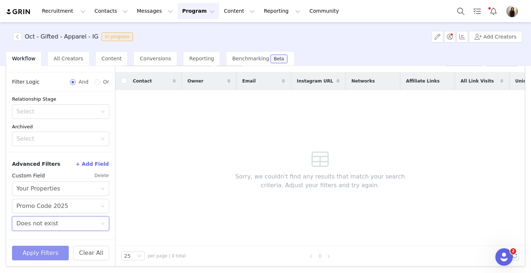
click at [50, 253] on button "Apply Filters" at bounding box center [40, 253] width 57 height 15
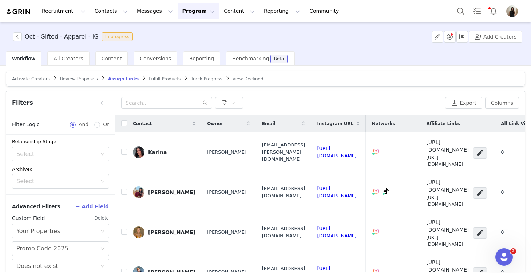
scroll to position [0, 0]
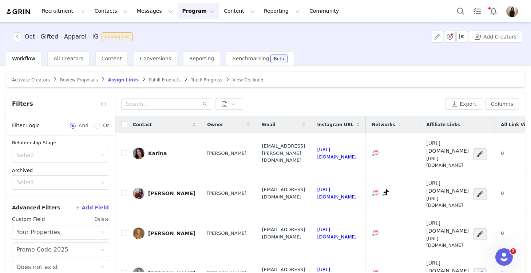
click at [104, 101] on button "button" at bounding box center [104, 104] width 12 height 12
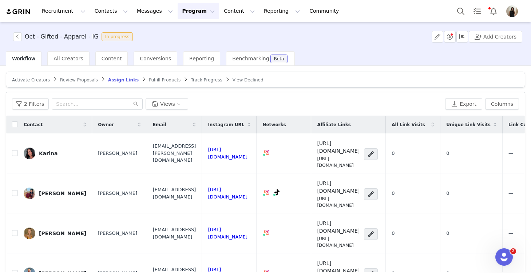
scroll to position [128, 0]
click at [463, 104] on button "Export" at bounding box center [463, 104] width 37 height 12
drag, startPoint x: 95, startPoint y: 36, endPoint x: 24, endPoint y: 37, distance: 70.6
click at [24, 37] on span "Oct - Gifted - Apparel - IG In progress" at bounding box center [74, 36] width 123 height 9
copy h3 "Oct - Gifted - Apparel - IG"
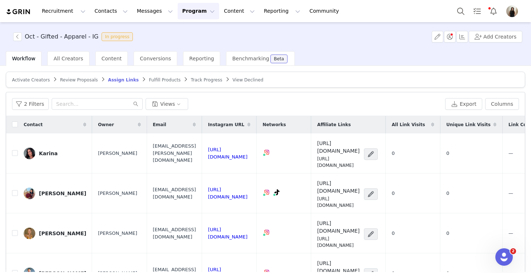
click at [172, 30] on div "Oct - Gifted - Apparel - IG In progress Add Creators" at bounding box center [265, 36] width 531 height 29
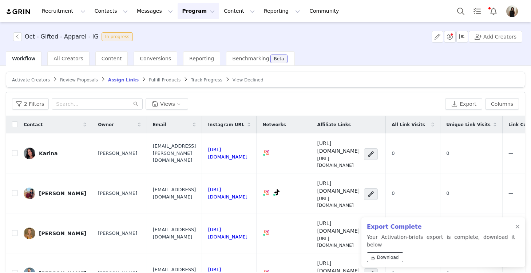
click at [386, 255] on span "Download" at bounding box center [388, 257] width 22 height 7
click at [519, 230] on div at bounding box center [517, 227] width 4 height 6
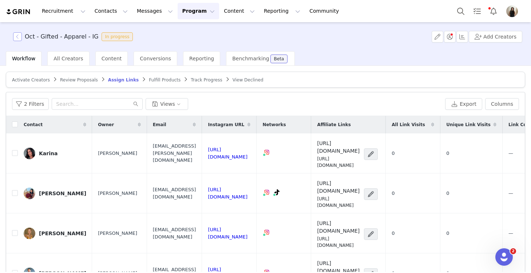
click at [16, 38] on button "button" at bounding box center [17, 36] width 9 height 9
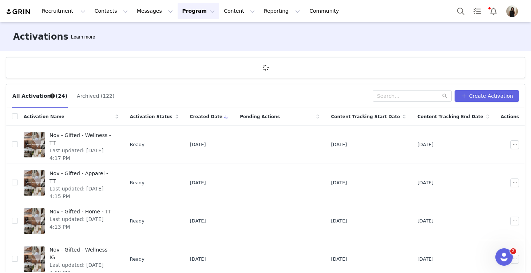
click at [414, 103] on div "All Activations (24) Archived (122) Create Activation" at bounding box center [265, 96] width 519 height 24
click at [412, 99] on input "text" at bounding box center [412, 96] width 79 height 12
type input "oct"
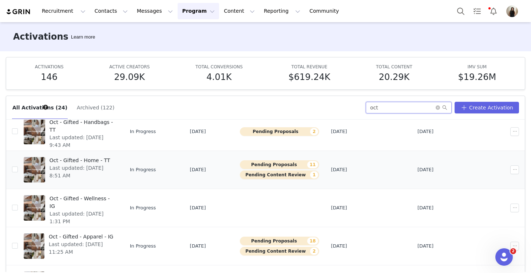
scroll to position [92, 0]
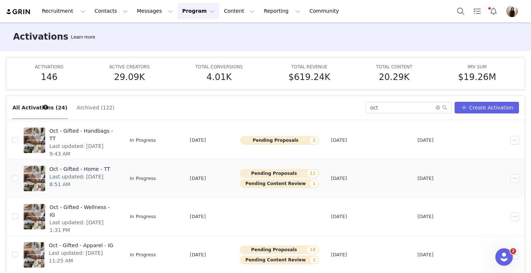
click at [95, 180] on span "Last updated: [DATE] 8:51 AM" at bounding box center [81, 180] width 64 height 15
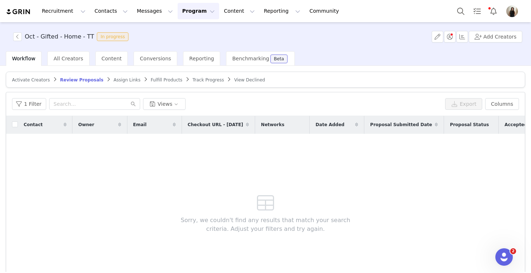
click at [114, 80] on span "Assign Links" at bounding box center [127, 80] width 27 height 5
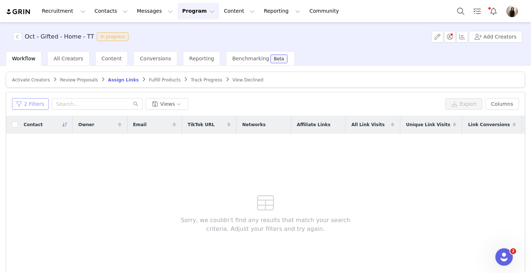
click at [32, 104] on button "2 Filters" at bounding box center [30, 104] width 37 height 12
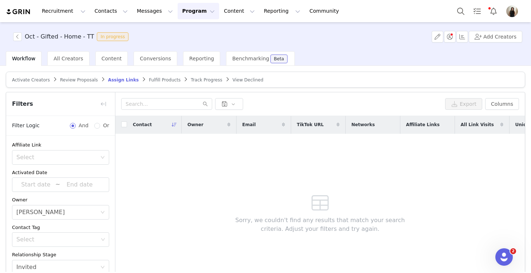
click at [75, 165] on div "Affiliate Link Select Activated Date ~ Owner Select Alexandra Mekikian Contact …" at bounding box center [60, 222] width 109 height 172
click at [73, 158] on div "Select" at bounding box center [56, 157] width 80 height 7
click at [74, 184] on li "Has no affiliate links" at bounding box center [60, 185] width 97 height 12
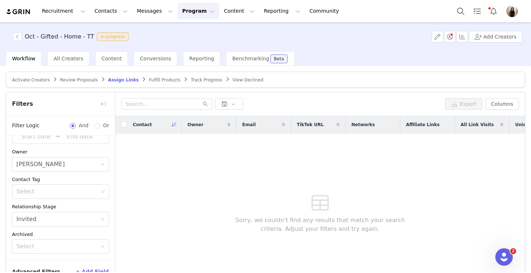
scroll to position [44, 0]
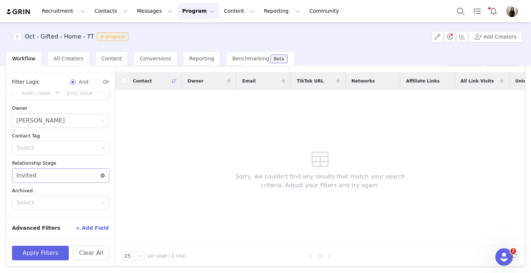
click at [104, 174] on icon "icon: close-circle" at bounding box center [102, 176] width 4 height 4
click at [54, 254] on button "Apply Filters" at bounding box center [40, 253] width 57 height 15
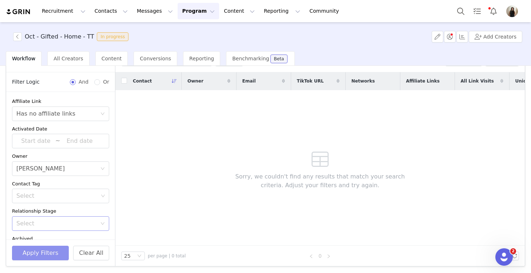
scroll to position [0, 0]
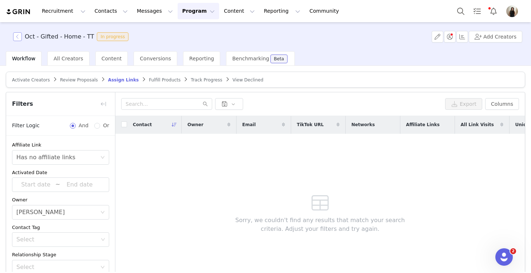
click at [17, 34] on button "button" at bounding box center [17, 36] width 9 height 9
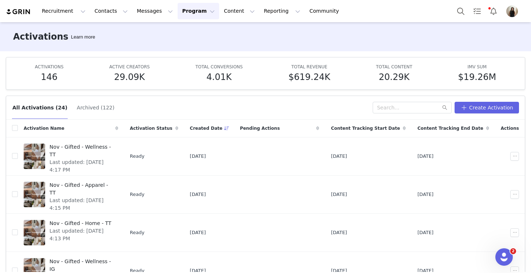
click at [428, 98] on div "All Activations (24) Archived (122) Create Activation" at bounding box center [265, 108] width 519 height 24
click at [419, 105] on input "text" at bounding box center [412, 108] width 79 height 12
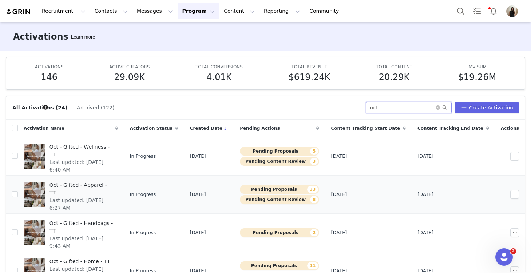
type input "oct"
click at [98, 199] on div "Oct - Gifted - Apparel - TT Last updated: [DATE] 6:27 AM" at bounding box center [81, 194] width 73 height 29
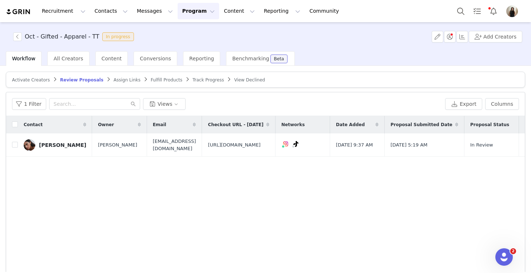
click at [115, 78] on span "Assign Links" at bounding box center [127, 80] width 27 height 5
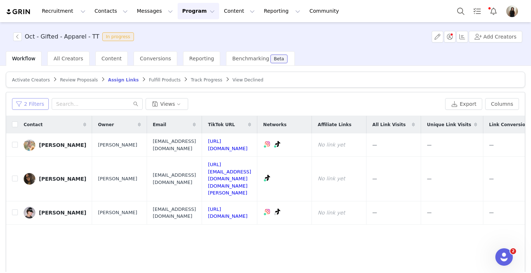
click at [25, 105] on button "2 Filters" at bounding box center [30, 104] width 37 height 12
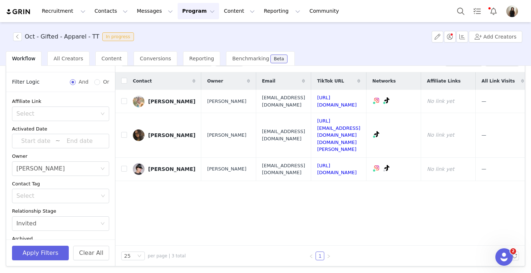
scroll to position [48, 0]
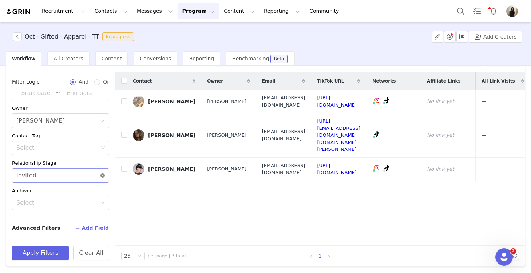
click at [103, 175] on icon "icon: close-circle" at bounding box center [102, 176] width 4 height 4
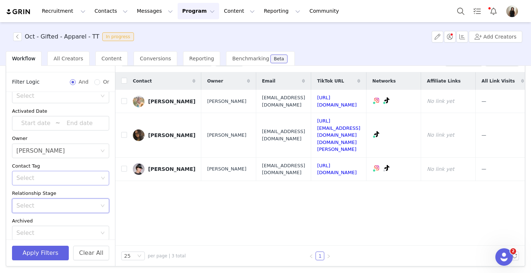
scroll to position [0, 0]
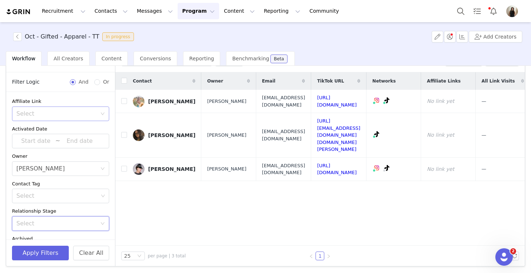
click at [73, 112] on div "Select" at bounding box center [56, 113] width 80 height 7
click at [71, 139] on li "Has no affiliate links" at bounding box center [60, 141] width 97 height 12
click at [39, 257] on button "Apply Filters" at bounding box center [40, 253] width 57 height 15
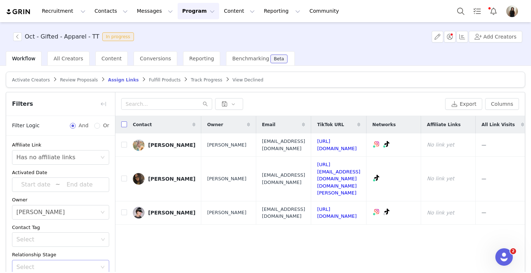
click at [126, 122] on input "checkbox" at bounding box center [124, 125] width 6 height 6
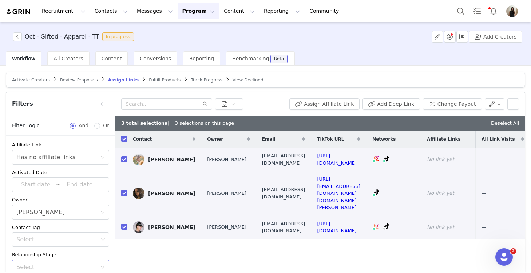
checkbox input "true"
click at [333, 106] on button "Assign Affiliate Link" at bounding box center [324, 104] width 70 height 12
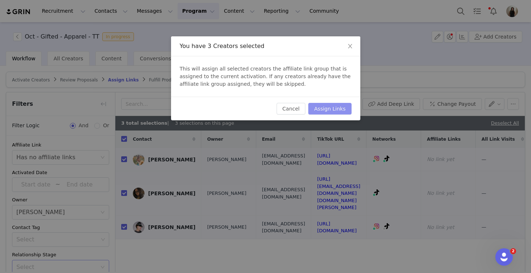
click at [328, 106] on button "Assign Links" at bounding box center [329, 109] width 43 height 12
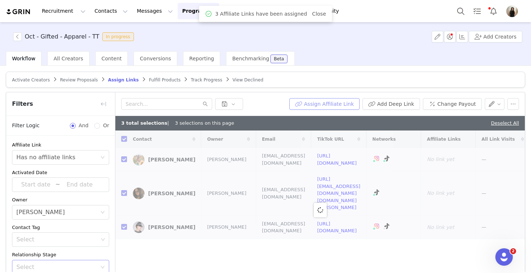
checkbox input "false"
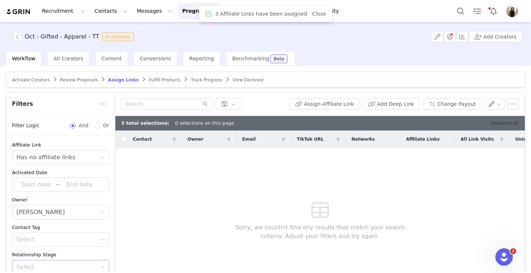
click at [505, 122] on link "Deselect All" at bounding box center [505, 122] width 28 height 5
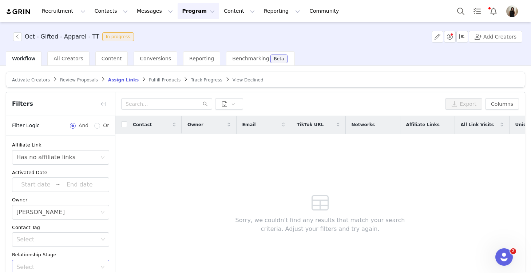
scroll to position [7, 0]
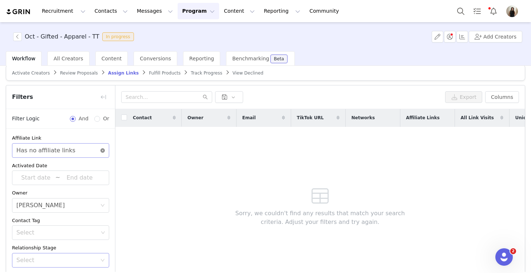
click at [103, 150] on icon "icon: close-circle" at bounding box center [102, 150] width 4 height 4
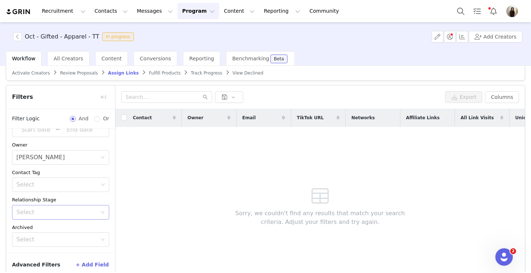
scroll to position [44, 0]
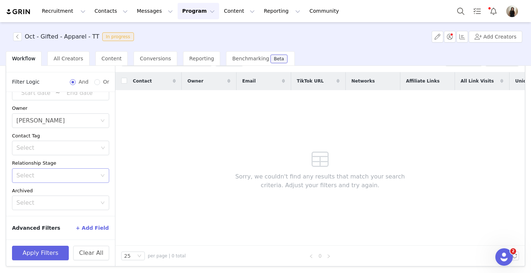
click at [92, 226] on button "+ Add Field" at bounding box center [92, 228] width 34 height 12
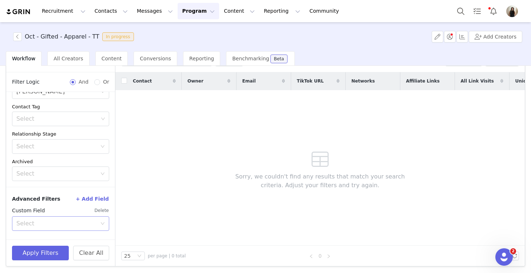
click at [70, 224] on div "Select" at bounding box center [56, 223] width 80 height 7
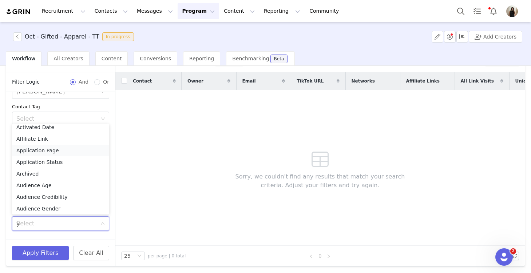
scroll to position [1, 0]
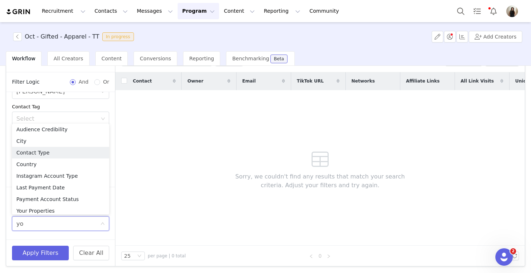
type input "you"
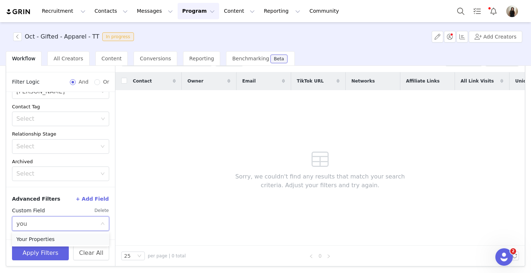
click at [53, 238] on li "Your Properties" at bounding box center [60, 240] width 97 height 12
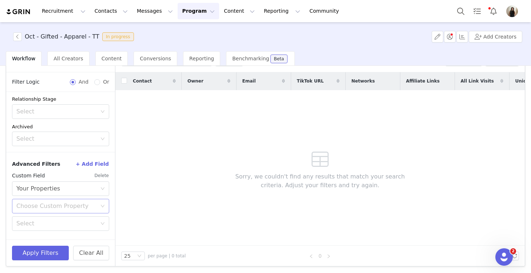
click at [56, 205] on div "Choose Custom Property" at bounding box center [56, 206] width 80 height 7
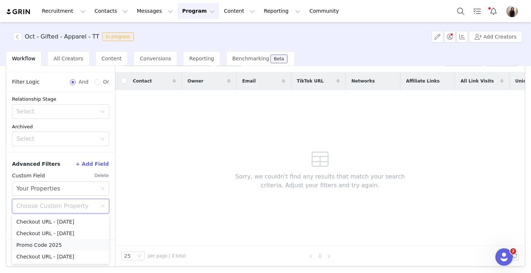
click at [55, 243] on li "Promo Code 2025" at bounding box center [60, 245] width 97 height 12
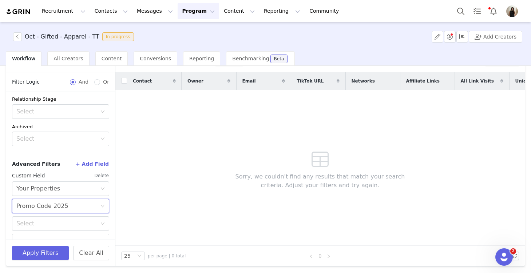
scroll to position [127, 0]
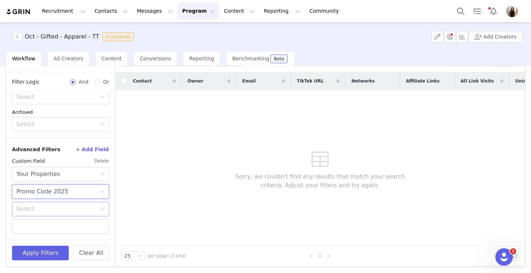
click at [59, 211] on div "Select" at bounding box center [56, 209] width 80 height 7
click at [61, 259] on li "Does not exist" at bounding box center [60, 260] width 97 height 12
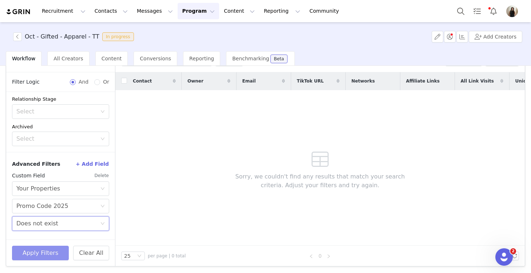
click at [49, 252] on button "Apply Filters" at bounding box center [40, 253] width 57 height 15
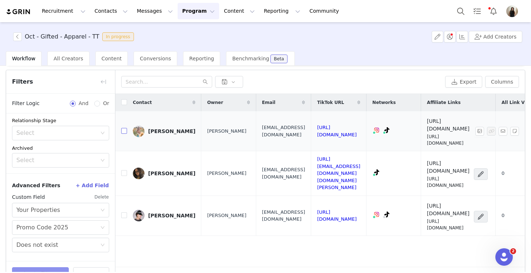
scroll to position [0, 0]
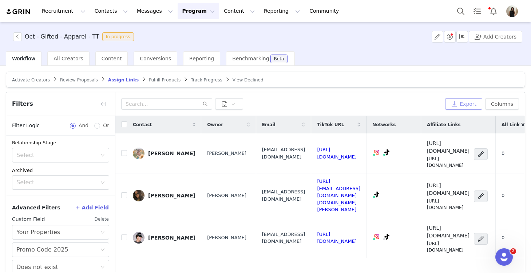
click at [469, 103] on button "Export" at bounding box center [463, 104] width 37 height 12
drag, startPoint x: 95, startPoint y: 36, endPoint x: 24, endPoint y: 36, distance: 71.0
click at [24, 36] on span "Oct - Gifted - Apparel - TT In progress" at bounding box center [75, 36] width 124 height 9
copy h3 "Oct - Gifted - Apparel - TT"
click at [173, 36] on div "Oct - Gifted - Apparel - TT In progress Add Creators" at bounding box center [265, 36] width 531 height 29
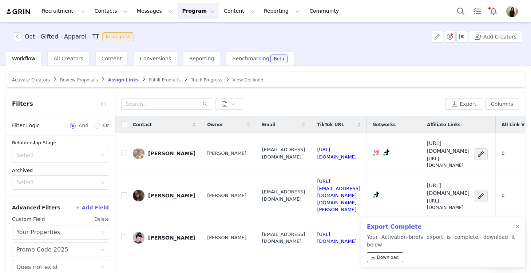
click at [392, 258] on span "Download" at bounding box center [388, 257] width 22 height 7
click at [516, 230] on div at bounding box center [517, 227] width 4 height 6
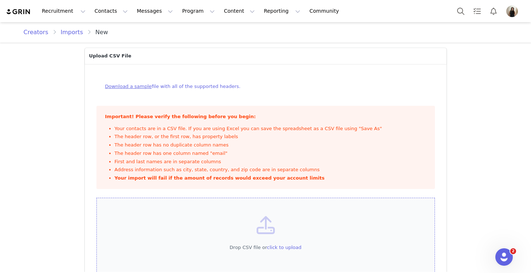
click at [215, 228] on div "Drop CSV file or click to upload" at bounding box center [265, 239] width 338 height 82
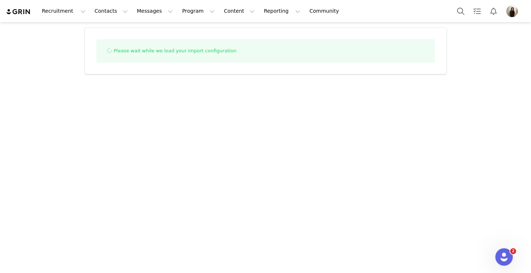
select select "influencer"
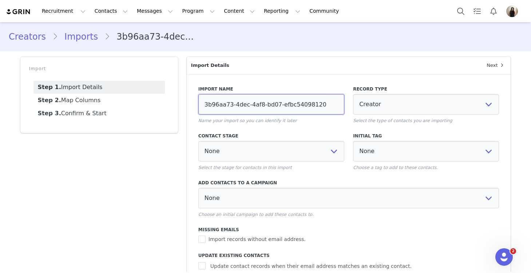
drag, startPoint x: 322, startPoint y: 105, endPoint x: 191, endPoint y: 105, distance: 130.3
click at [191, 105] on div "Import Name 3b96aa73-4dec-4af8-bd07-efbc54098120 Name your import so you can id…" at bounding box center [349, 206] width 324 height 264
type input "Alex Promo Codes 9/30/25"
select select
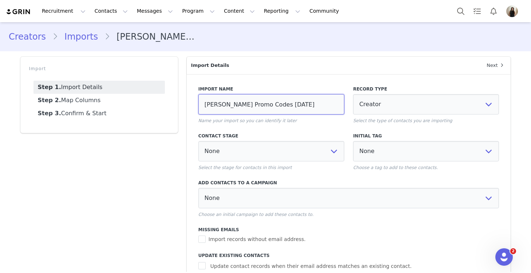
scroll to position [72, 0]
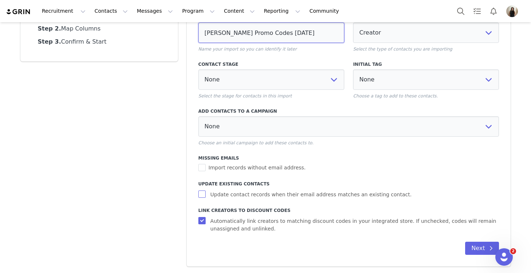
type input "Alex Promo Codes 9/30/25"
click at [200, 194] on input "Update contact records when their email address matches an existing contact." at bounding box center [202, 194] width 9 height 7
checkbox input "true"
select select
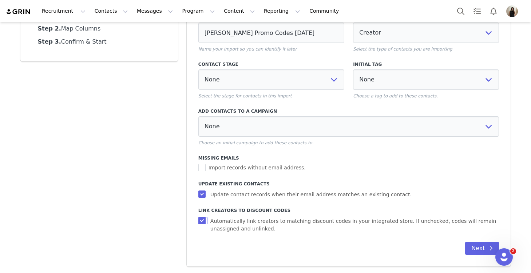
click at [200, 220] on input "Automatically link creators to matching discount codes in your integrated store…" at bounding box center [202, 220] width 9 height 7
checkbox input "false"
select select
click at [480, 247] on button "Next" at bounding box center [482, 248] width 34 height 13
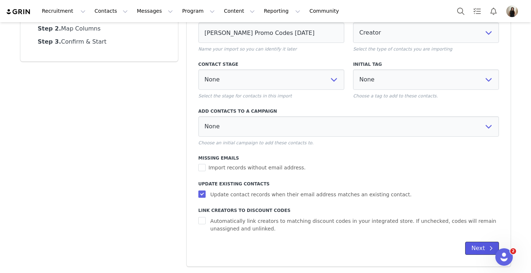
select select
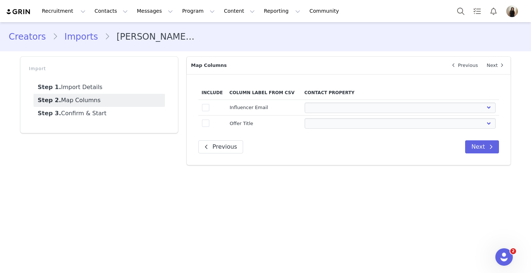
scroll to position [0, 0]
click at [205, 106] on span at bounding box center [205, 107] width 7 height 7
click at [209, 104] on input "true" at bounding box center [209, 104] width 0 height 0
select select
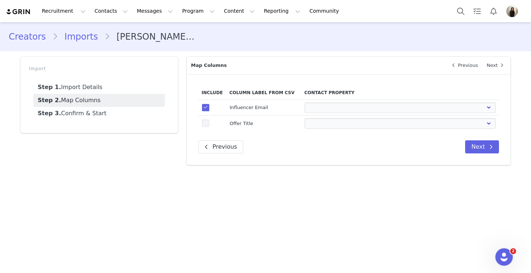
click at [205, 127] on span at bounding box center [205, 124] width 7 height 8
click at [209, 120] on input "true" at bounding box center [209, 120] width 0 height 0
select select
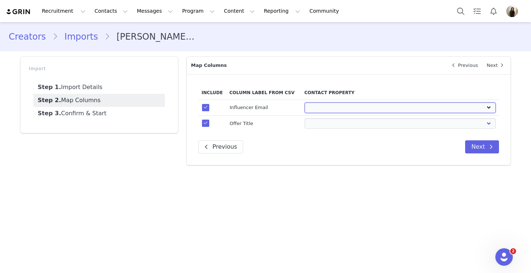
click at [318, 103] on select "First Name Last Name Email PayPal Email Gender Language Phone Country Code Phon…" at bounding box center [400, 108] width 191 height 11
select select "email"
click at [305, 103] on select "First Name Last Name Email PayPal Email Gender Language Phone Country Code Phon…" at bounding box center [400, 108] width 191 height 11
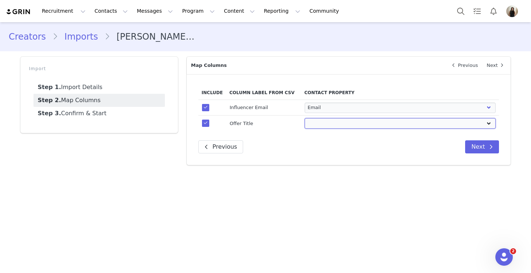
click at [320, 124] on select "First Name Last Name Email PayPal Email Gender Language Phone Country Code Phon…" at bounding box center [400, 123] width 191 height 11
select select "field_24410"
click at [305, 118] on select "First Name Last Name Email PayPal Email Gender Language Phone Country Code Phon…" at bounding box center [400, 123] width 191 height 11
click at [484, 148] on button "Next" at bounding box center [482, 146] width 34 height 13
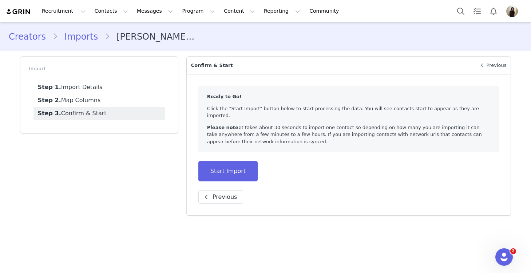
click at [226, 175] on div "Ready to Go! Click the "Start Import" button below to start processing the data…" at bounding box center [349, 144] width 324 height 141
click at [224, 168] on button "Start Import" at bounding box center [227, 171] width 59 height 20
